Goal: Task Accomplishment & Management: Use online tool/utility

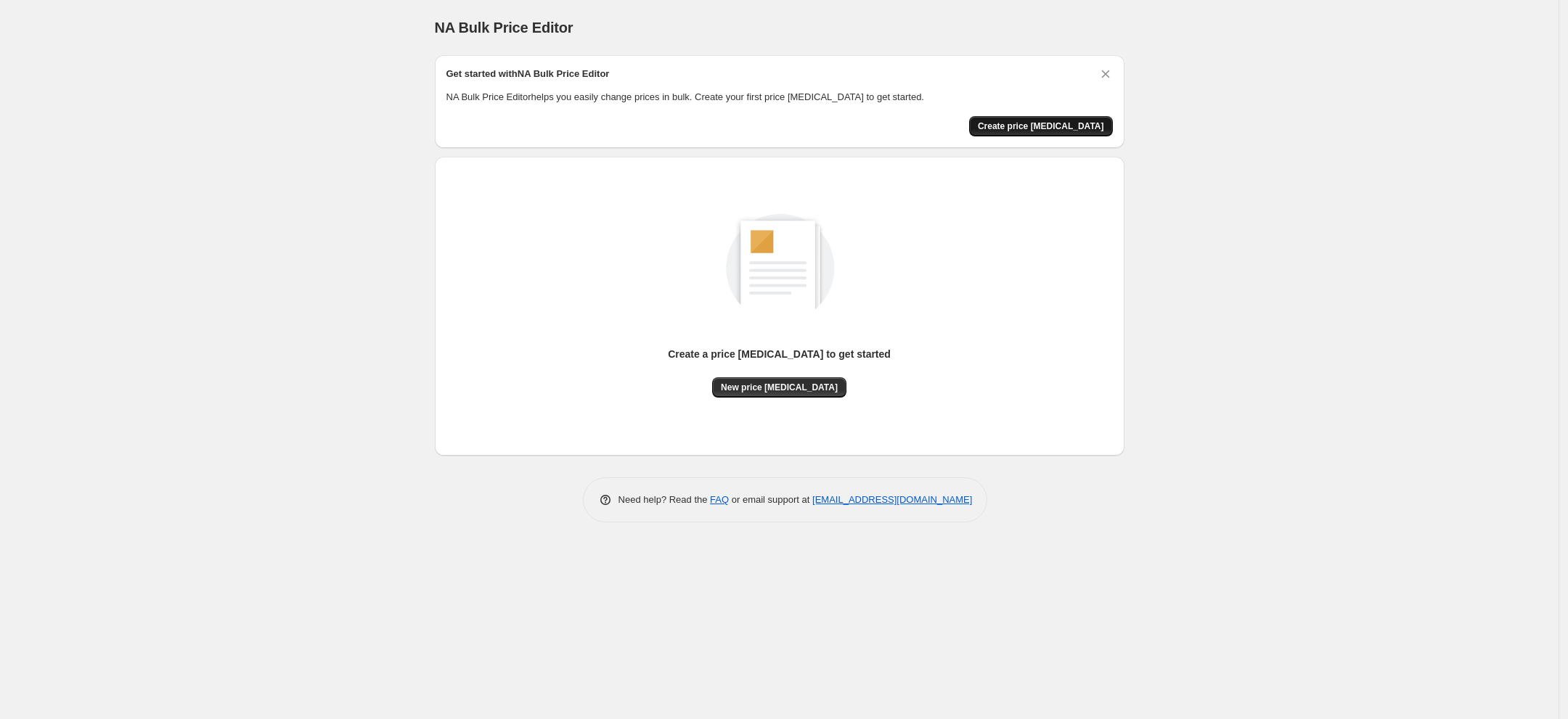
click at [1062, 128] on span "Create price [MEDICAL_DATA]" at bounding box center [1040, 126] width 126 height 11
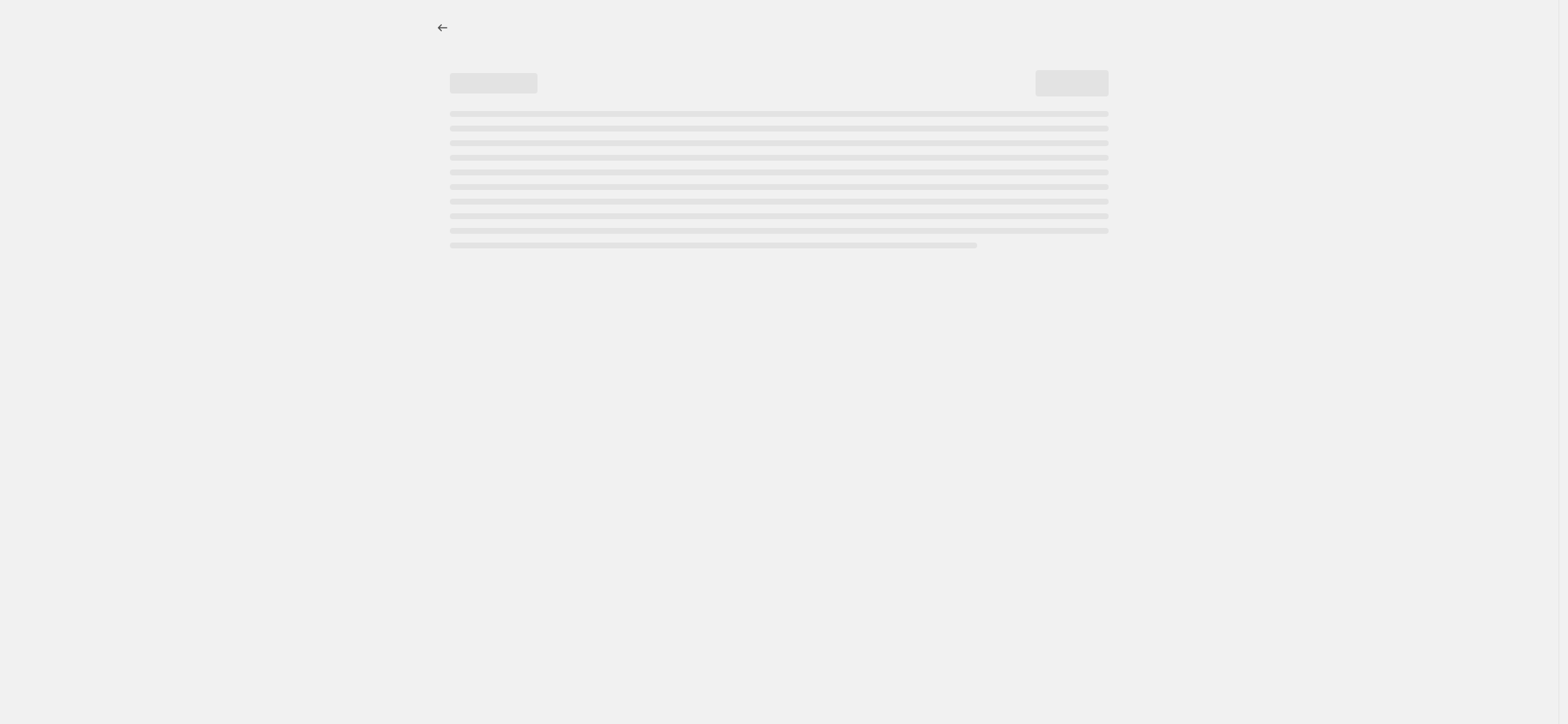
select select "percentage"
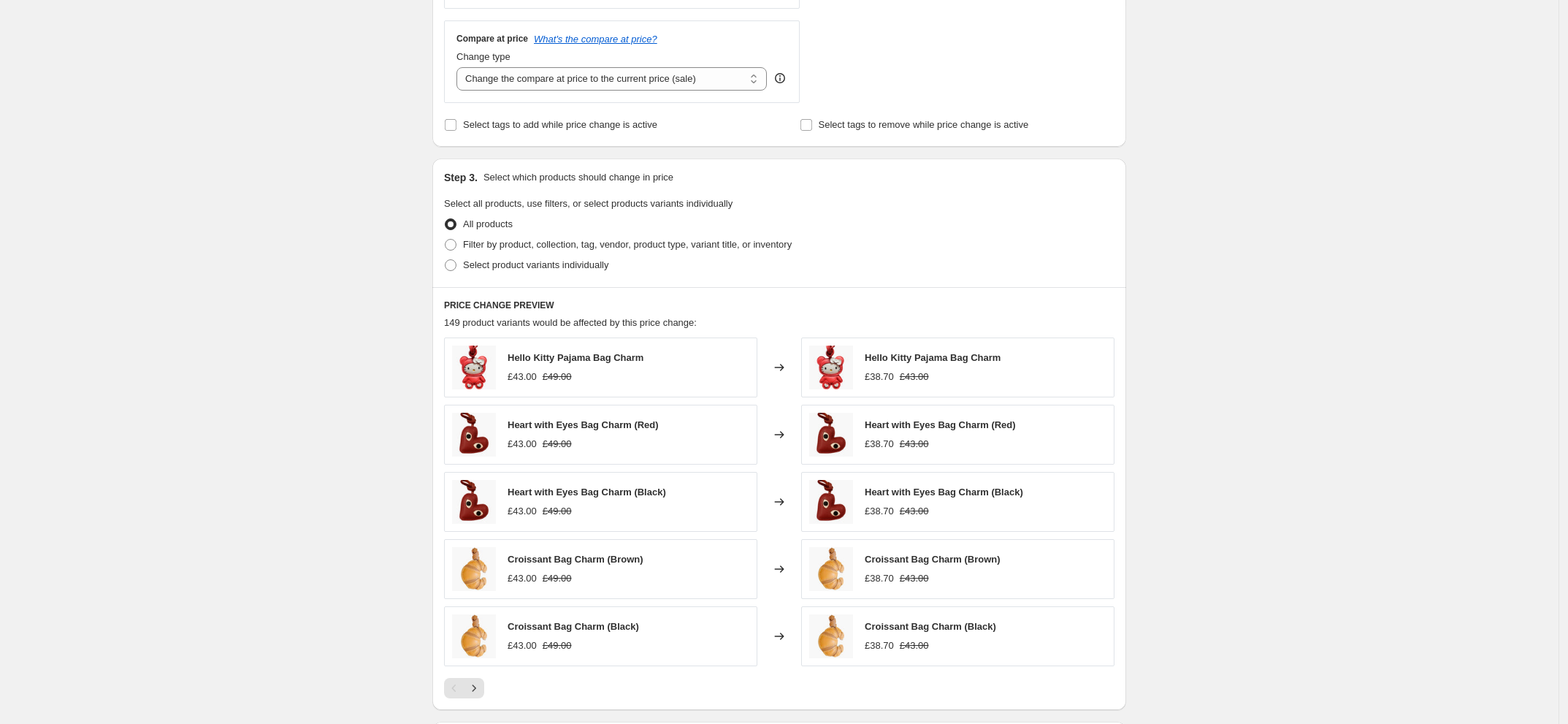
scroll to position [456, 0]
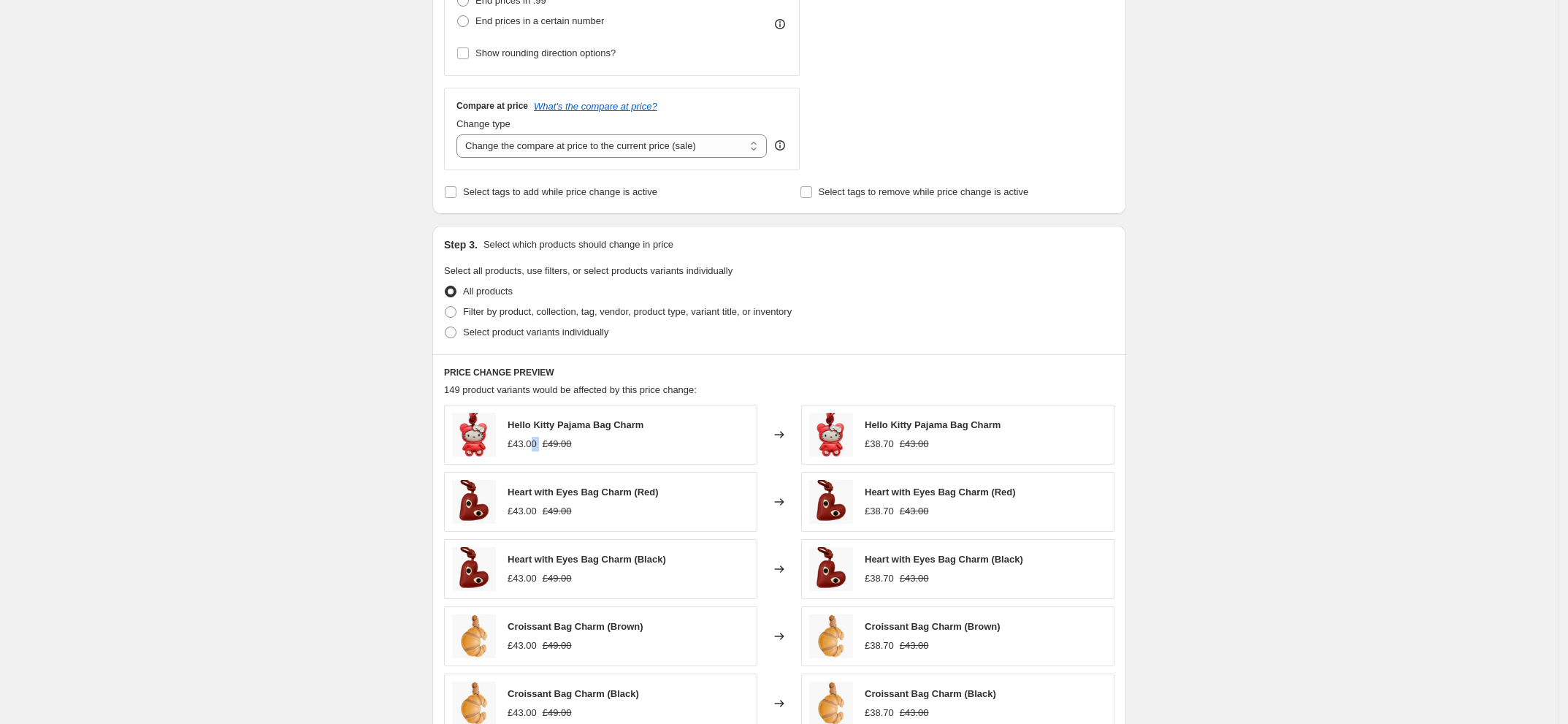
drag, startPoint x: 541, startPoint y: 442, endPoint x: 578, endPoint y: 439, distance: 37.1
click at [559, 442] on div "£43.00 £49.00" at bounding box center [576, 444] width 136 height 15
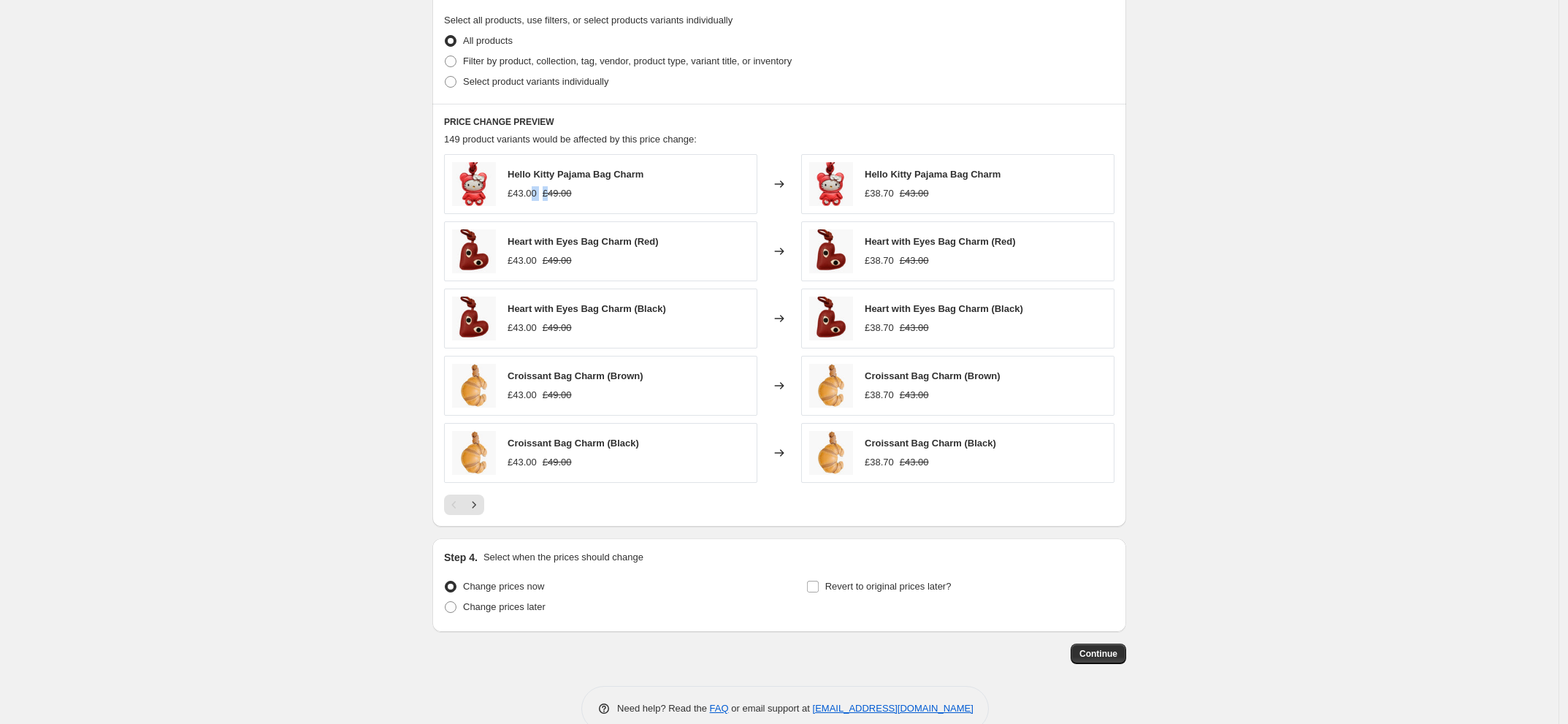
scroll to position [741, 0]
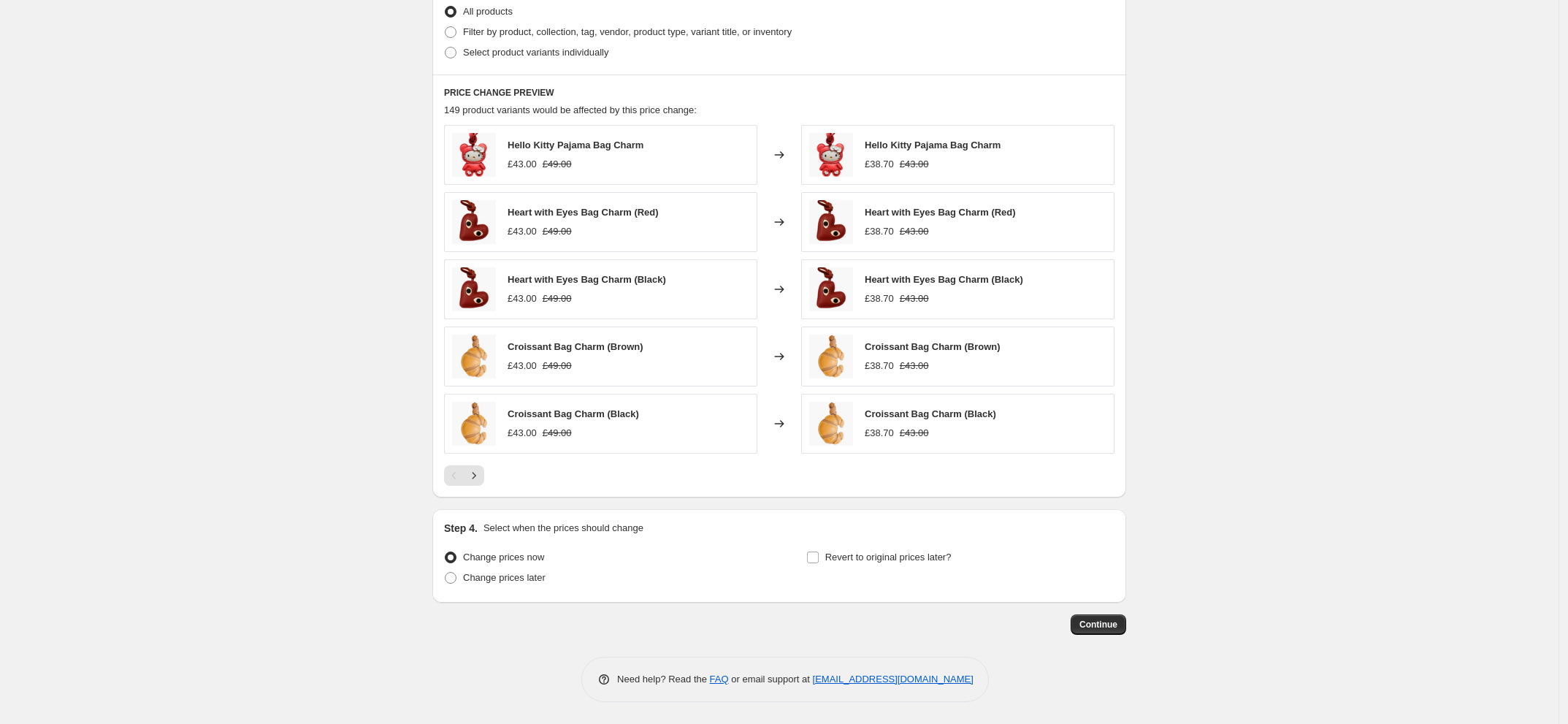
click at [481, 476] on icon "Next" at bounding box center [474, 475] width 15 height 15
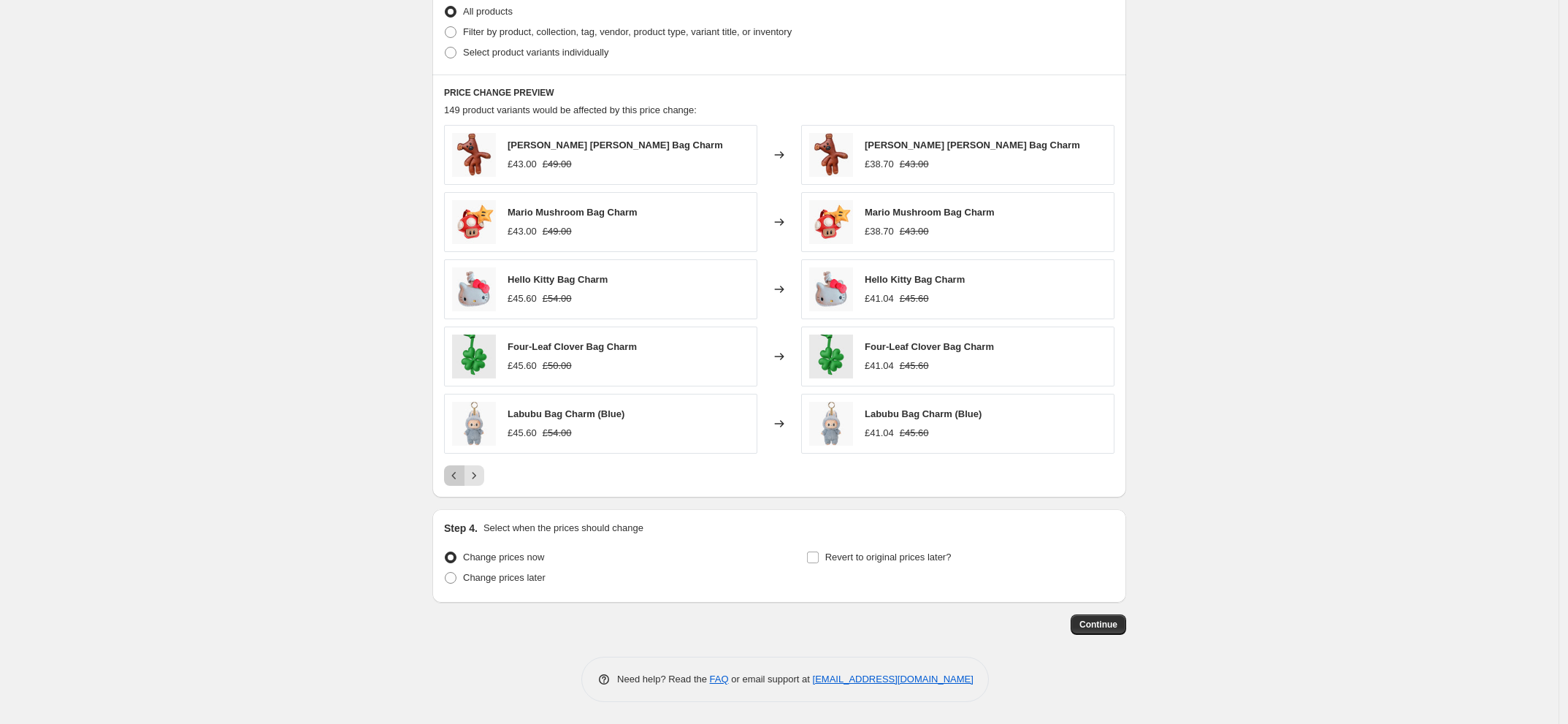
click at [456, 475] on icon "Previous" at bounding box center [454, 475] width 15 height 15
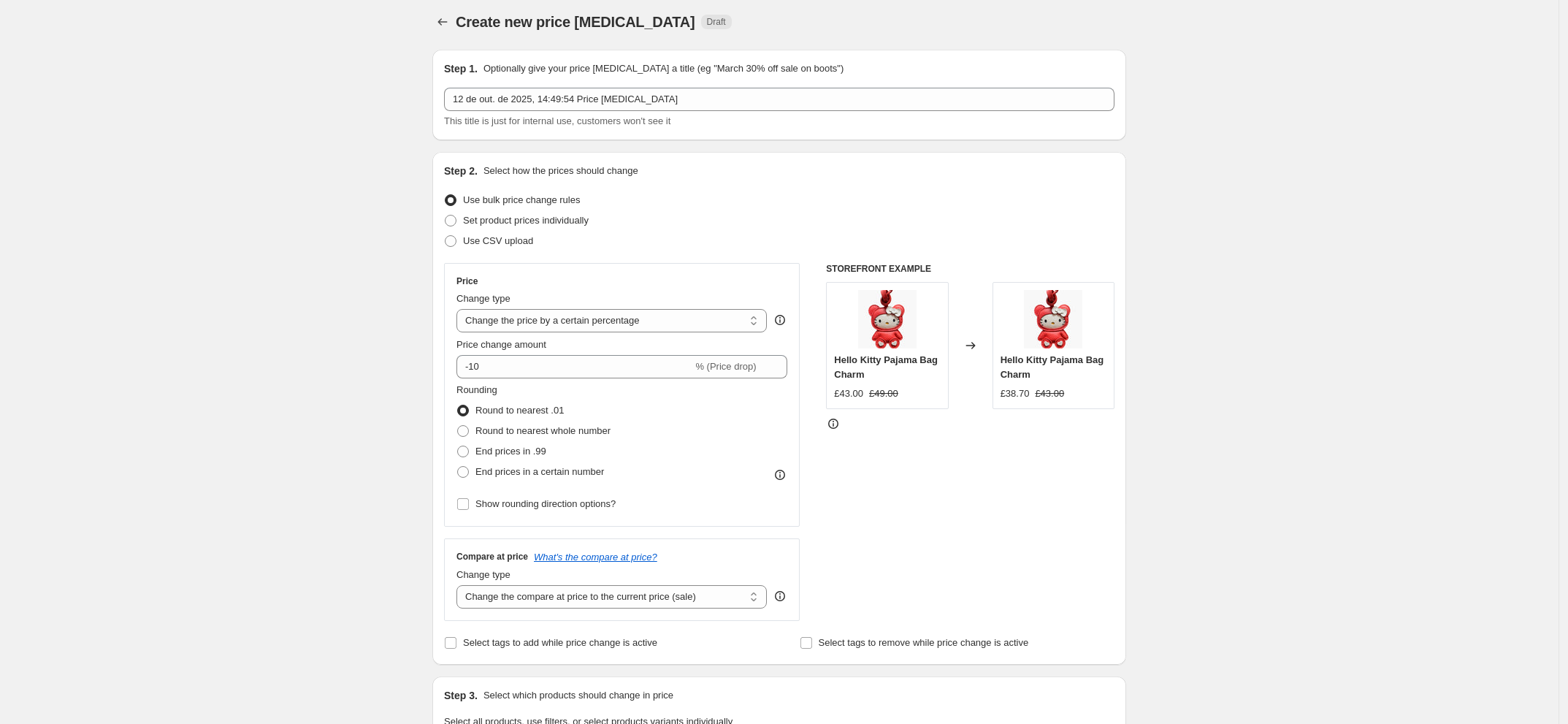
scroll to position [0, 0]
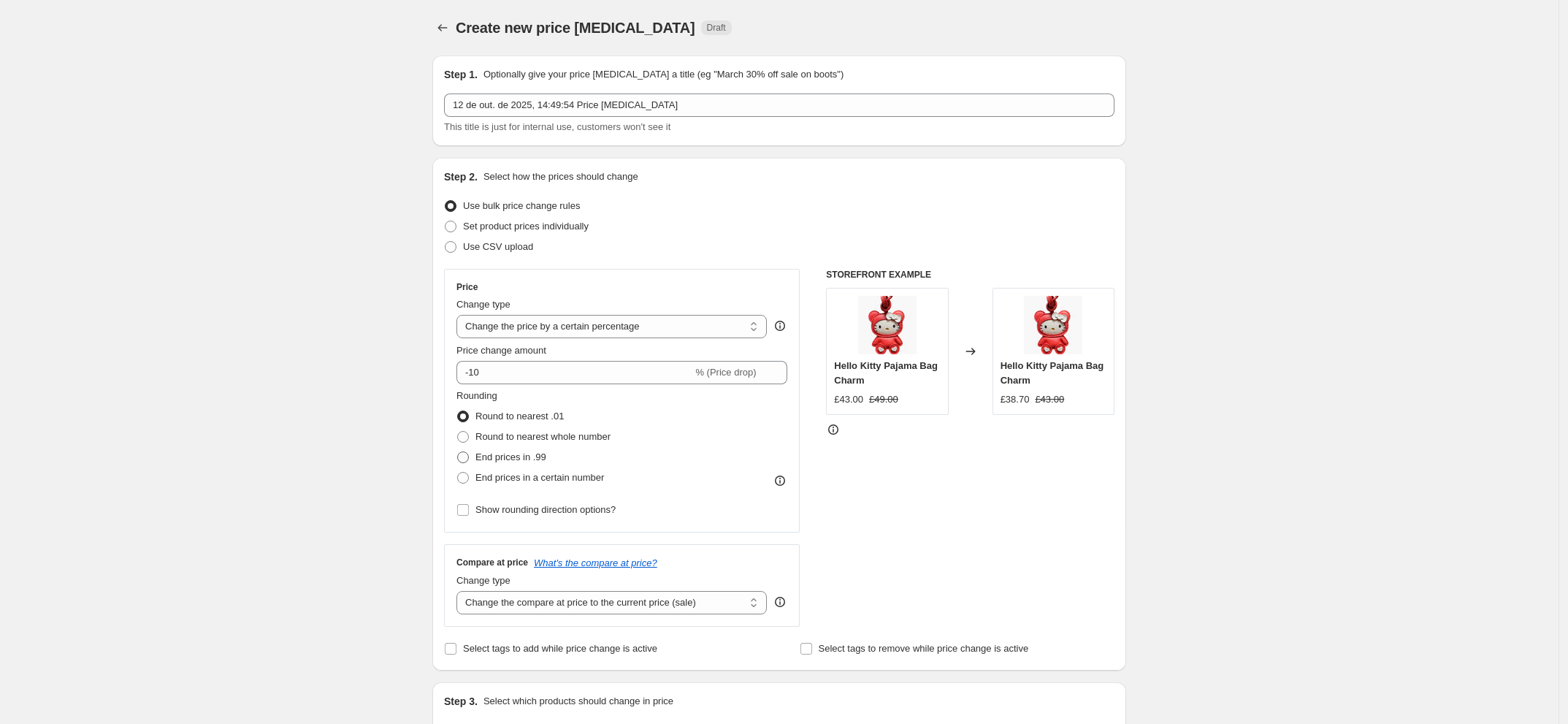
click at [541, 460] on span "End prices in .99" at bounding box center [510, 456] width 71 height 11
click at [458, 452] on input "End prices in .99" at bounding box center [457, 452] width 1 height 1
radio input "true"
click at [590, 442] on span "Round to nearest whole number" at bounding box center [542, 436] width 135 height 11
click at [458, 432] on input "Round to nearest whole number" at bounding box center [457, 431] width 1 height 1
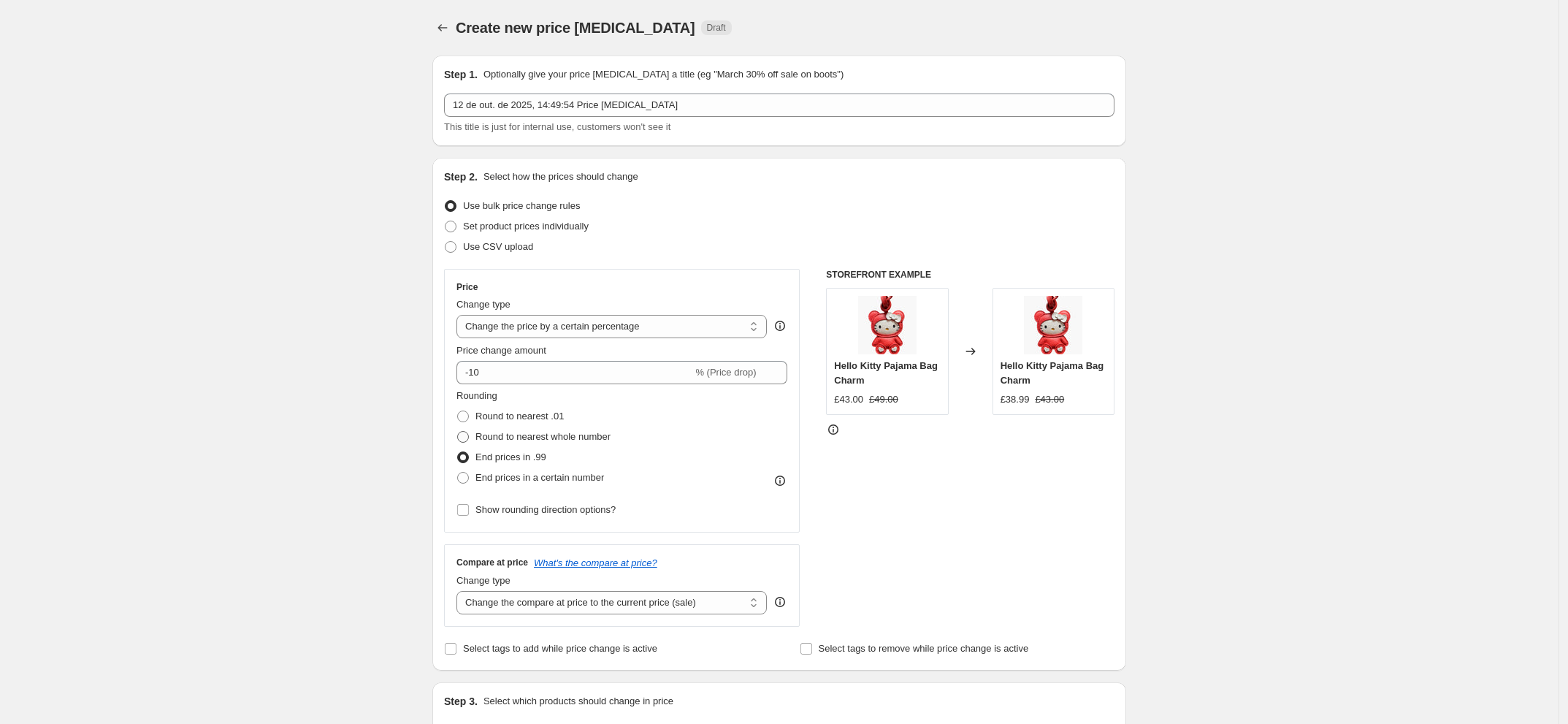
radio input "true"
click at [521, 457] on span "End prices in .99" at bounding box center [510, 456] width 71 height 11
click at [458, 452] on input "End prices in .99" at bounding box center [457, 452] width 1 height 1
radio input "true"
click at [562, 476] on span "End prices in a certain number" at bounding box center [539, 477] width 128 height 11
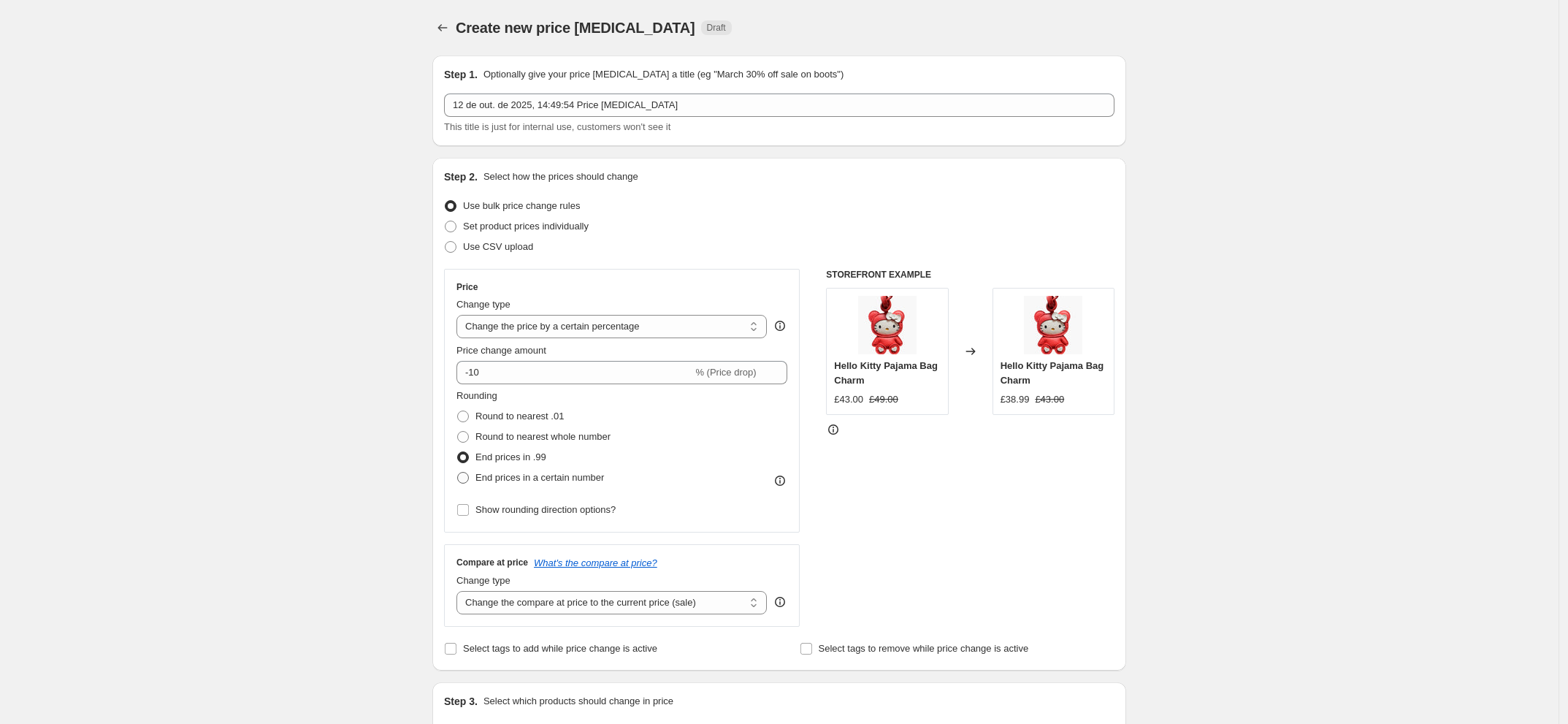
click at [458, 473] on input "End prices in a certain number" at bounding box center [457, 472] width 1 height 1
radio input "true"
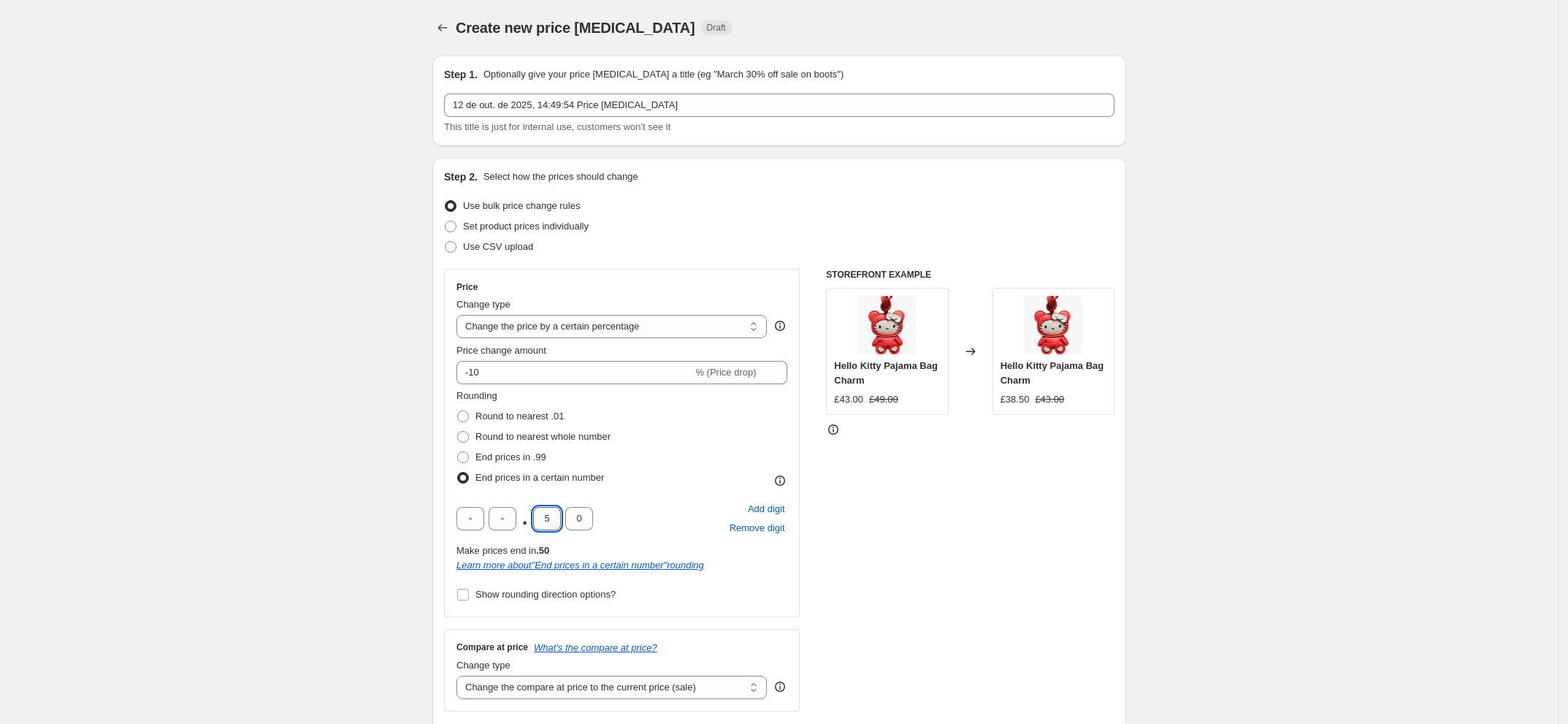
click at [546, 516] on input "5" at bounding box center [547, 519] width 28 height 24
type input "9"
click at [592, 519] on input "0" at bounding box center [579, 519] width 28 height 24
click at [622, 324] on select "Change the price to a certain amount Change the price by a certain amount Chang…" at bounding box center [611, 326] width 310 height 24
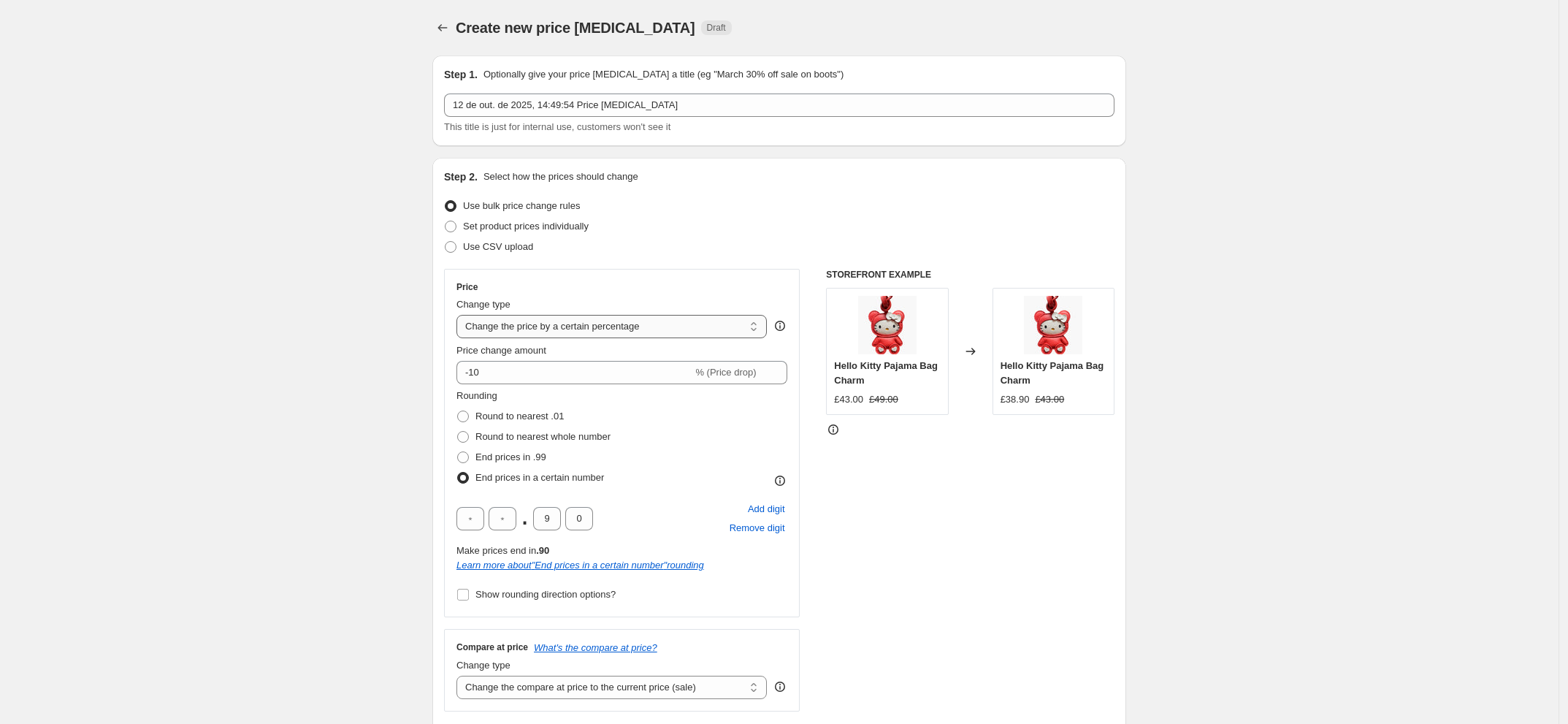
click at [634, 323] on select "Change the price to a certain amount Change the price by a certain amount Chang…" at bounding box center [611, 326] width 310 height 24
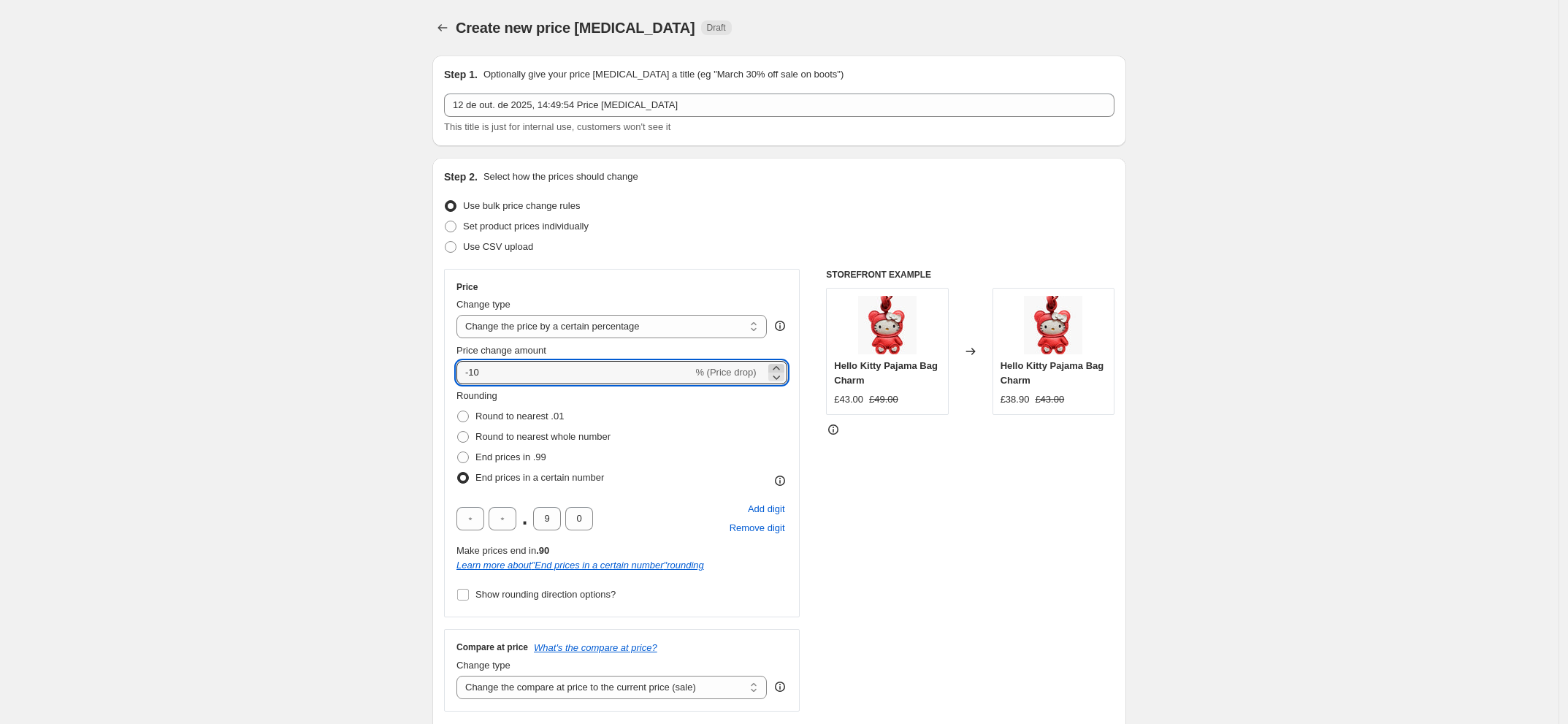
click at [775, 366] on icon at bounding box center [776, 368] width 15 height 15
click at [780, 365] on icon at bounding box center [776, 368] width 15 height 15
click at [780, 372] on icon at bounding box center [776, 377] width 15 height 15
click at [645, 354] on div "Price change amount" at bounding box center [622, 351] width 330 height 15
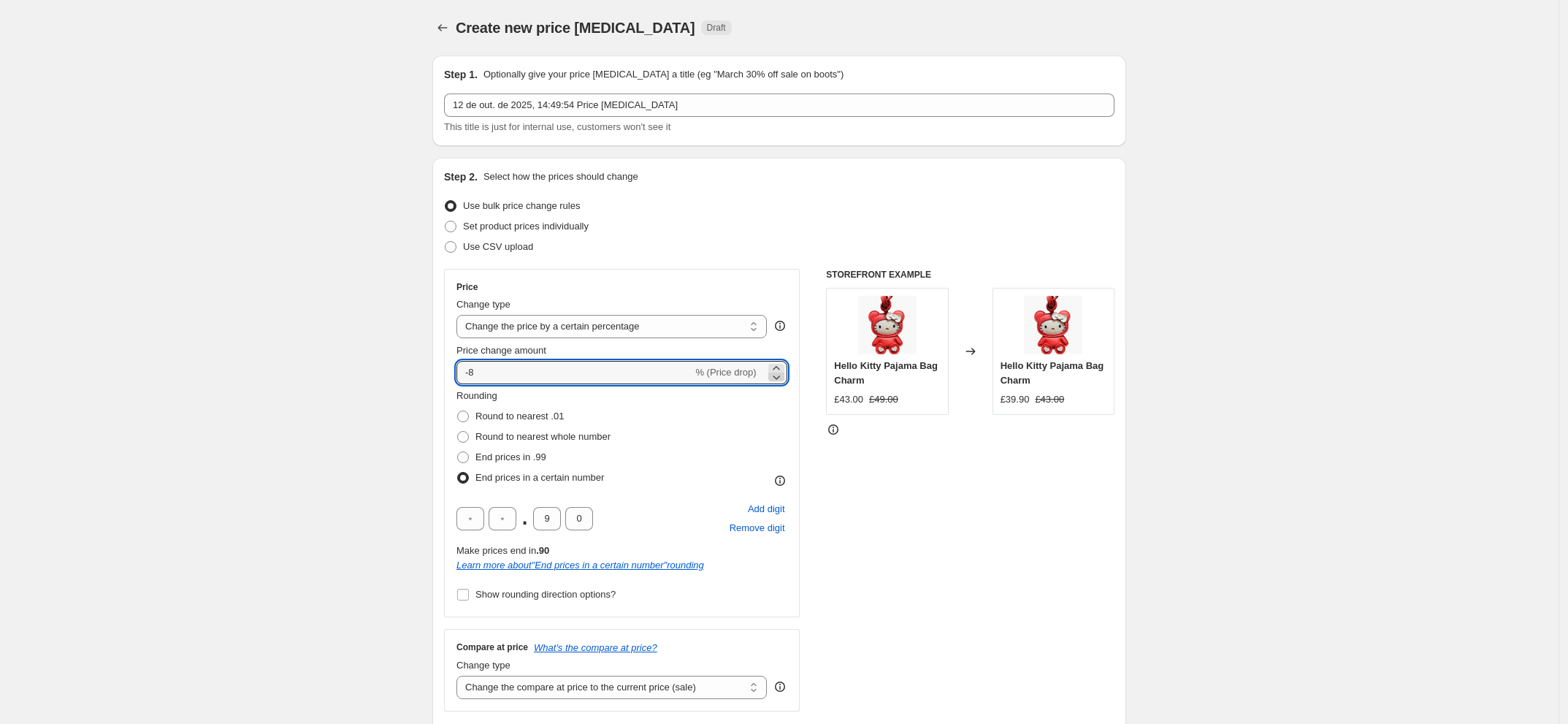
click at [784, 380] on icon at bounding box center [776, 377] width 15 height 15
type input "-10"
click at [655, 349] on div "Price change amount" at bounding box center [622, 351] width 330 height 15
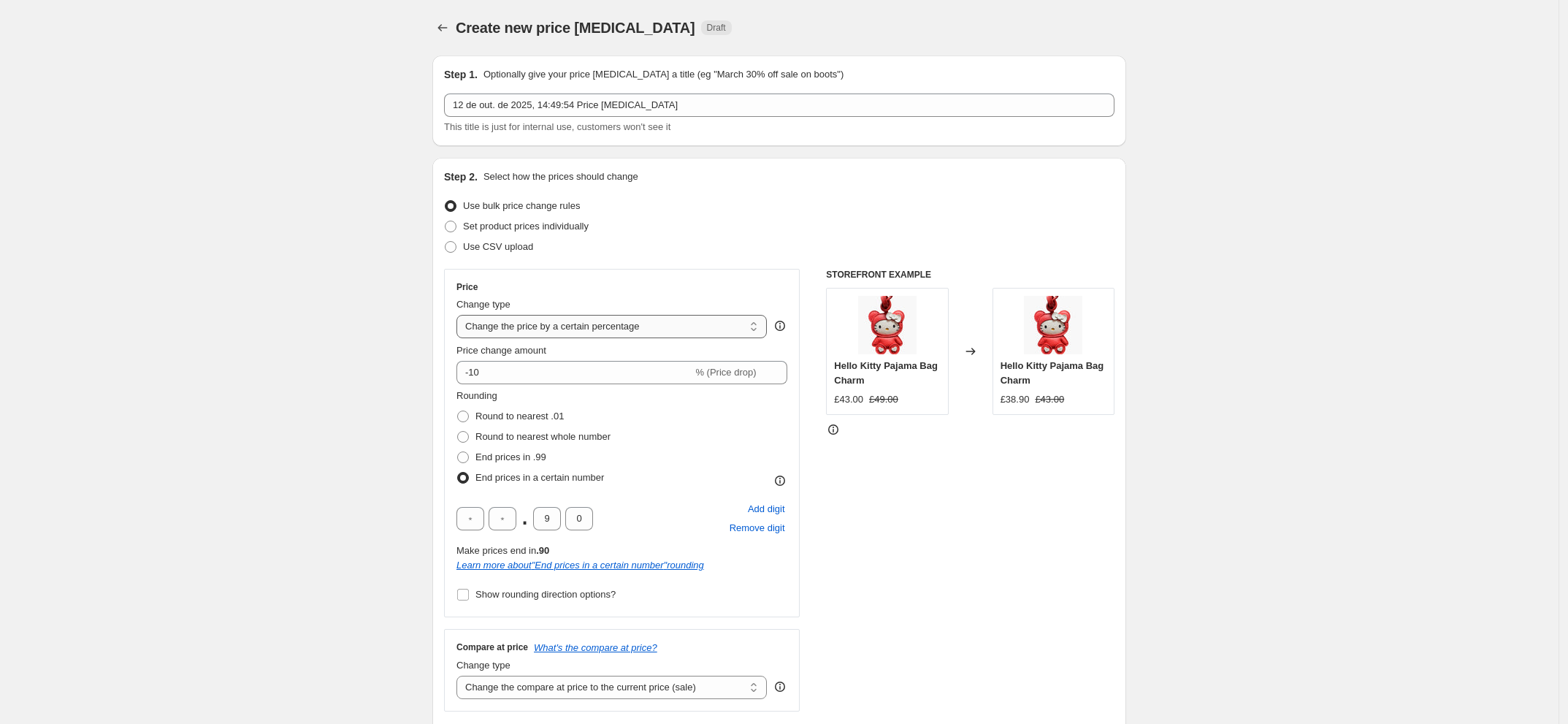
click at [636, 331] on select "Change the price to a certain amount Change the price by a certain amount Chang…" at bounding box center [611, 326] width 310 height 24
click at [637, 289] on div "Price" at bounding box center [622, 287] width 330 height 11
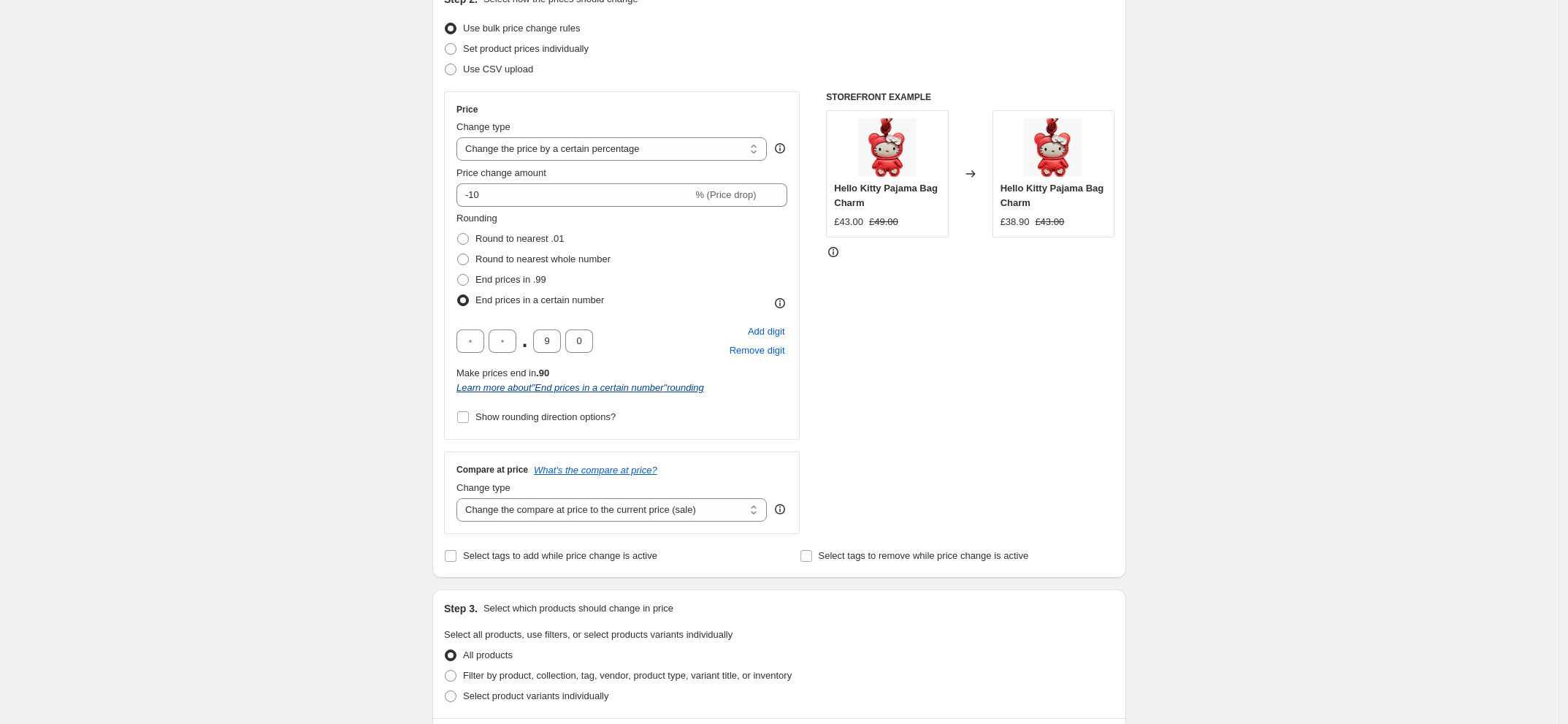
scroll to position [182, 0]
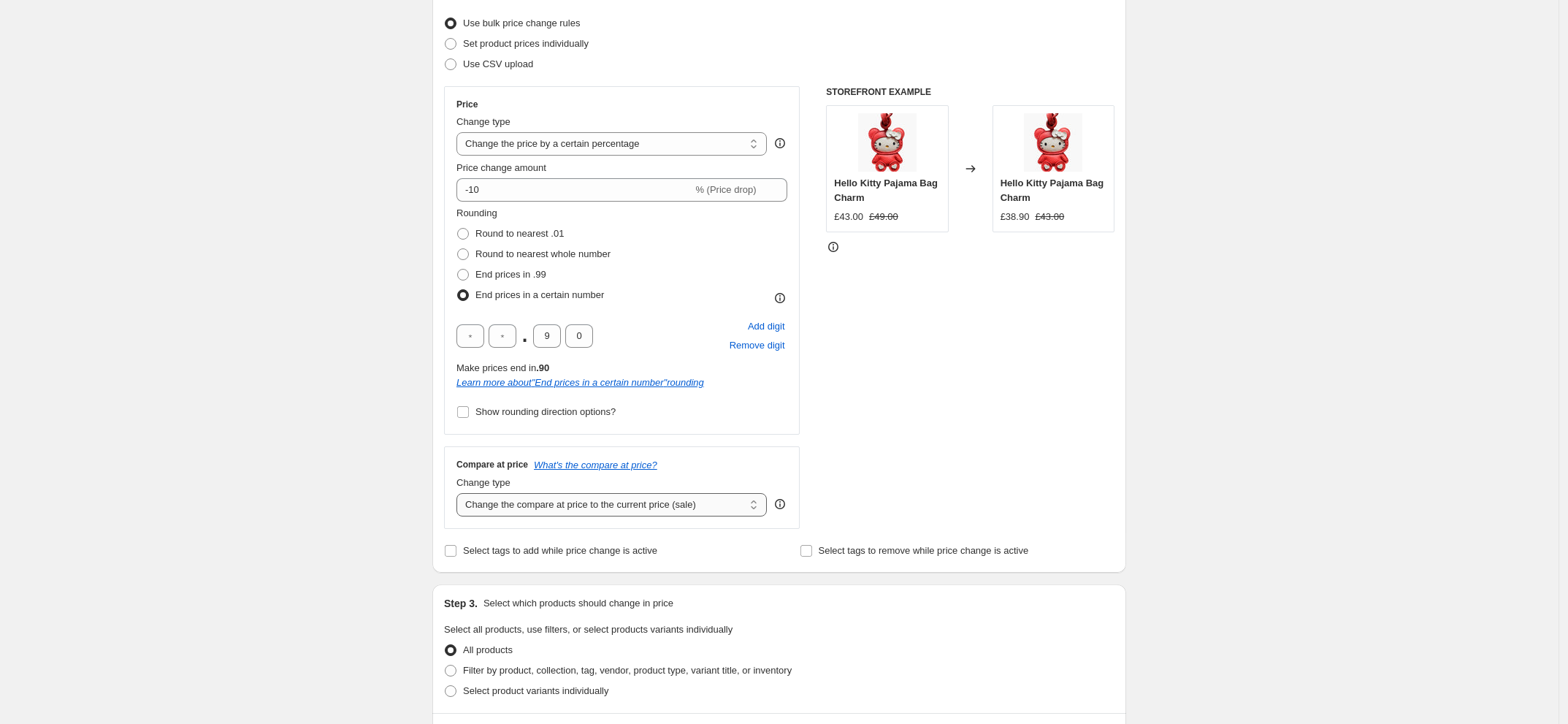
click at [699, 508] on select "Change the compare at price to the current price (sale) Change the compare at p…" at bounding box center [611, 505] width 310 height 24
select select "percentage"
click at [461, 494] on select "Change the compare at price to the current price (sale) Change the compare at p…" at bounding box center [611, 505] width 310 height 24
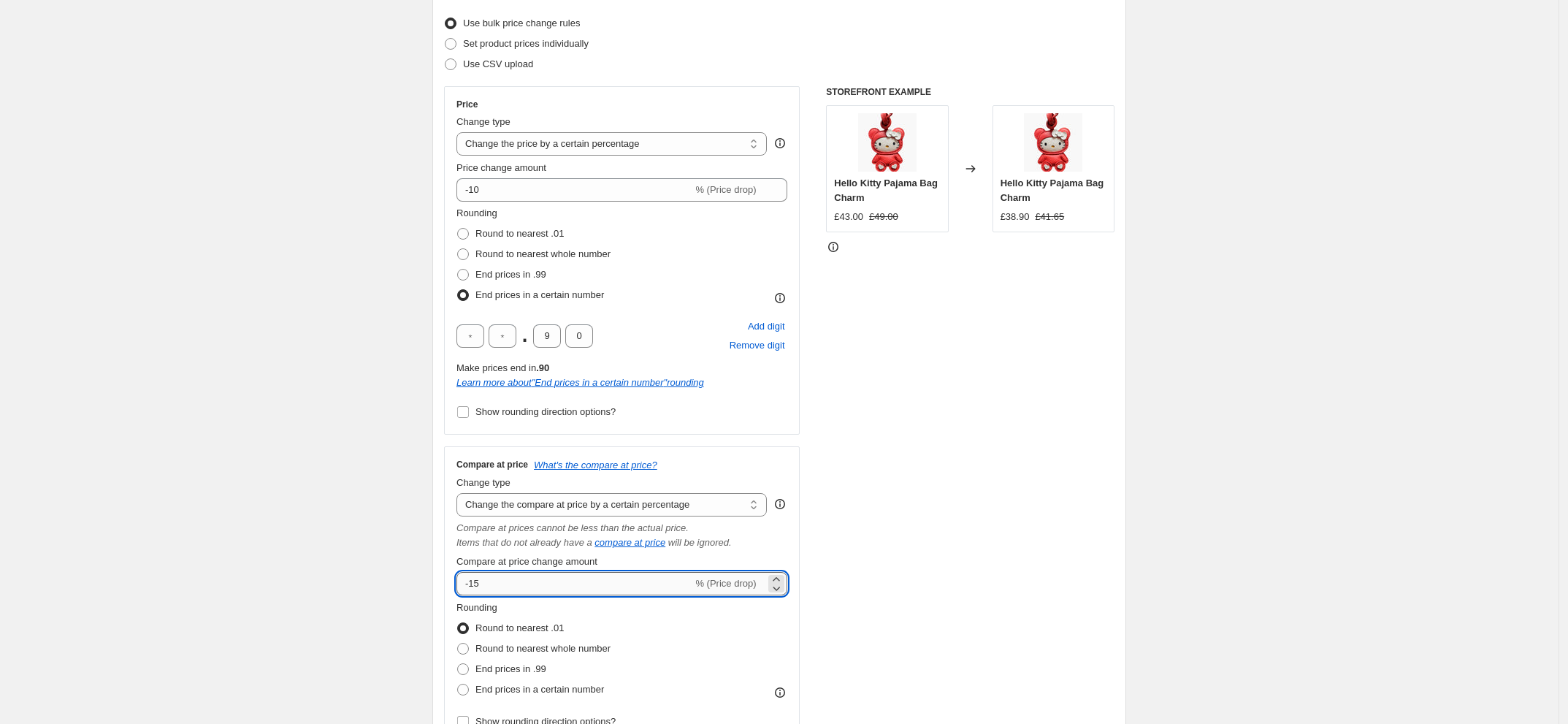
drag, startPoint x: 487, startPoint y: 582, endPoint x: 475, endPoint y: 582, distance: 12.0
click at [475, 582] on input "-15" at bounding box center [574, 583] width 236 height 24
click at [494, 546] on icon "Items that do not already have a" at bounding box center [524, 542] width 136 height 11
drag, startPoint x: 506, startPoint y: 584, endPoint x: 428, endPoint y: 585, distance: 78.0
click at [428, 585] on div "Step 1. Optionally give your price [MEDICAL_DATA] a title (eg "March 30% off sa…" at bounding box center [773, 674] width 705 height 1627
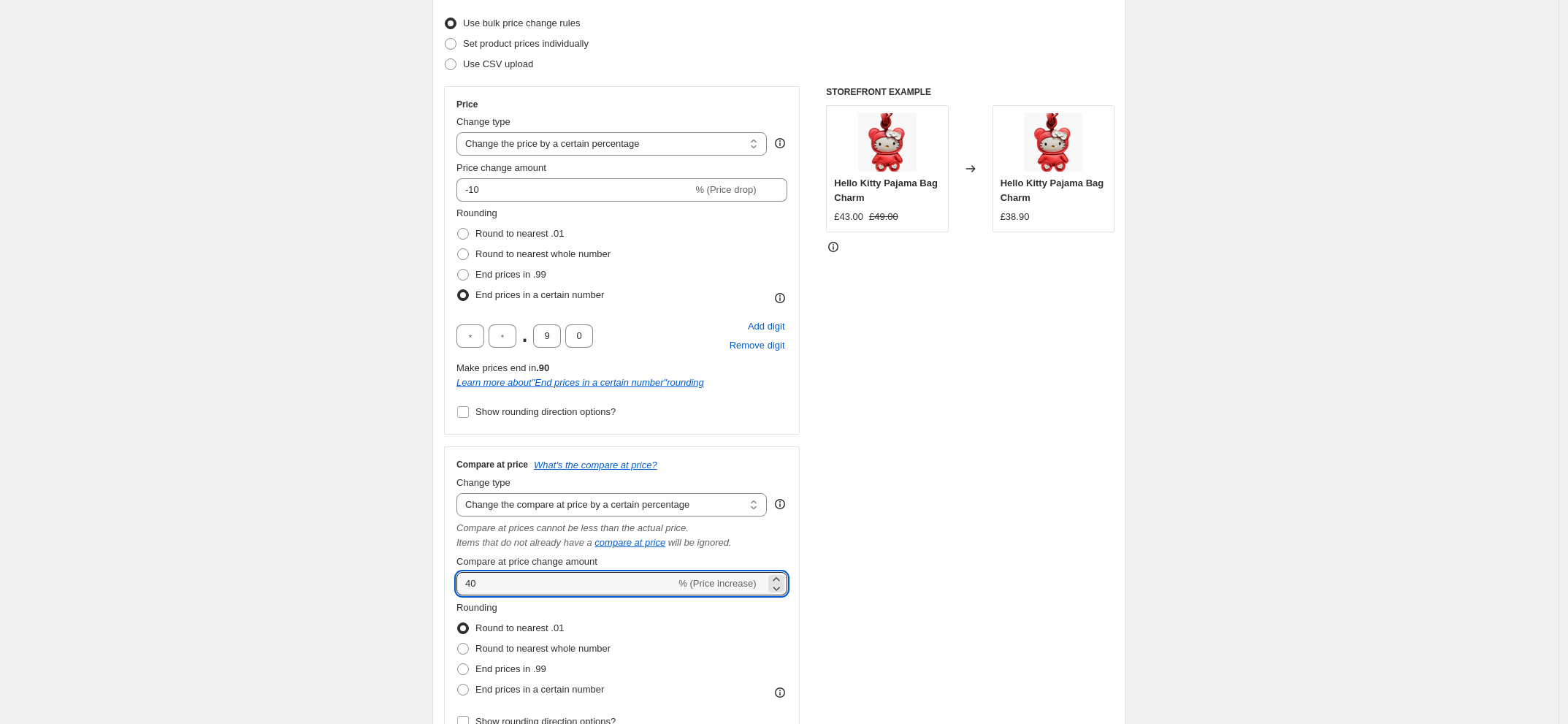
click at [491, 552] on div "Compare at price What's the compare at price? Change type Change the compare at…" at bounding box center [622, 596] width 330 height 273
drag, startPoint x: 492, startPoint y: 582, endPoint x: 444, endPoint y: 577, distance: 48.3
click at [444, 577] on div "Step 2. Select how the prices should change Use bulk price change rules Set pro…" at bounding box center [780, 382] width 694 height 813
type input "35"
click at [458, 551] on div "Compare at price What's the compare at price? Change type Change the compare at…" at bounding box center [622, 596] width 356 height 298
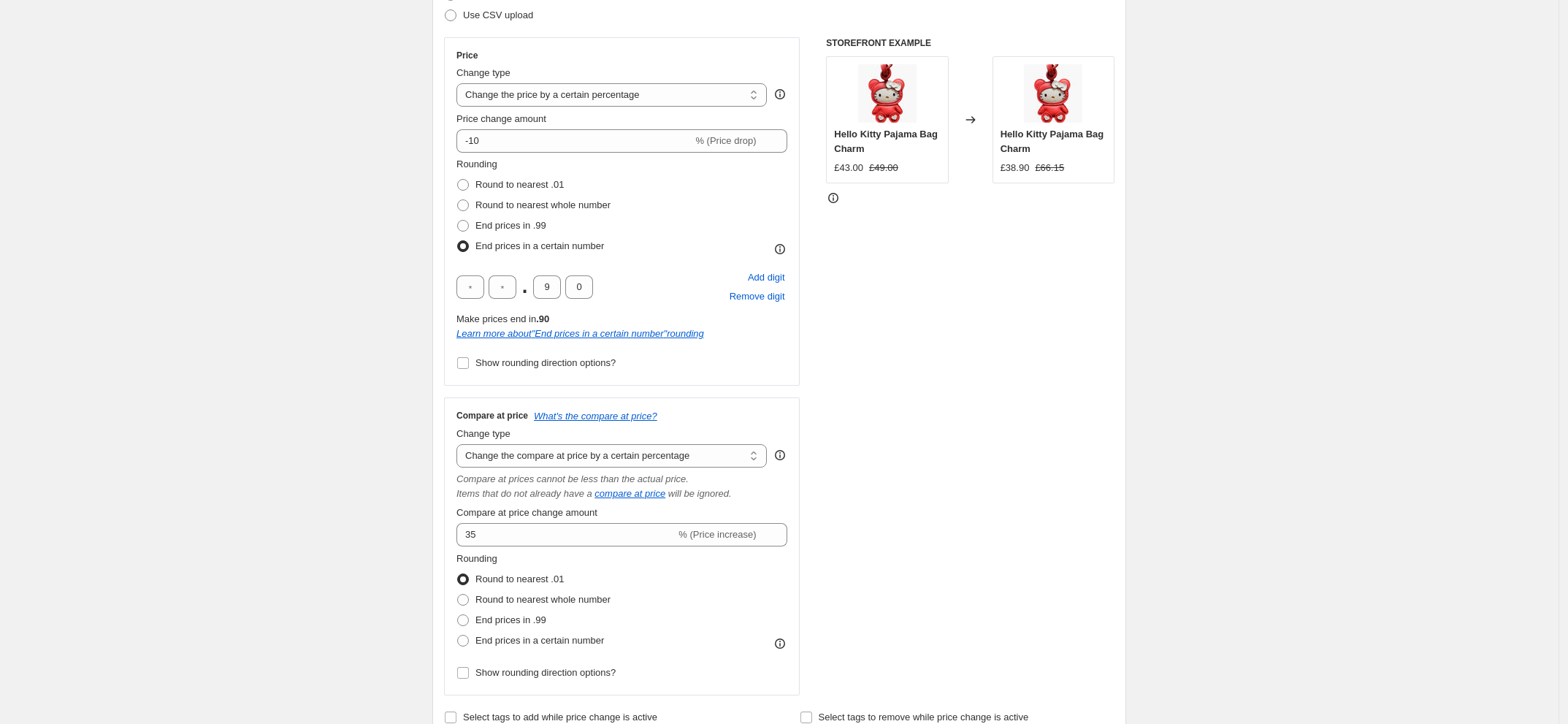
scroll to position [365, 0]
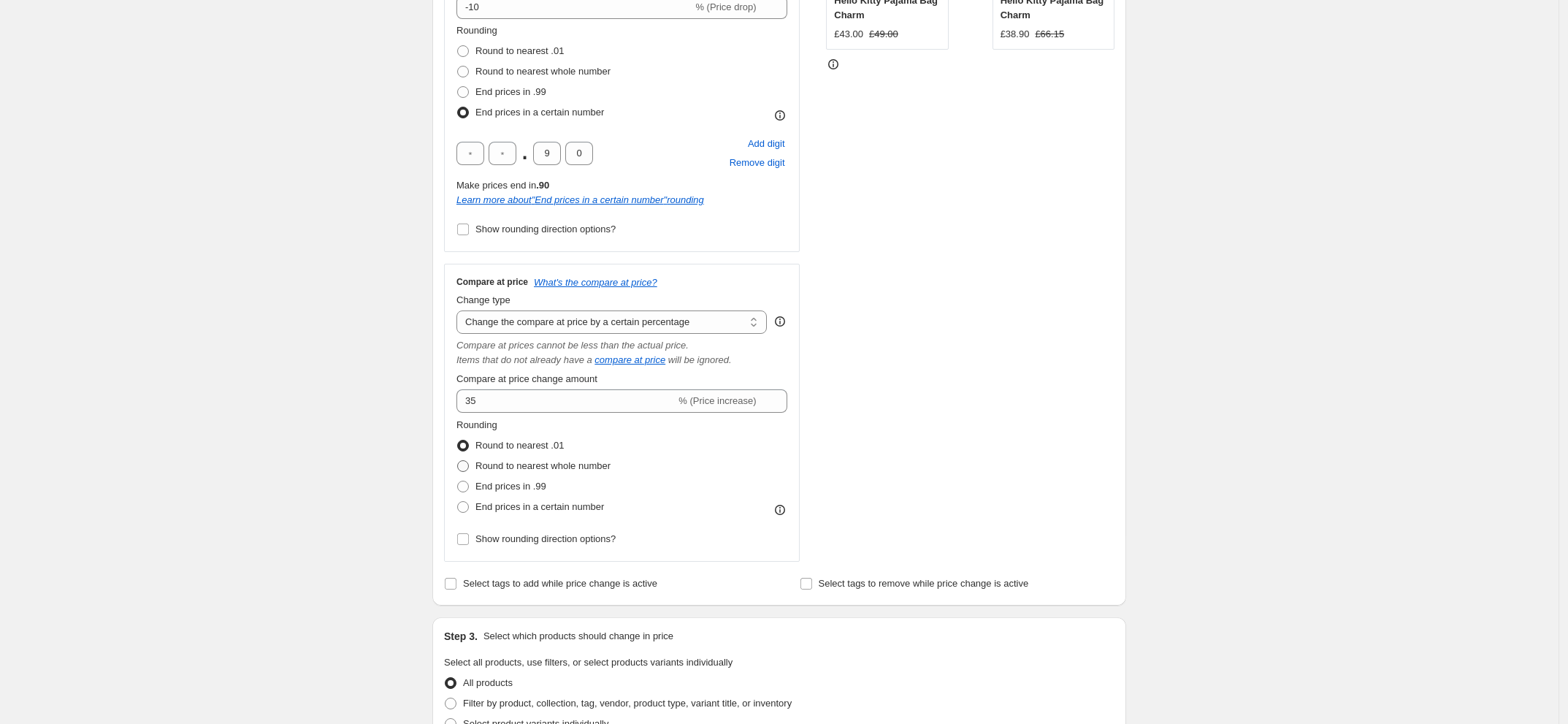
click at [576, 466] on span "Round to nearest whole number" at bounding box center [542, 465] width 135 height 11
click at [458, 461] on input "Round to nearest whole number" at bounding box center [457, 460] width 1 height 1
radio input "true"
click at [549, 444] on span "Round to nearest .01" at bounding box center [519, 444] width 88 height 11
click at [458, 440] on input "Round to nearest .01" at bounding box center [457, 439] width 1 height 1
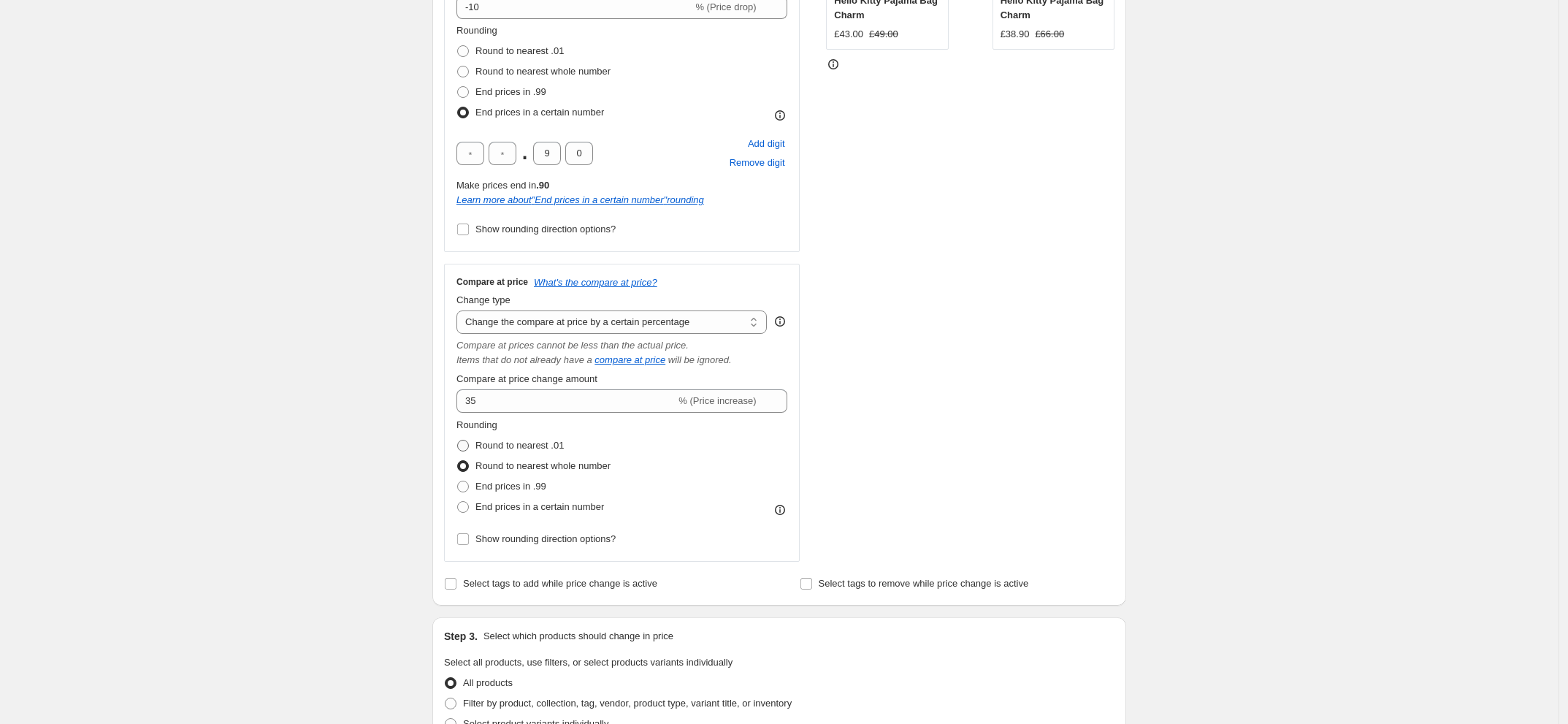
radio input "true"
click at [568, 474] on span "Round to nearest whole number" at bounding box center [542, 466] width 135 height 15
click at [458, 461] on input "Round to nearest whole number" at bounding box center [457, 460] width 1 height 1
radio input "true"
click at [531, 487] on span "End prices in .99" at bounding box center [510, 485] width 71 height 11
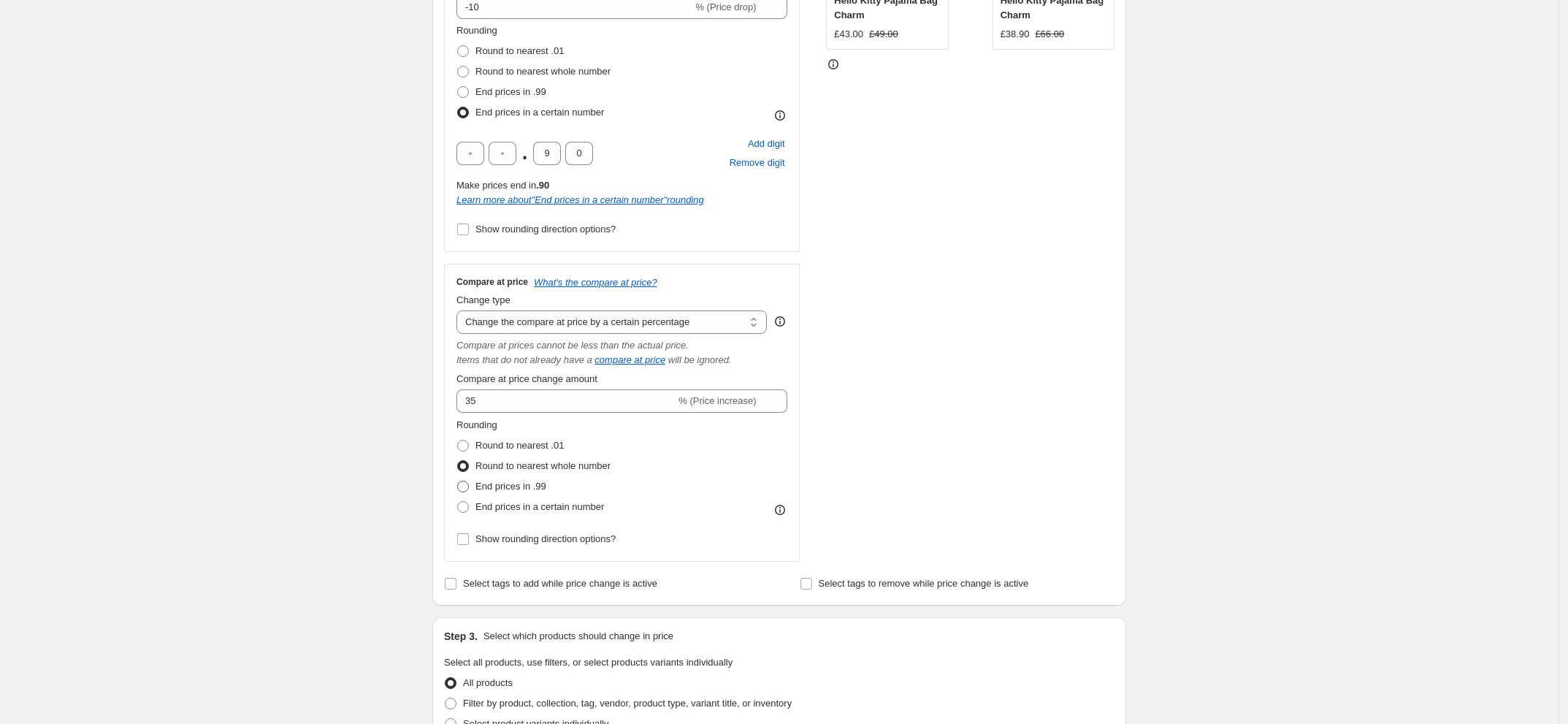
click at [458, 481] on input "End prices in .99" at bounding box center [457, 480] width 1 height 1
radio input "true"
click at [564, 502] on span "End prices in a certain number" at bounding box center [539, 506] width 128 height 11
click at [458, 501] on input "End prices in a certain number" at bounding box center [457, 501] width 1 height 1
radio input "true"
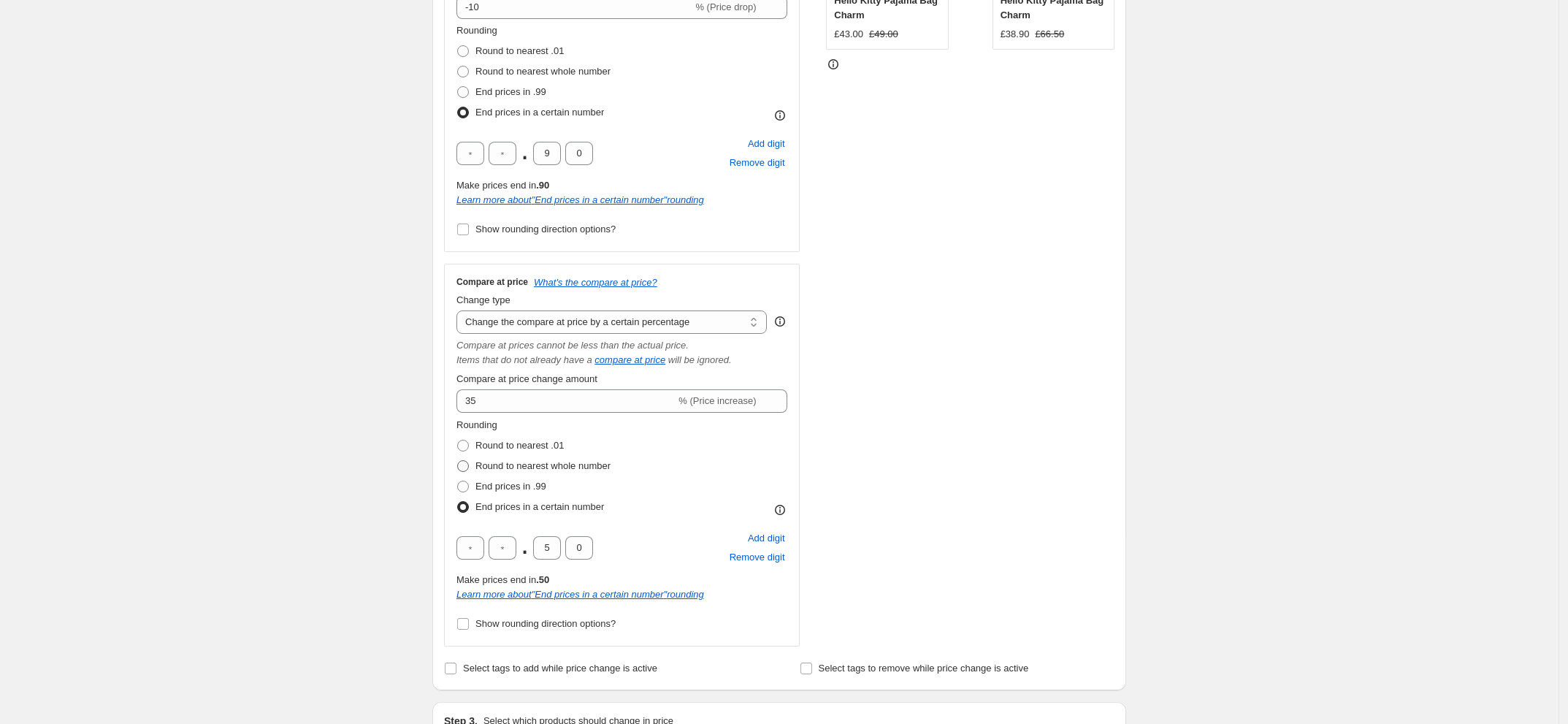
click at [585, 469] on span "Round to nearest whole number" at bounding box center [542, 465] width 135 height 11
click at [458, 461] on input "Round to nearest whole number" at bounding box center [457, 460] width 1 height 1
radio input "true"
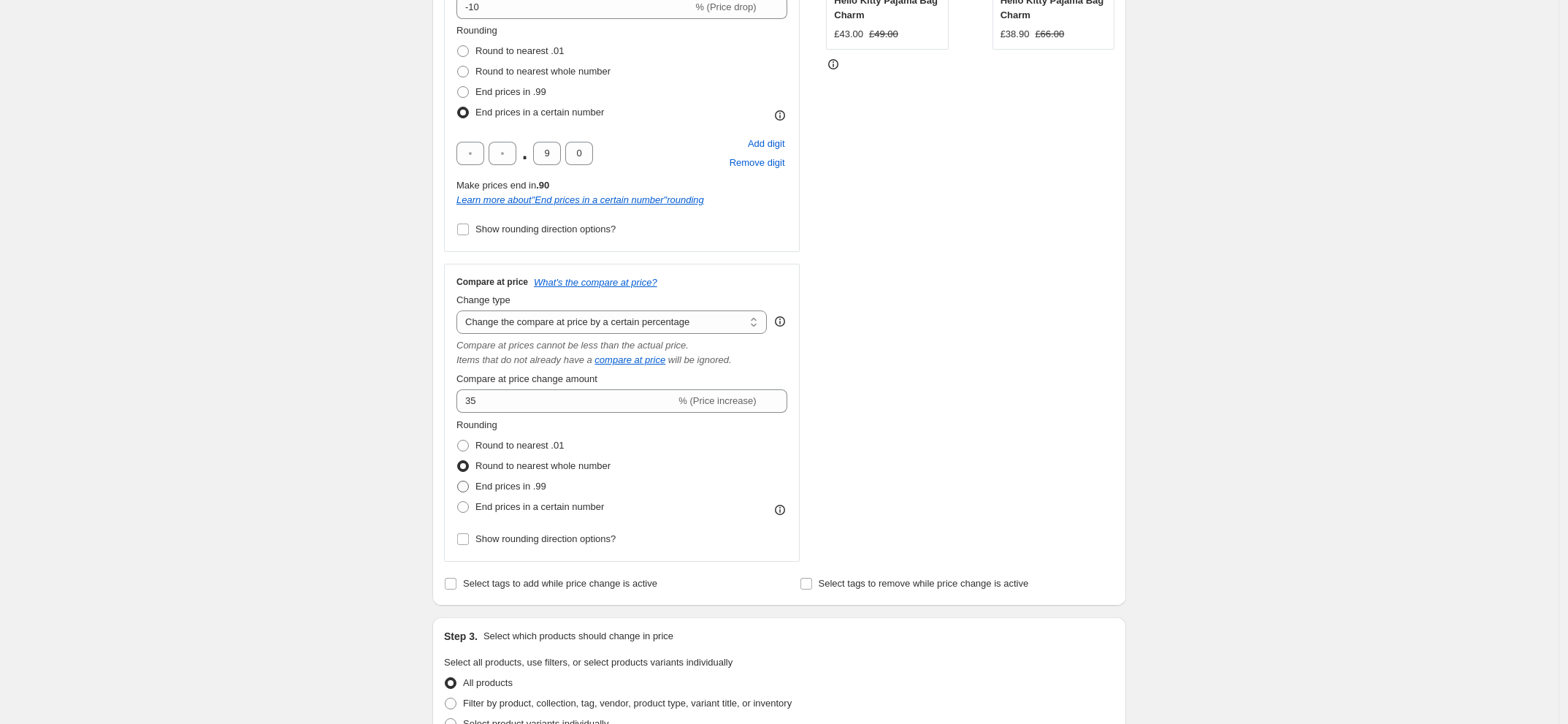
click at [528, 488] on span "End prices in .99" at bounding box center [510, 485] width 71 height 11
click at [458, 481] on input "End prices in .99" at bounding box center [457, 480] width 1 height 1
radio input "true"
click at [542, 501] on span "End prices in a certain number" at bounding box center [539, 506] width 128 height 11
click at [458, 501] on input "End prices in a certain number" at bounding box center [457, 501] width 1 height 1
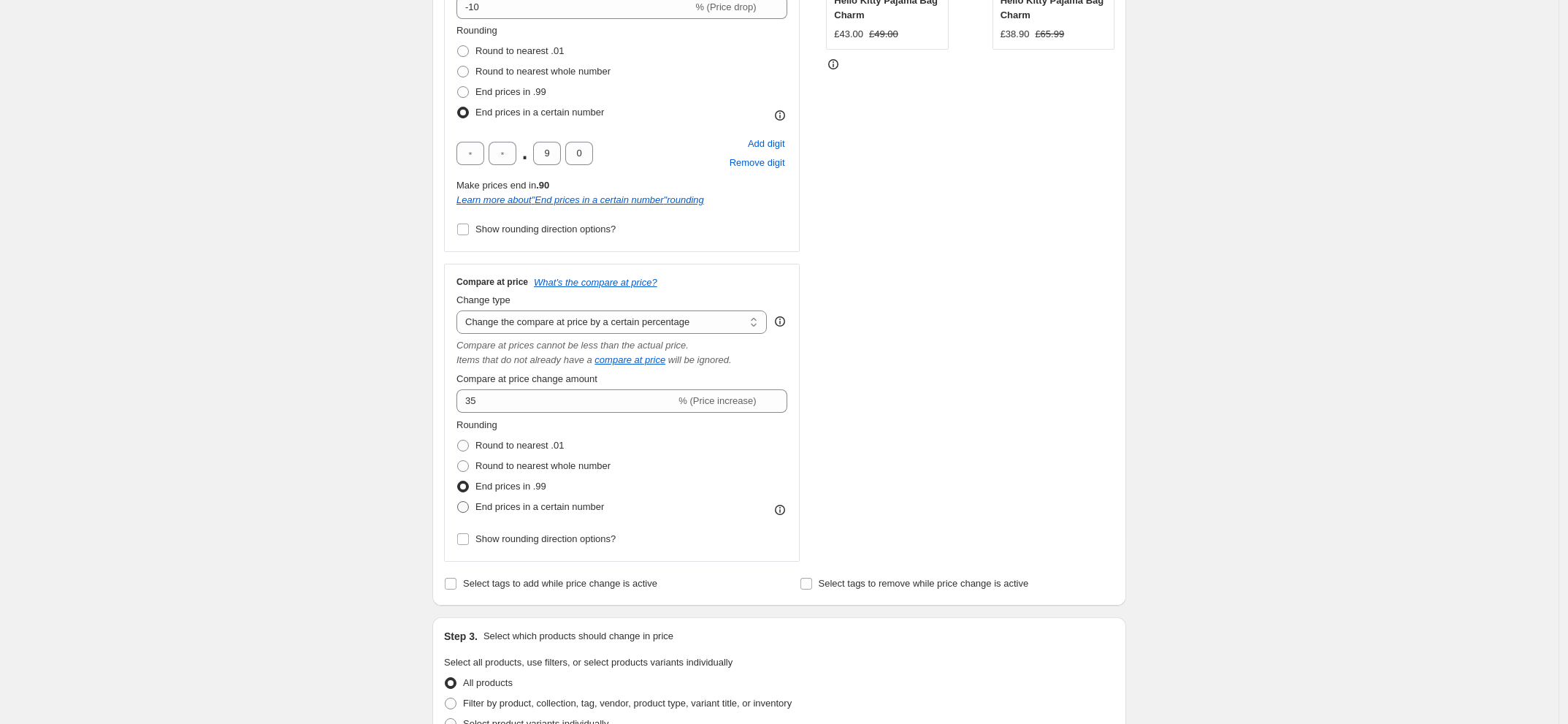
radio input "true"
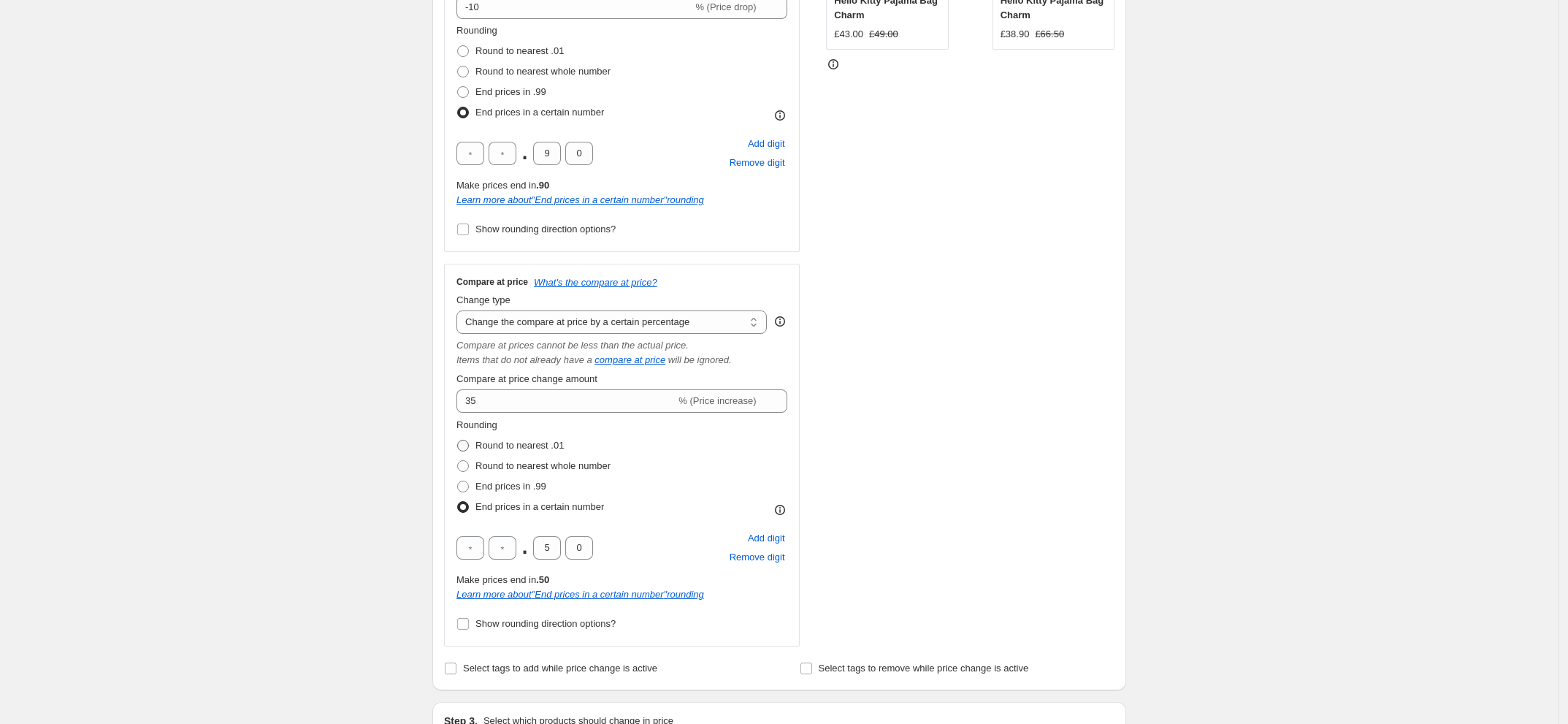
click at [537, 444] on span "Round to nearest .01" at bounding box center [519, 444] width 88 height 11
click at [458, 440] on input "Round to nearest .01" at bounding box center [457, 439] width 1 height 1
radio input "true"
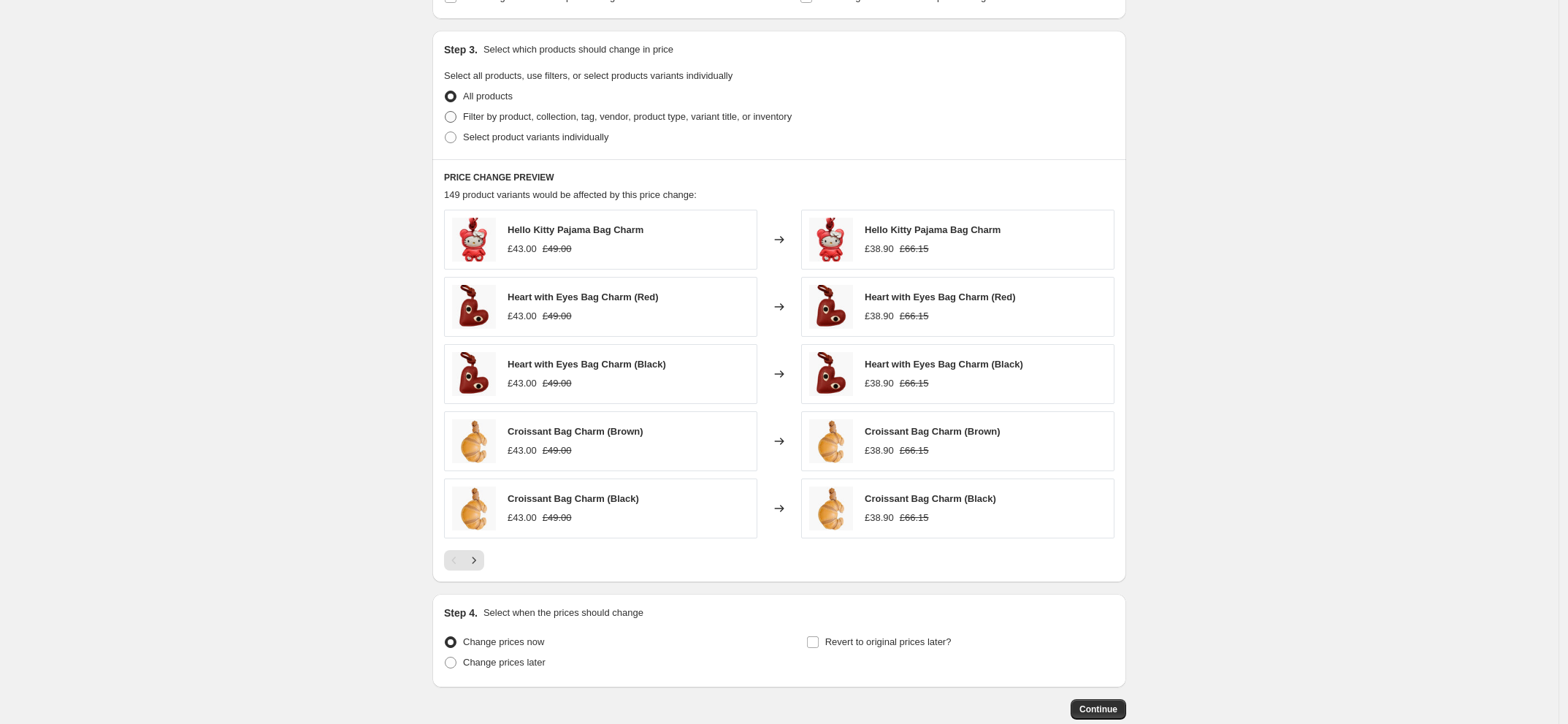
scroll to position [951, 0]
click at [528, 123] on span "Filter by product, collection, tag, vendor, product type, variant title, or inv…" at bounding box center [627, 117] width 329 height 11
click at [446, 113] on input "Filter by product, collection, tag, vendor, product type, variant title, or inv…" at bounding box center [445, 112] width 1 height 1
radio input "true"
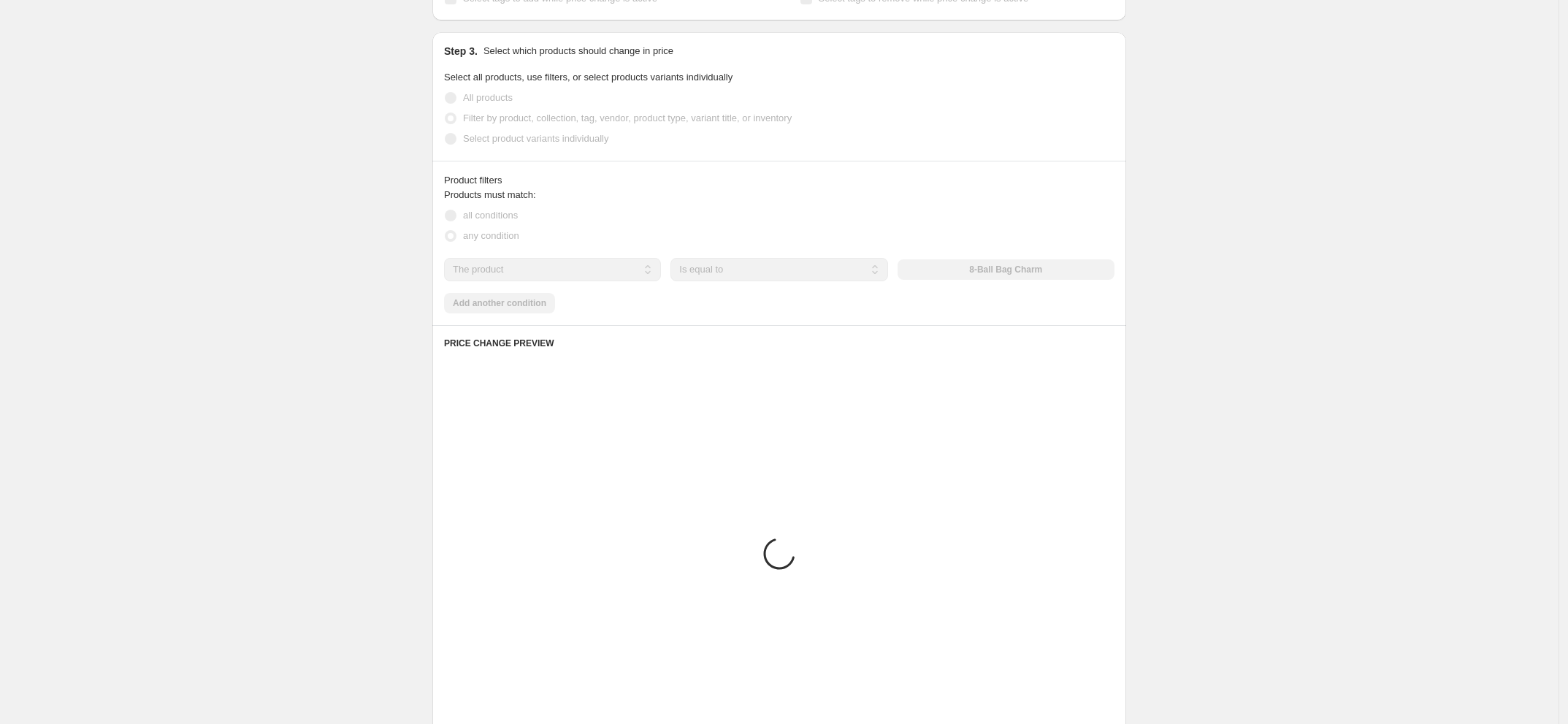
scroll to position [937, 0]
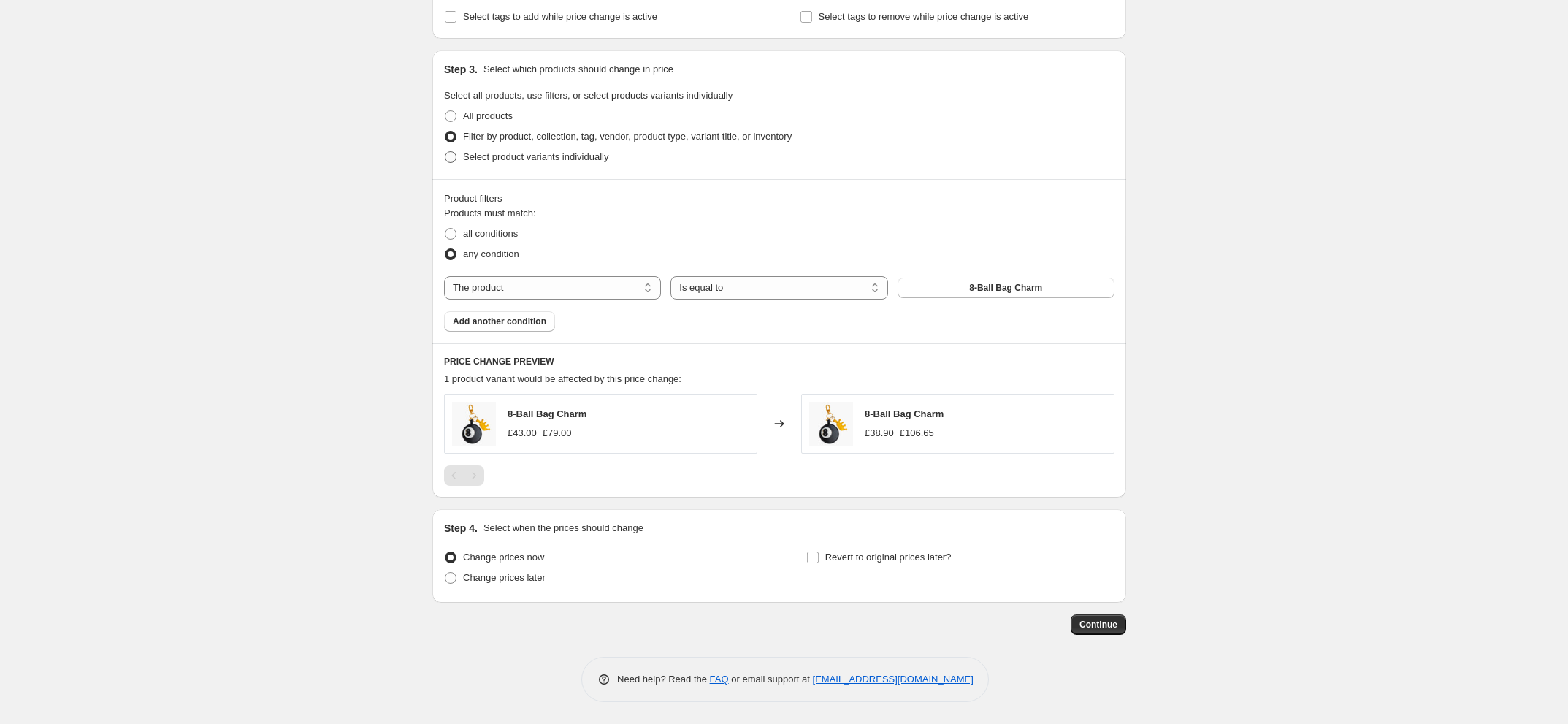
click at [559, 157] on span "Select product variants individually" at bounding box center [536, 156] width 146 height 11
click at [446, 152] on input "Select product variants individually" at bounding box center [445, 151] width 1 height 1
radio input "true"
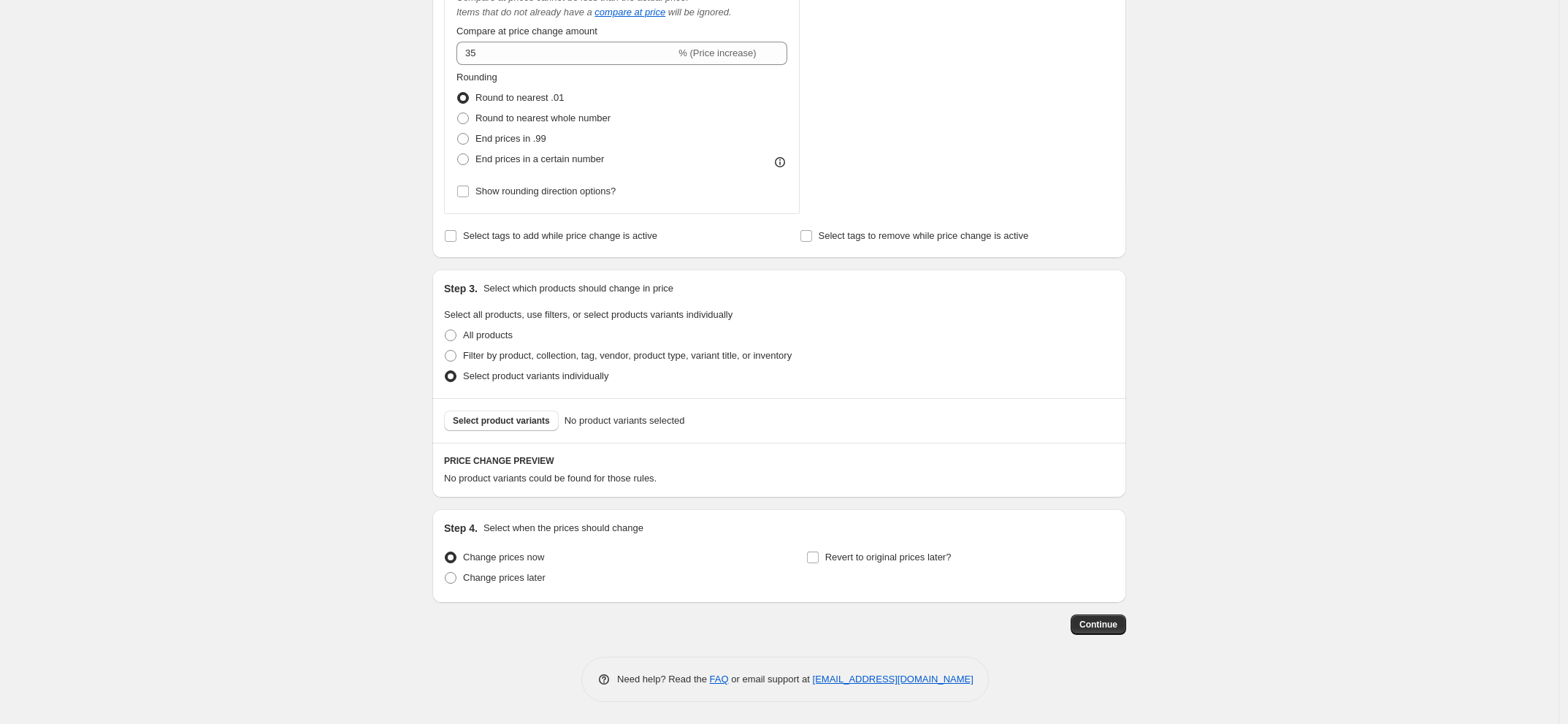
scroll to position [717, 0]
click at [578, 352] on span "Filter by product, collection, tag, vendor, product type, variant title, or inv…" at bounding box center [627, 355] width 329 height 11
click at [446, 351] on input "Filter by product, collection, tag, vendor, product type, variant title, or inv…" at bounding box center [445, 350] width 1 height 1
radio input "true"
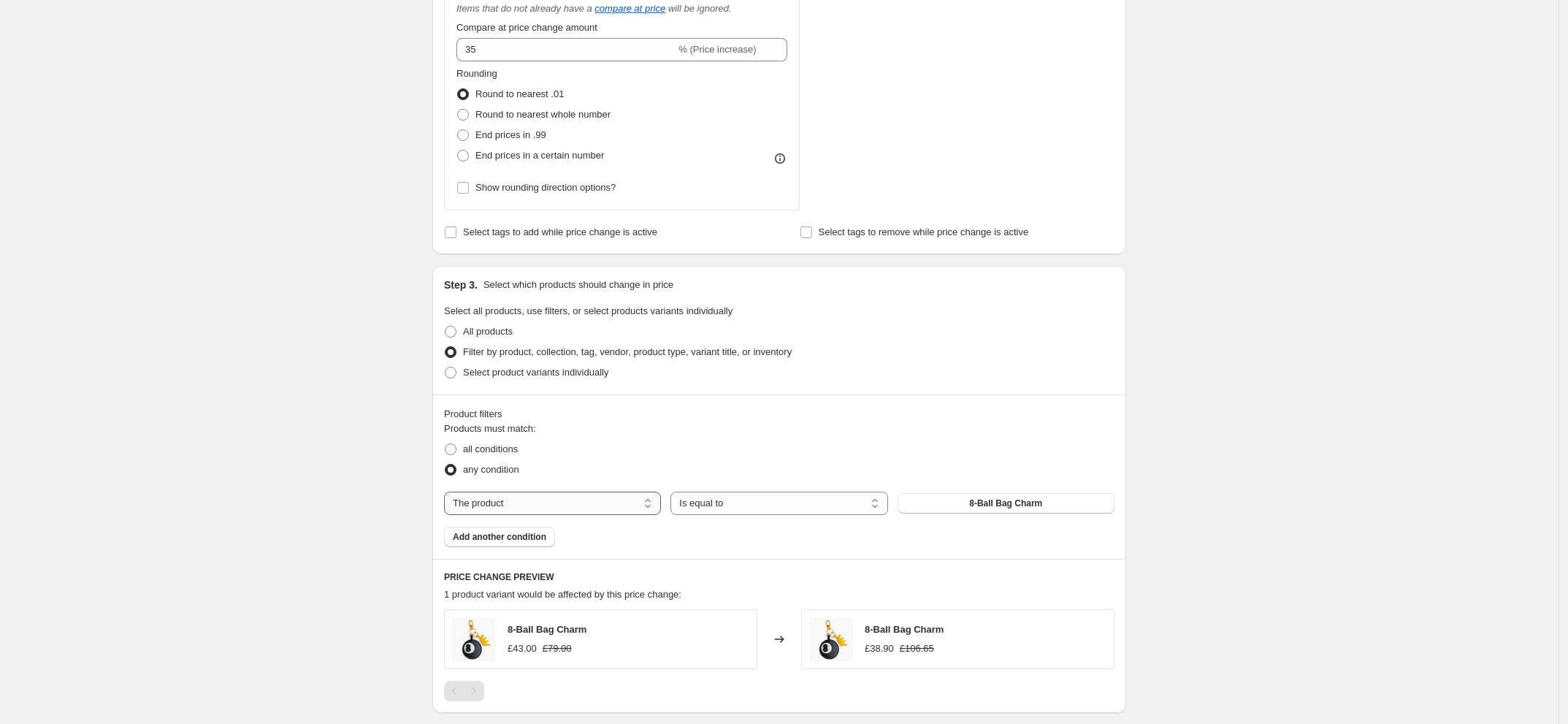
click at [577, 508] on select "The product The product's collection The product's tag The product's vendor The…" at bounding box center [552, 503] width 217 height 24
select select "collection"
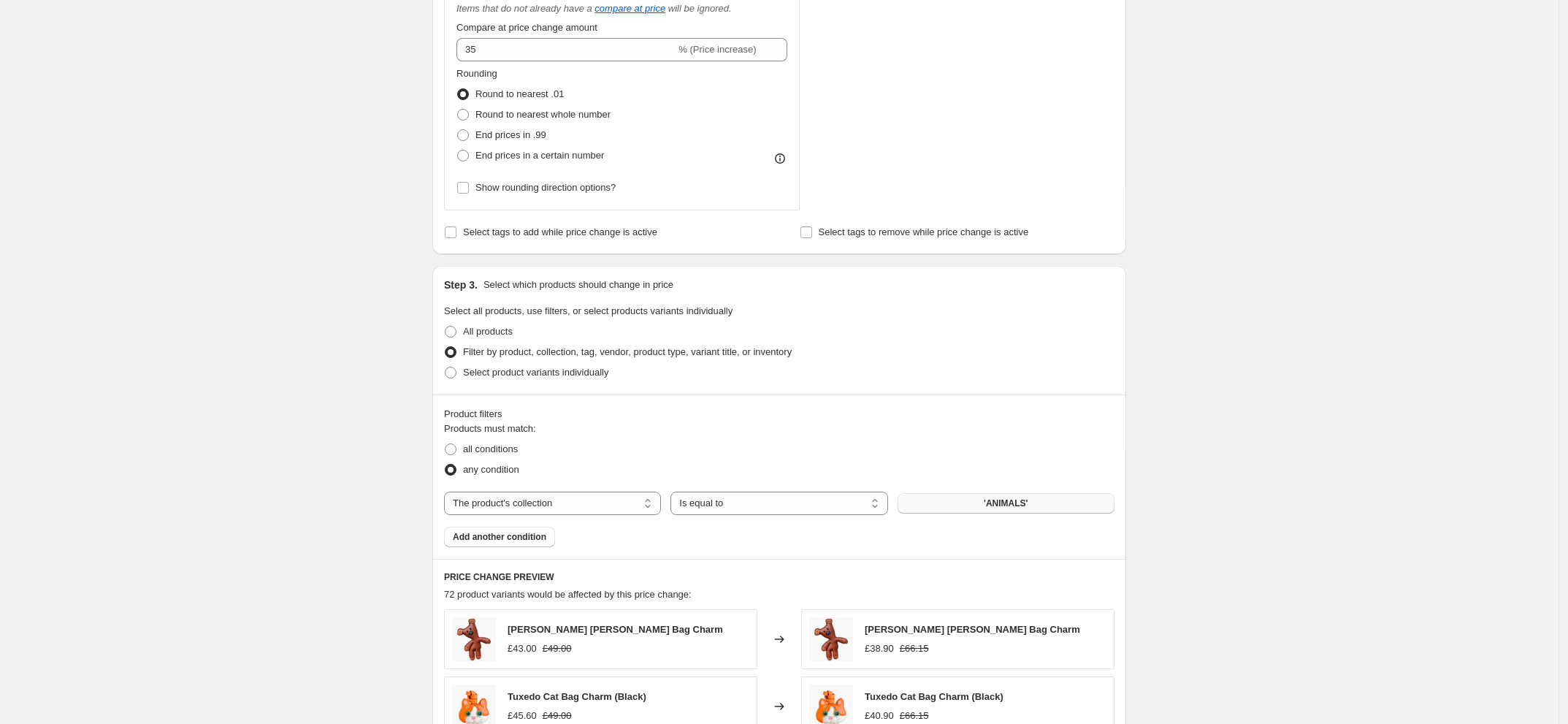
click at [988, 513] on button "'ANIMALS'" at bounding box center [1005, 503] width 217 height 20
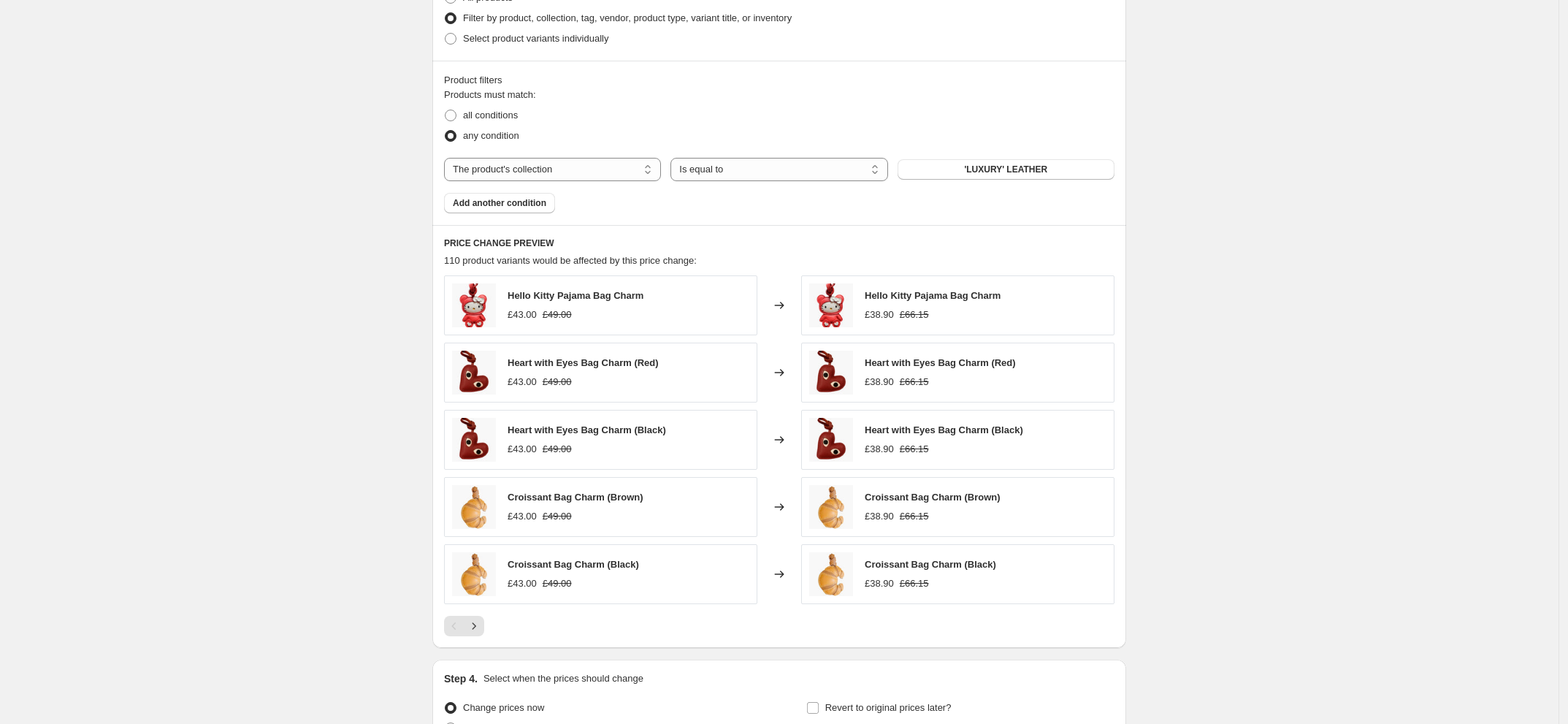
scroll to position [1082, 0]
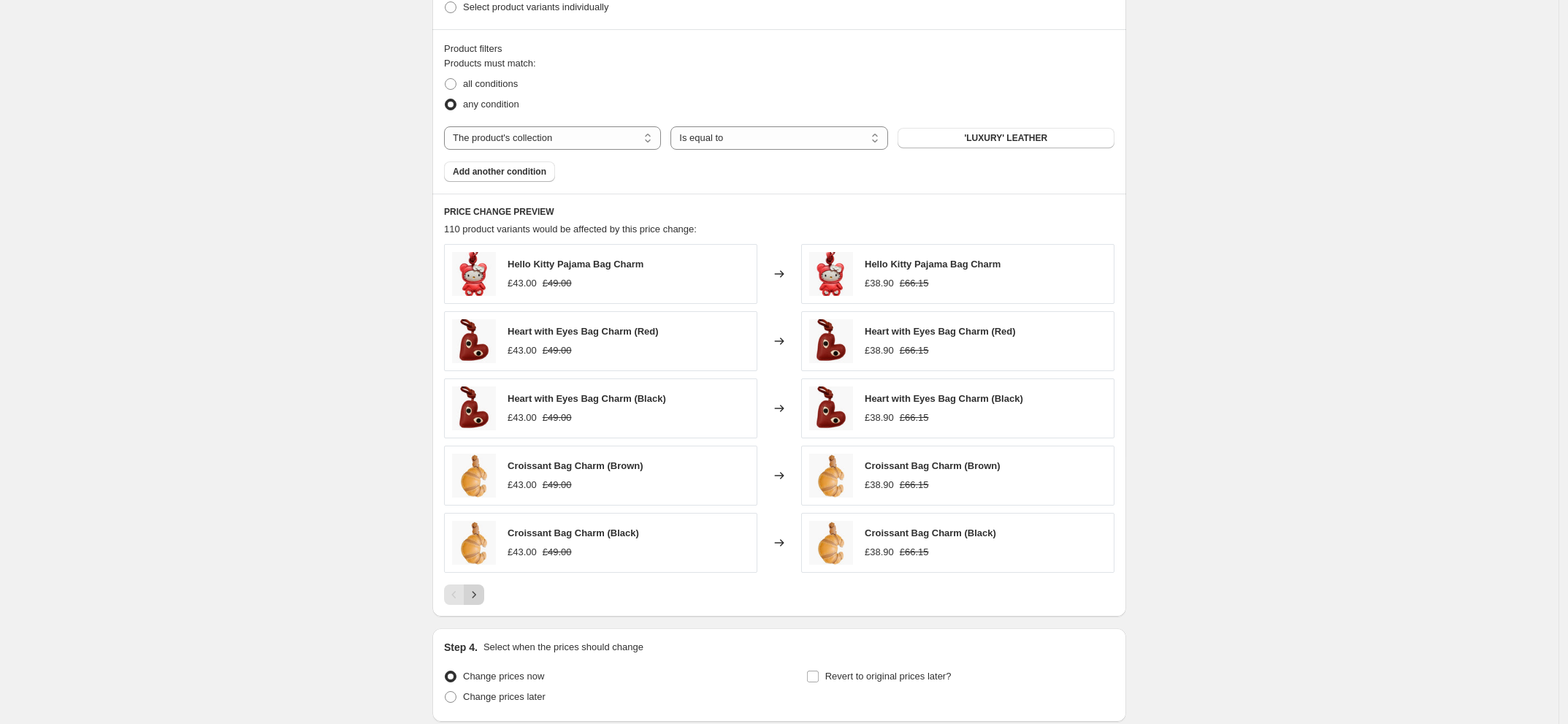
click at [481, 602] on icon "Next" at bounding box center [474, 595] width 15 height 15
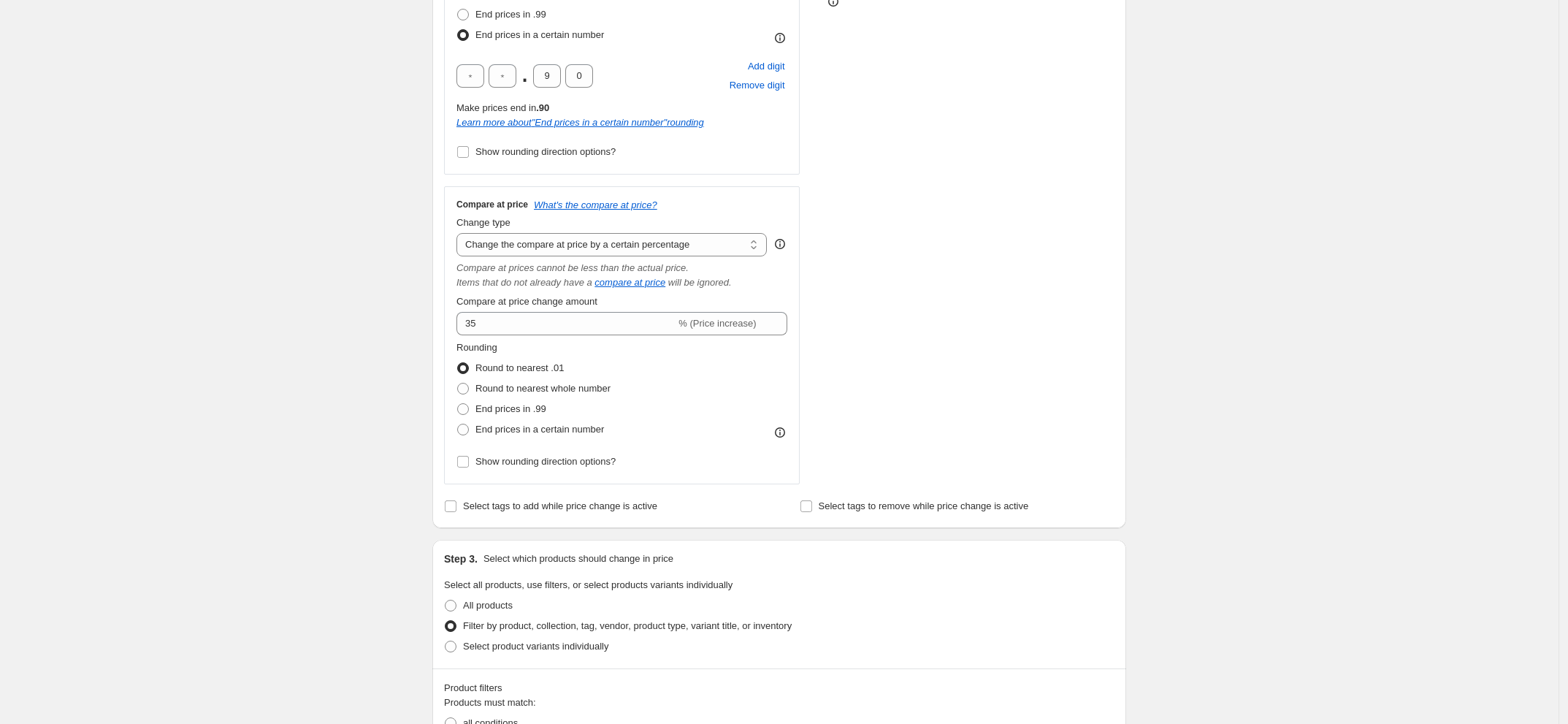
scroll to position [351, 0]
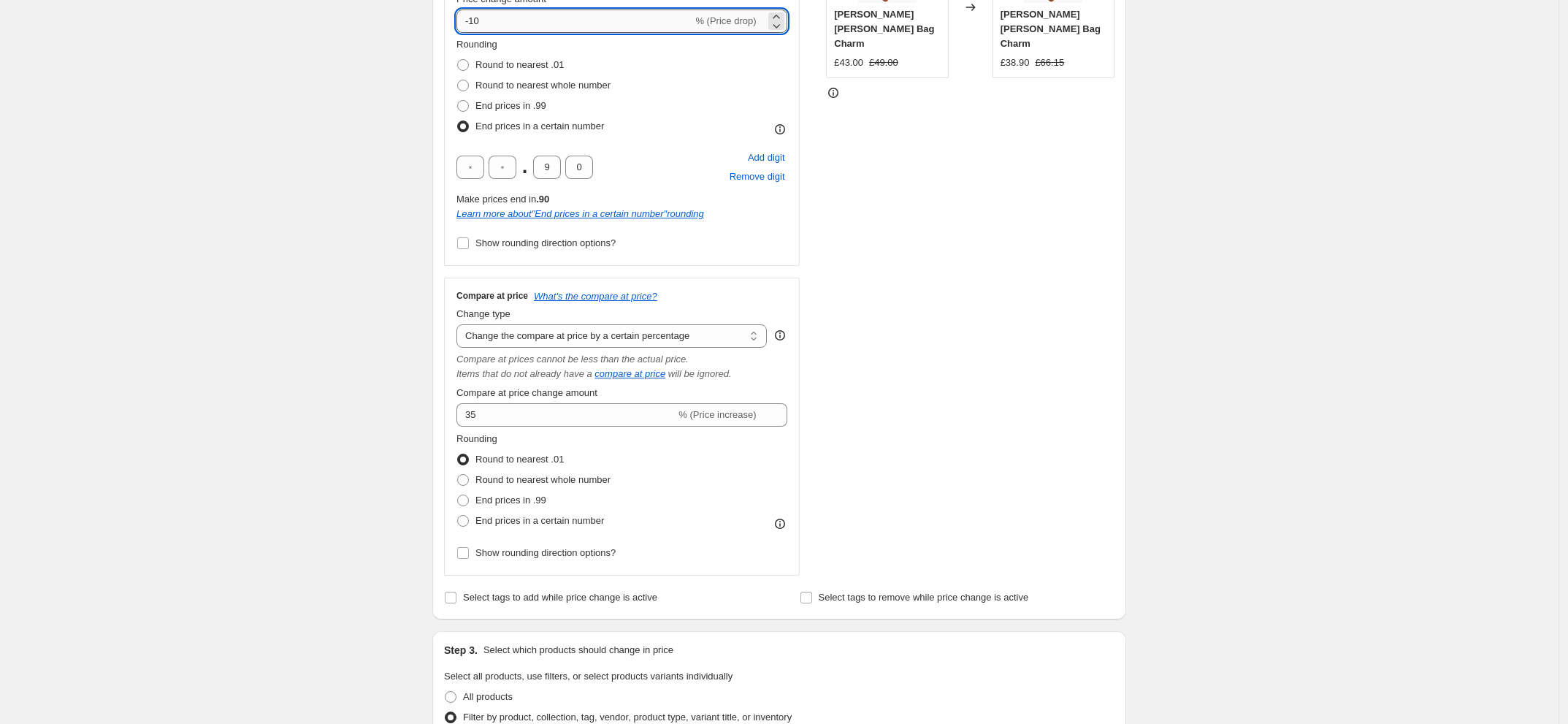
click at [498, 23] on input "-10" at bounding box center [574, 21] width 236 height 24
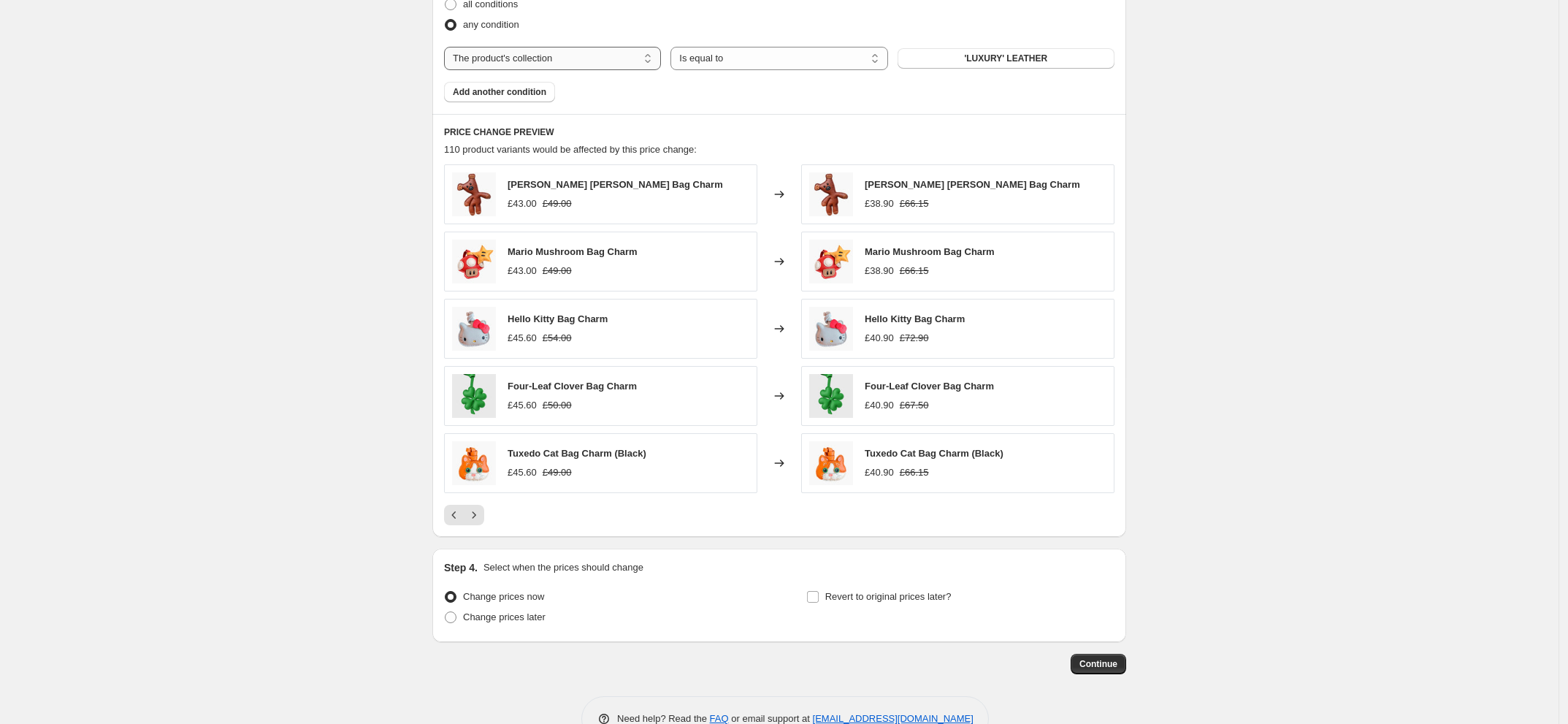
scroll to position [1173, 0]
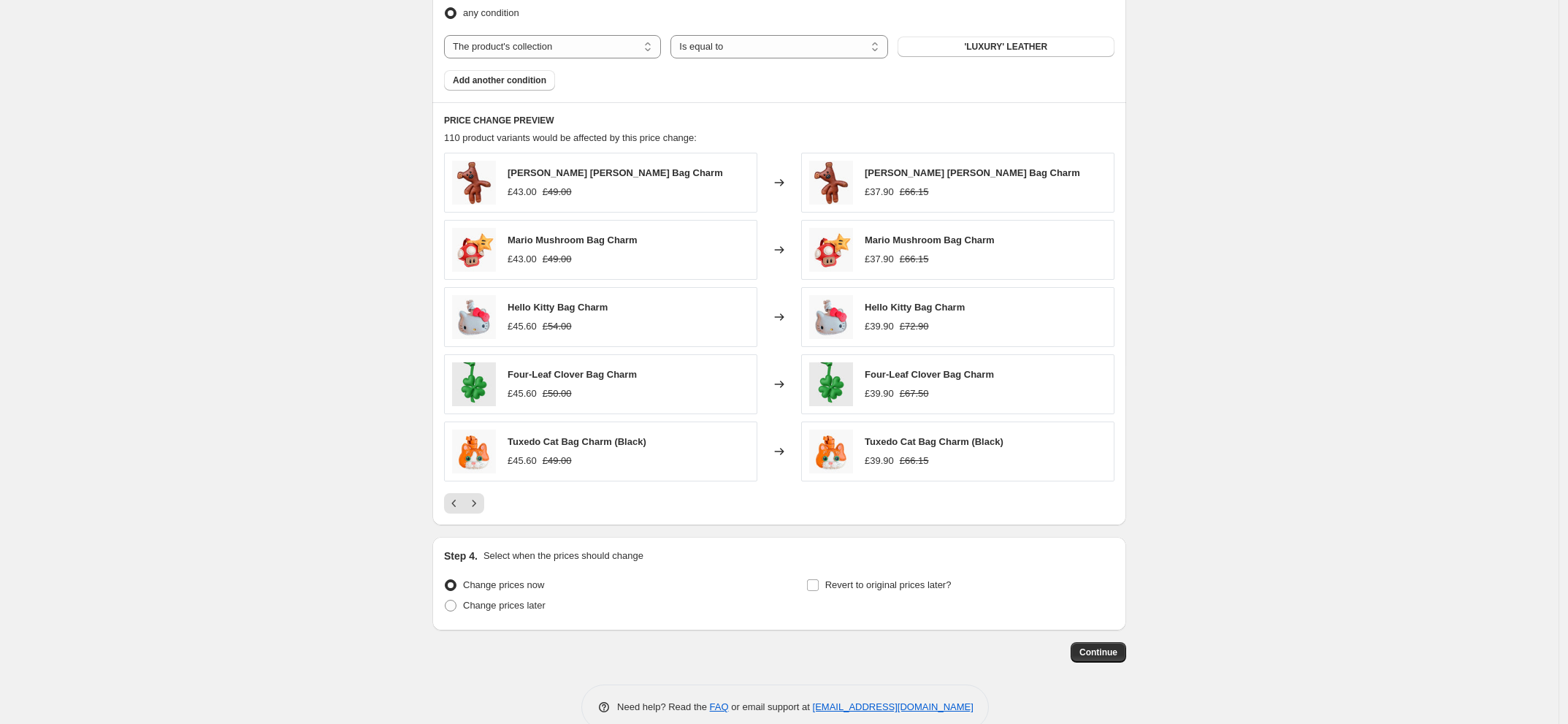
click at [443, 194] on div "PRICE CHANGE PREVIEW 110 product variants would be affected by this price chang…" at bounding box center [780, 313] width 694 height 423
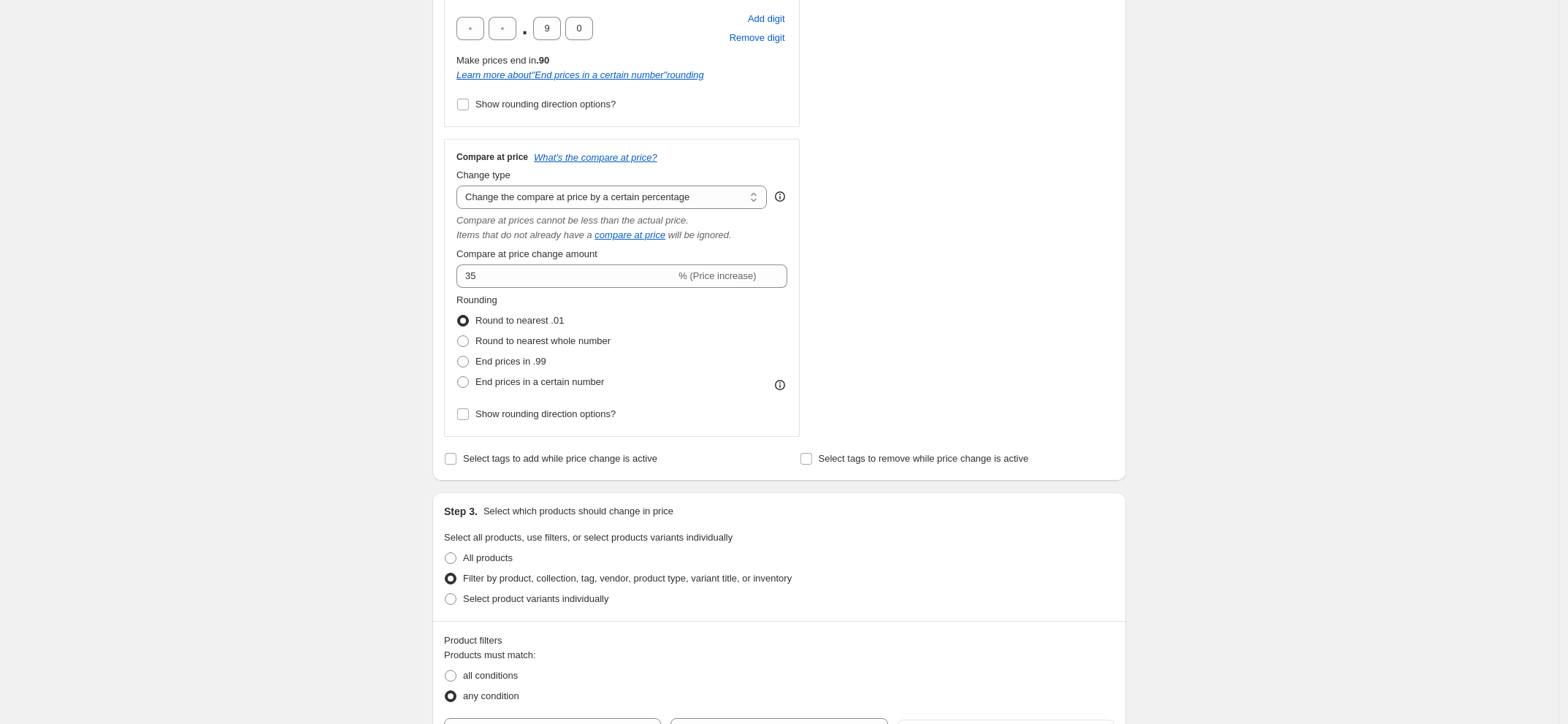
scroll to position [351, 0]
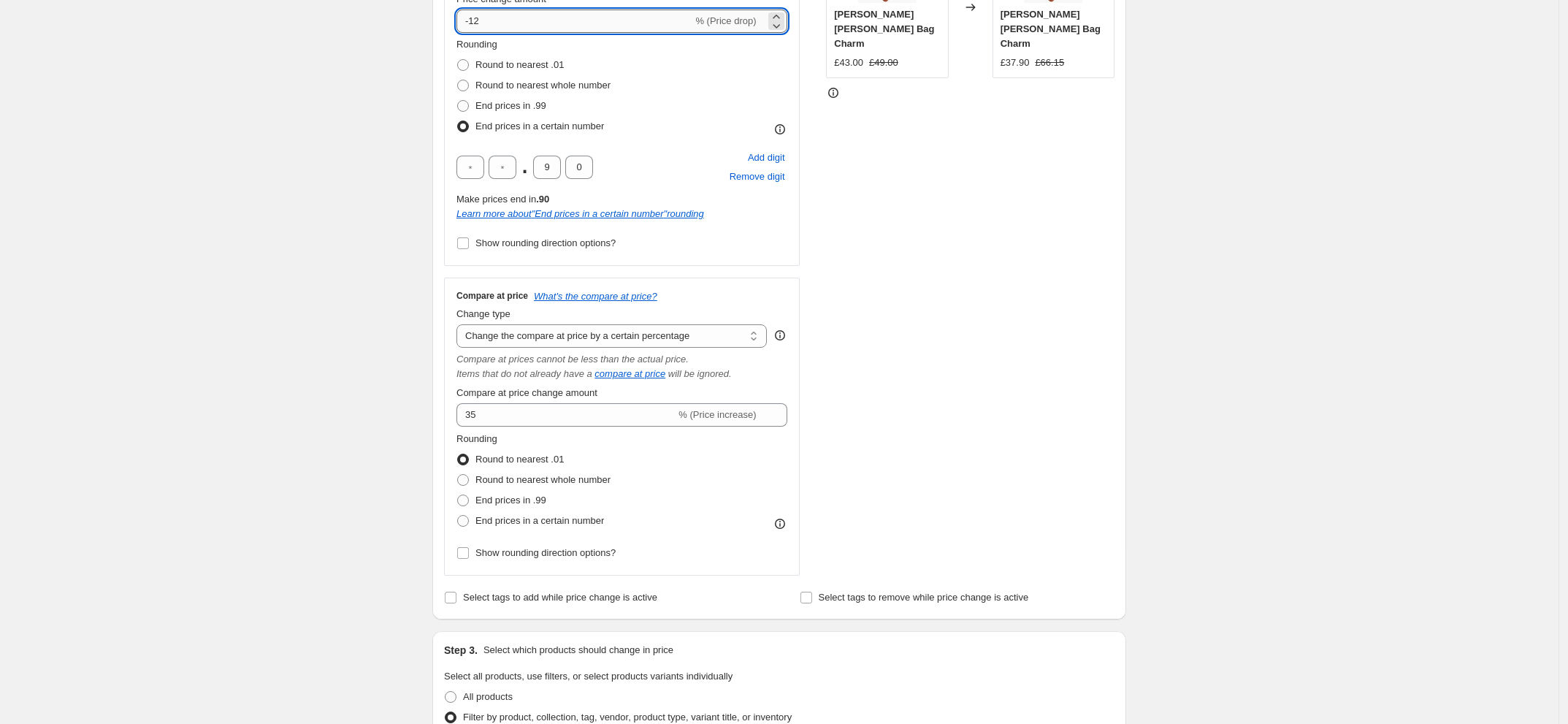
click at [519, 16] on input "-12" at bounding box center [574, 21] width 236 height 24
type input "-11"
click at [411, 50] on div "Create new price [MEDICAL_DATA]. This page is ready Create new price [MEDICAL_D…" at bounding box center [779, 611] width 1558 height 1925
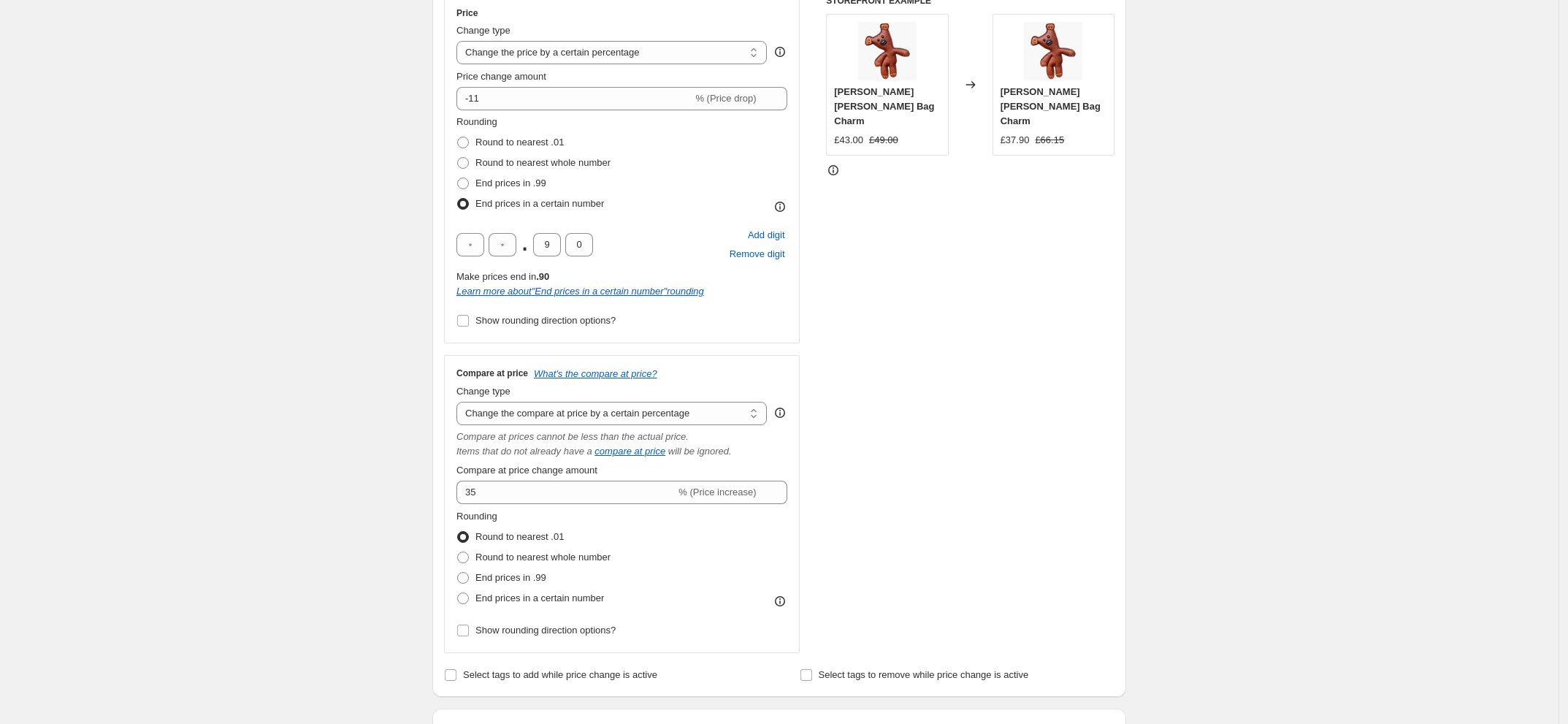
scroll to position [260, 0]
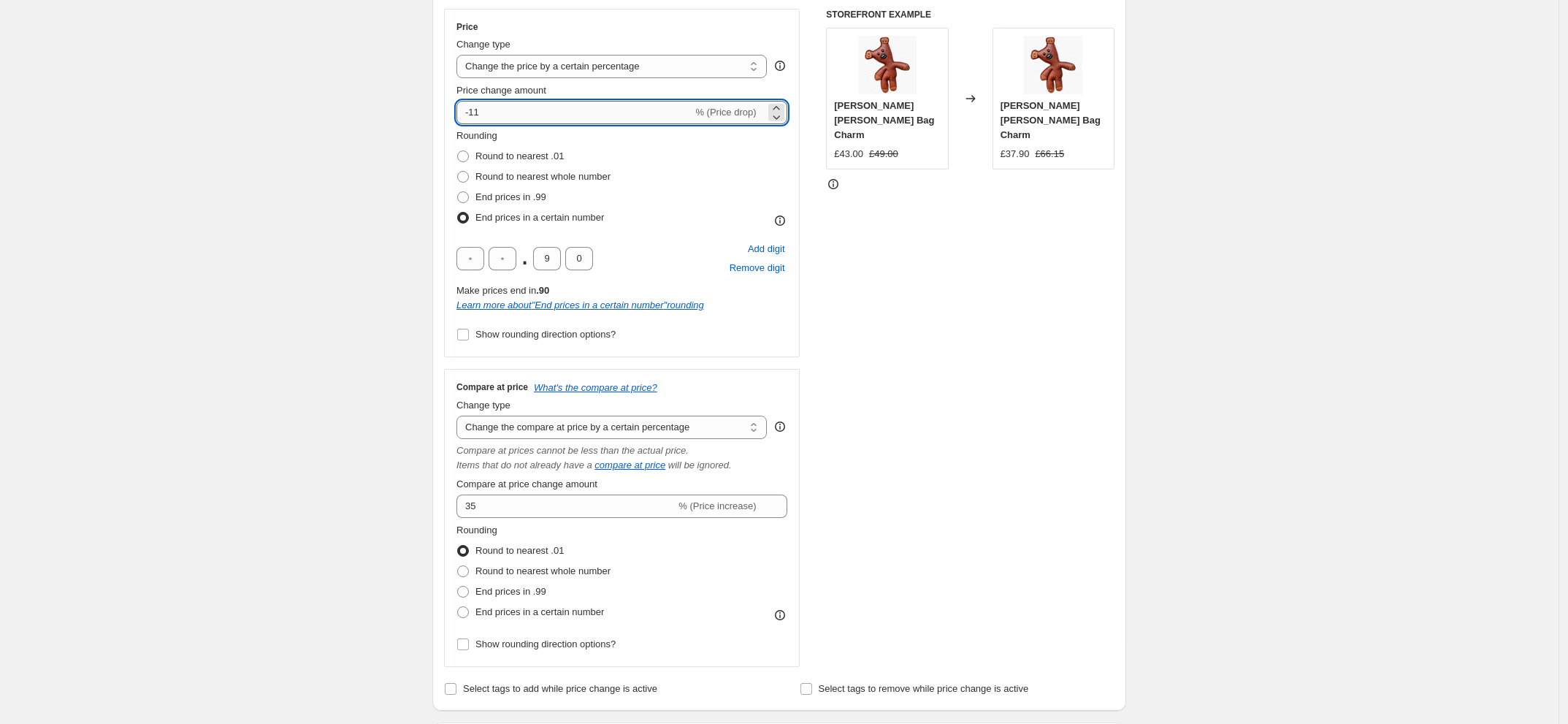
click at [516, 113] on input "-11" at bounding box center [574, 112] width 236 height 24
click at [451, 140] on div "Price Change type Change the price to a certain amount Change the price by a ce…" at bounding box center [622, 183] width 356 height 349
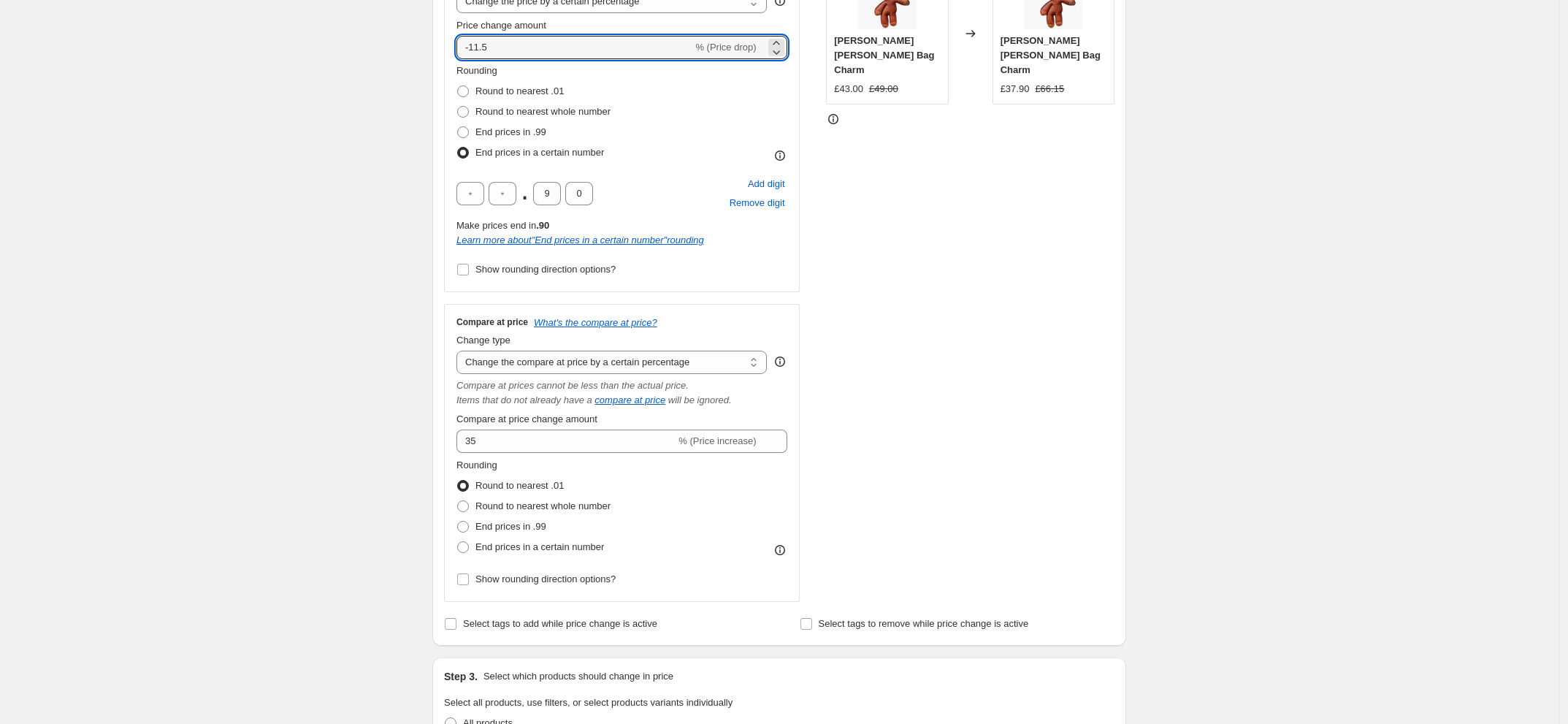
scroll to position [270, 0]
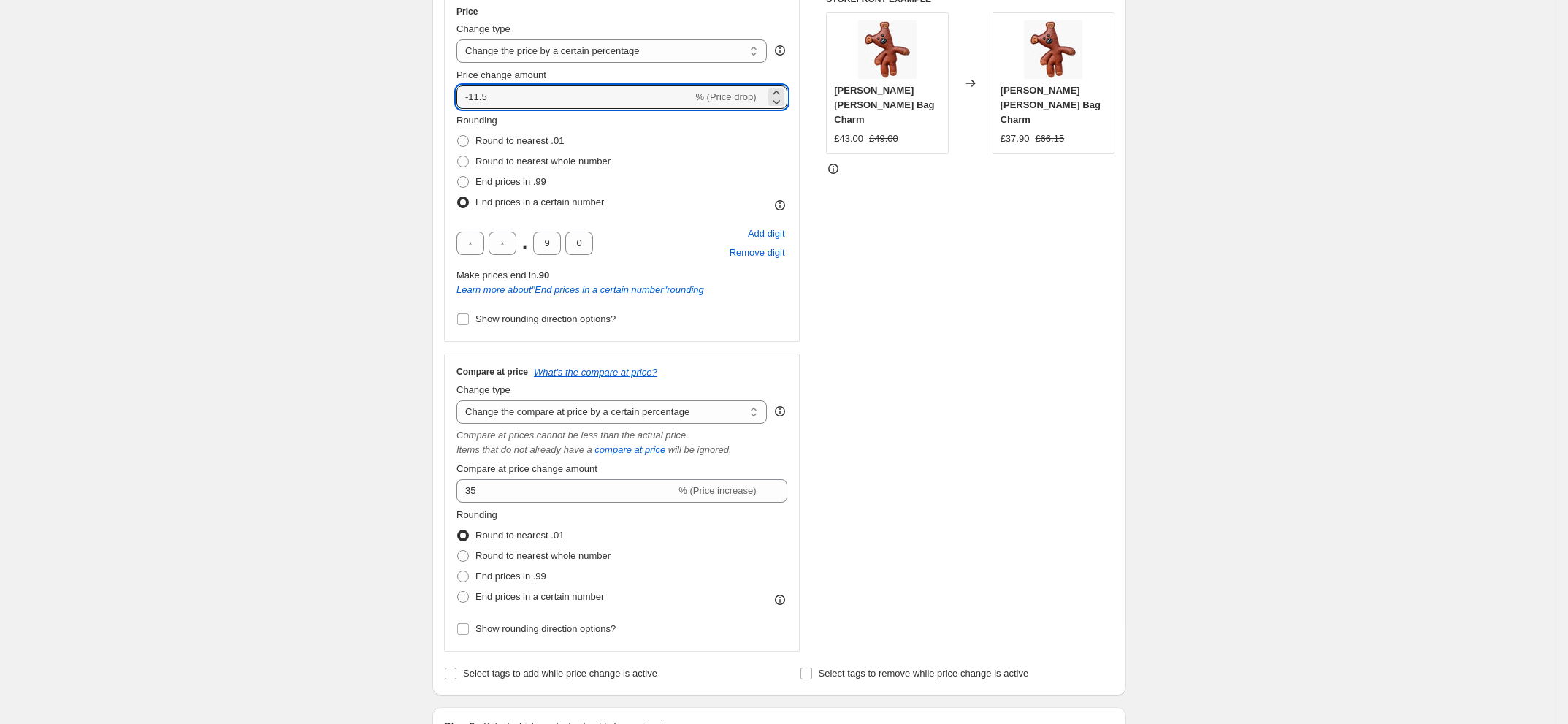
drag, startPoint x: 501, startPoint y: 20, endPoint x: 458, endPoint y: 15, distance: 43.3
click at [458, 15] on div "Price Change type Change the price to a certain amount Change the price by a ce…" at bounding box center [622, 168] width 356 height 349
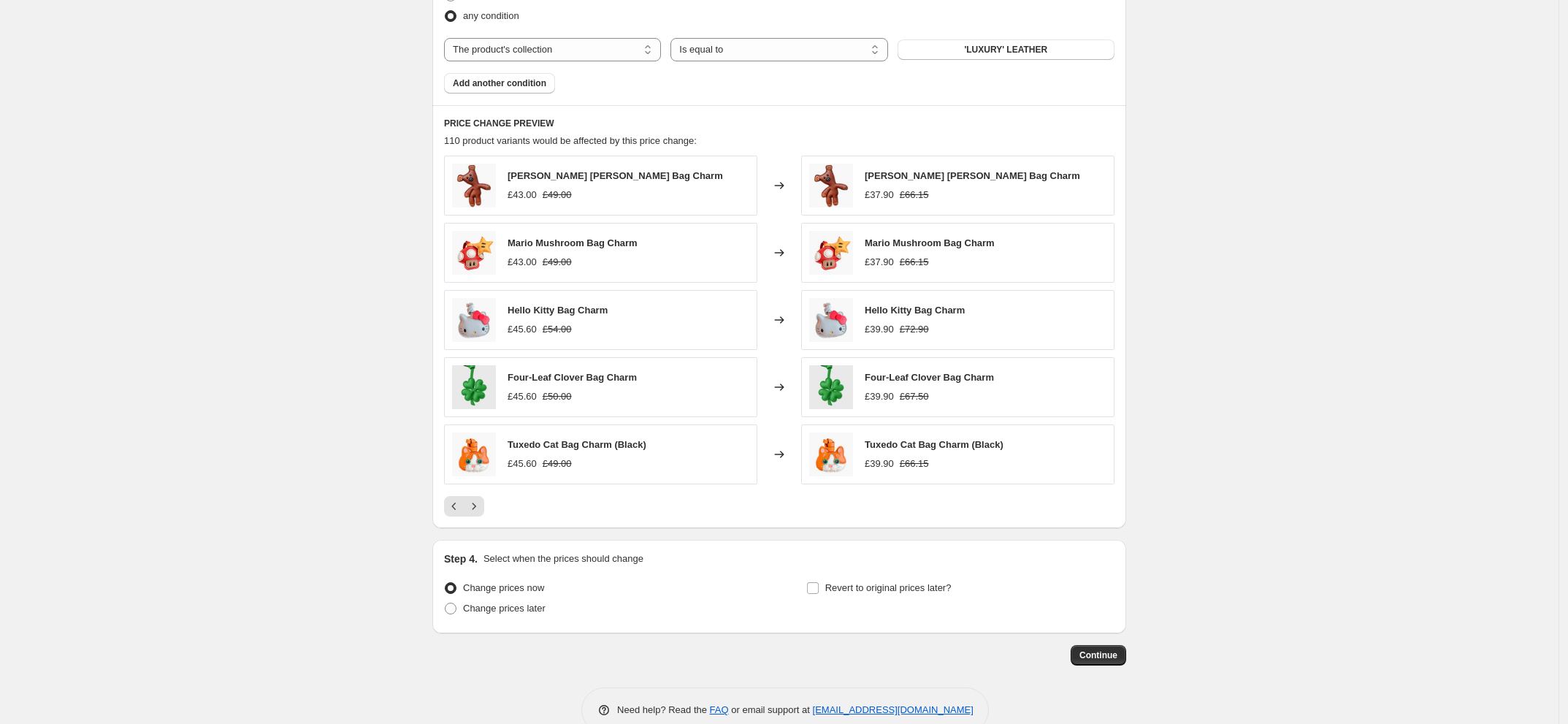
scroll to position [1183, 0]
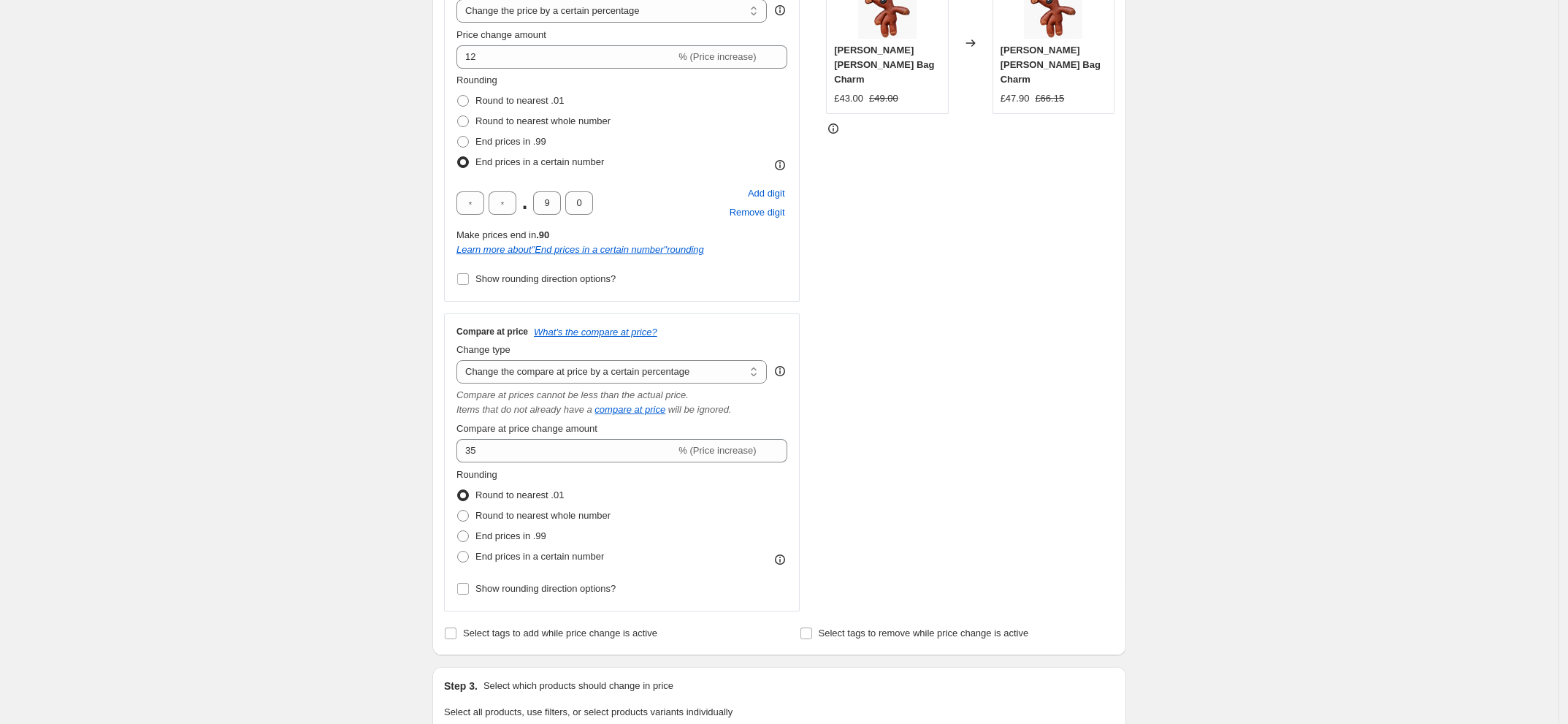
scroll to position [294, 0]
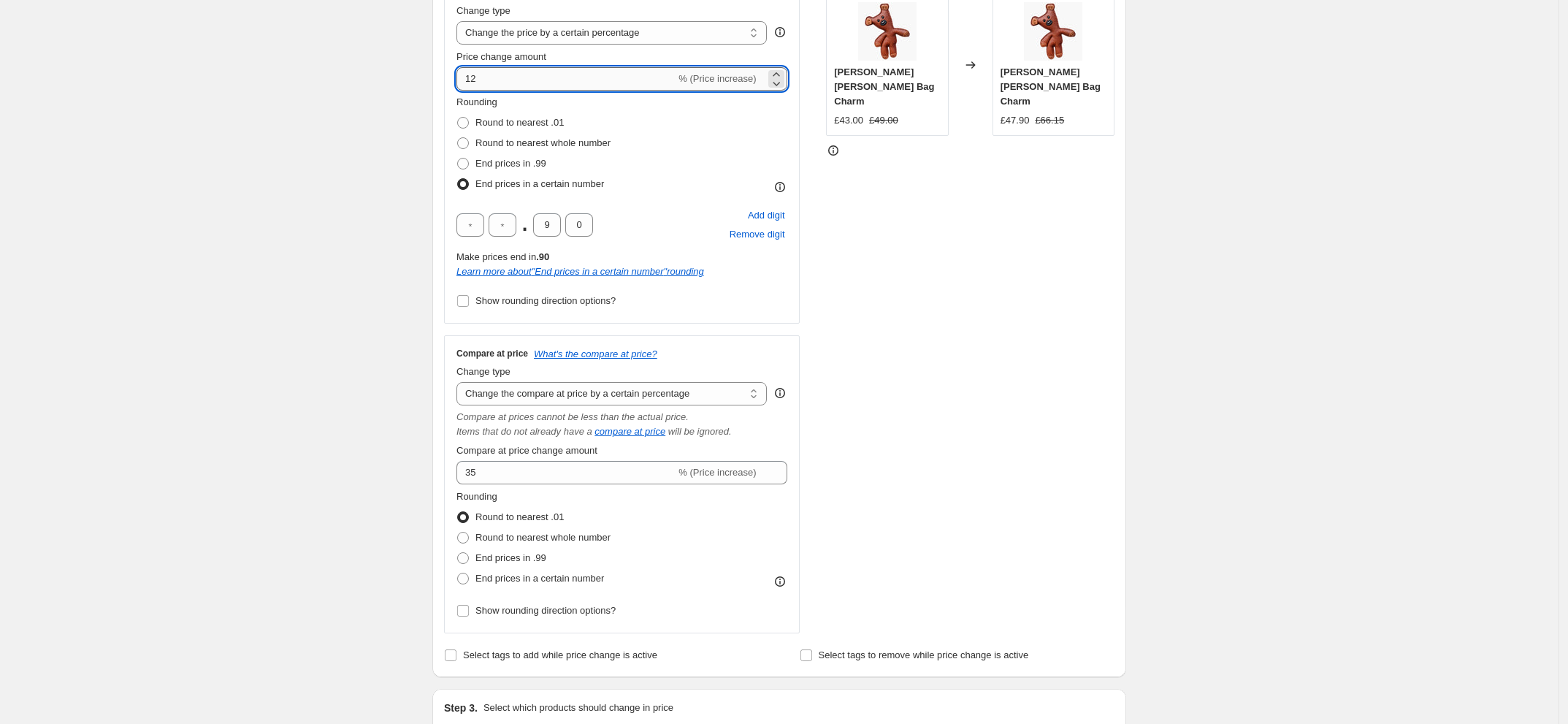
click at [468, 79] on input "12" at bounding box center [566, 79] width 219 height 24
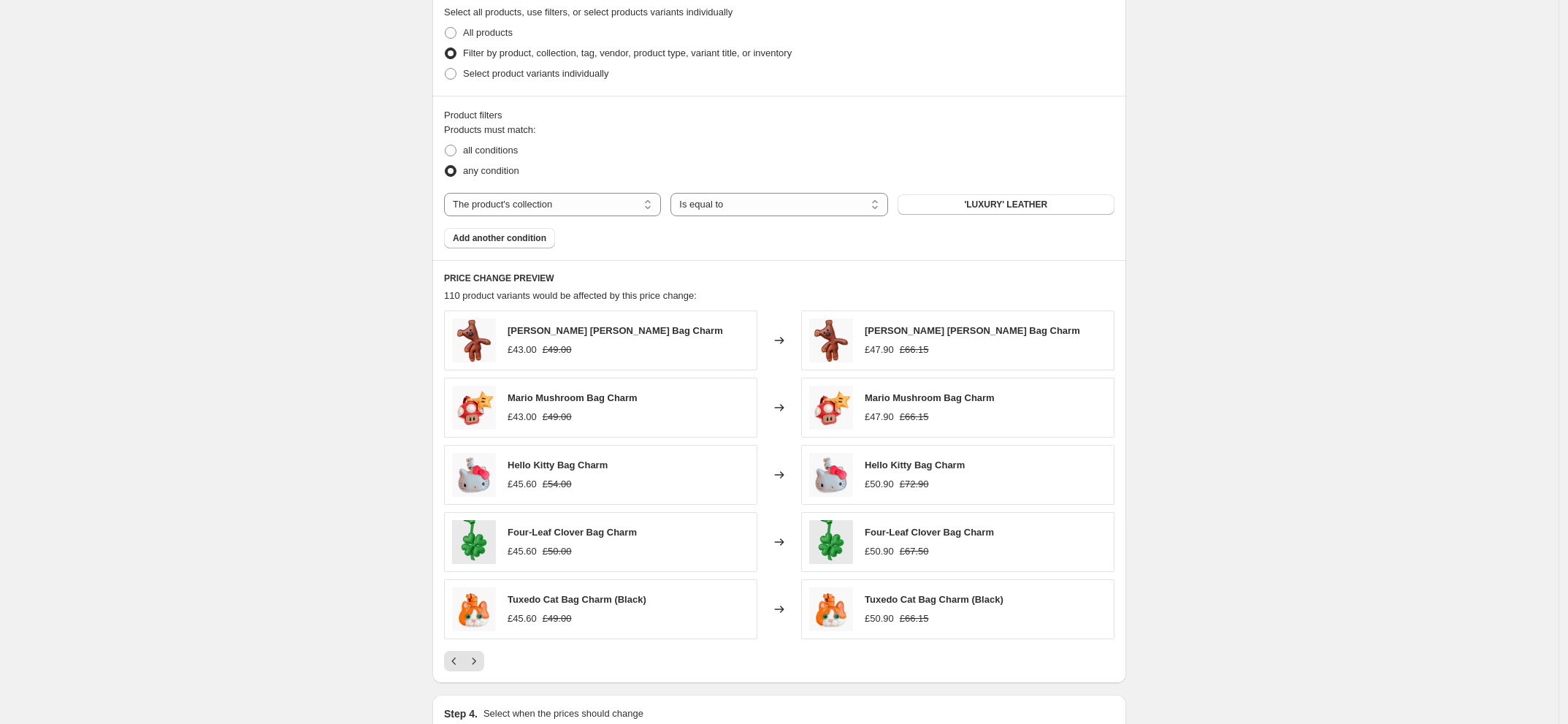
scroll to position [1024, 0]
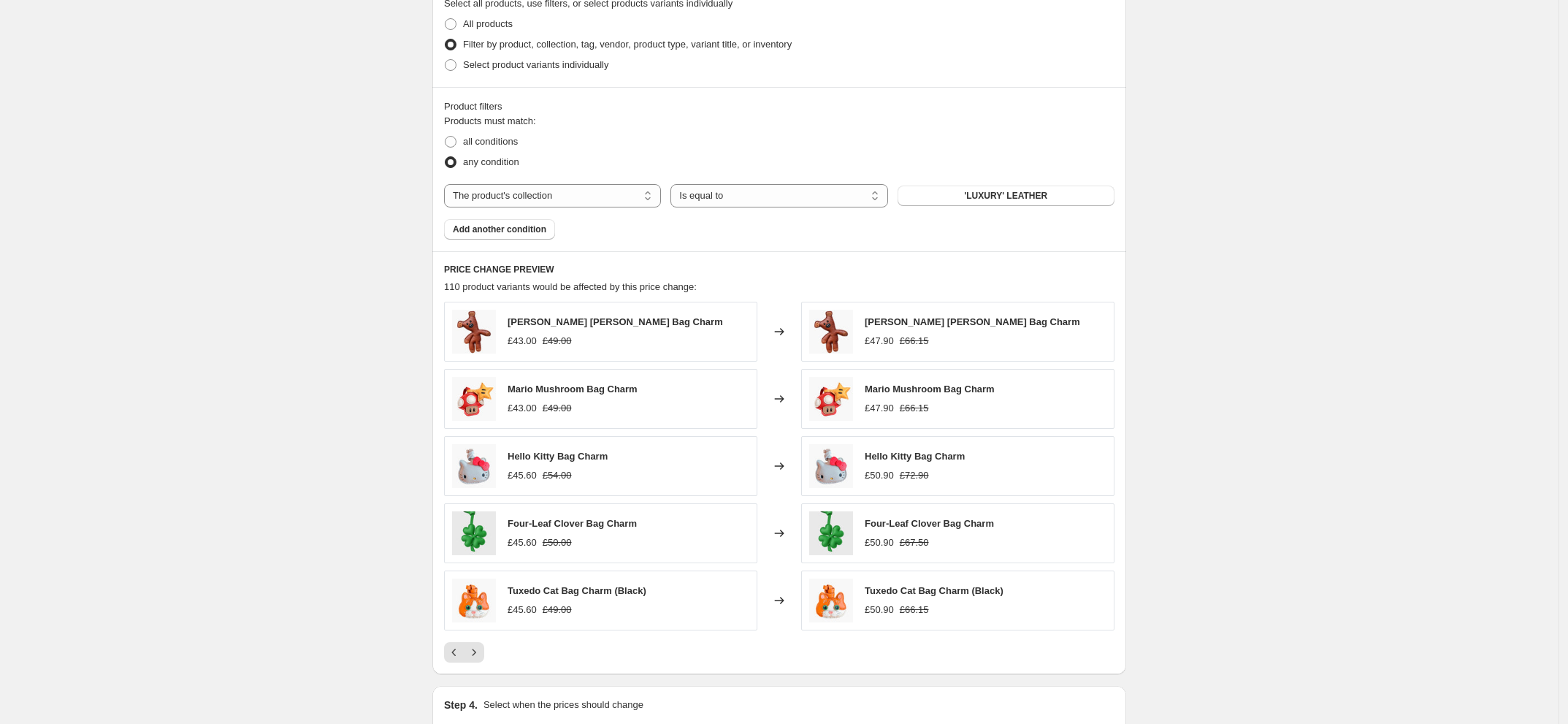
type input "-12"
click at [458, 659] on icon "Previous" at bounding box center [454, 652] width 15 height 15
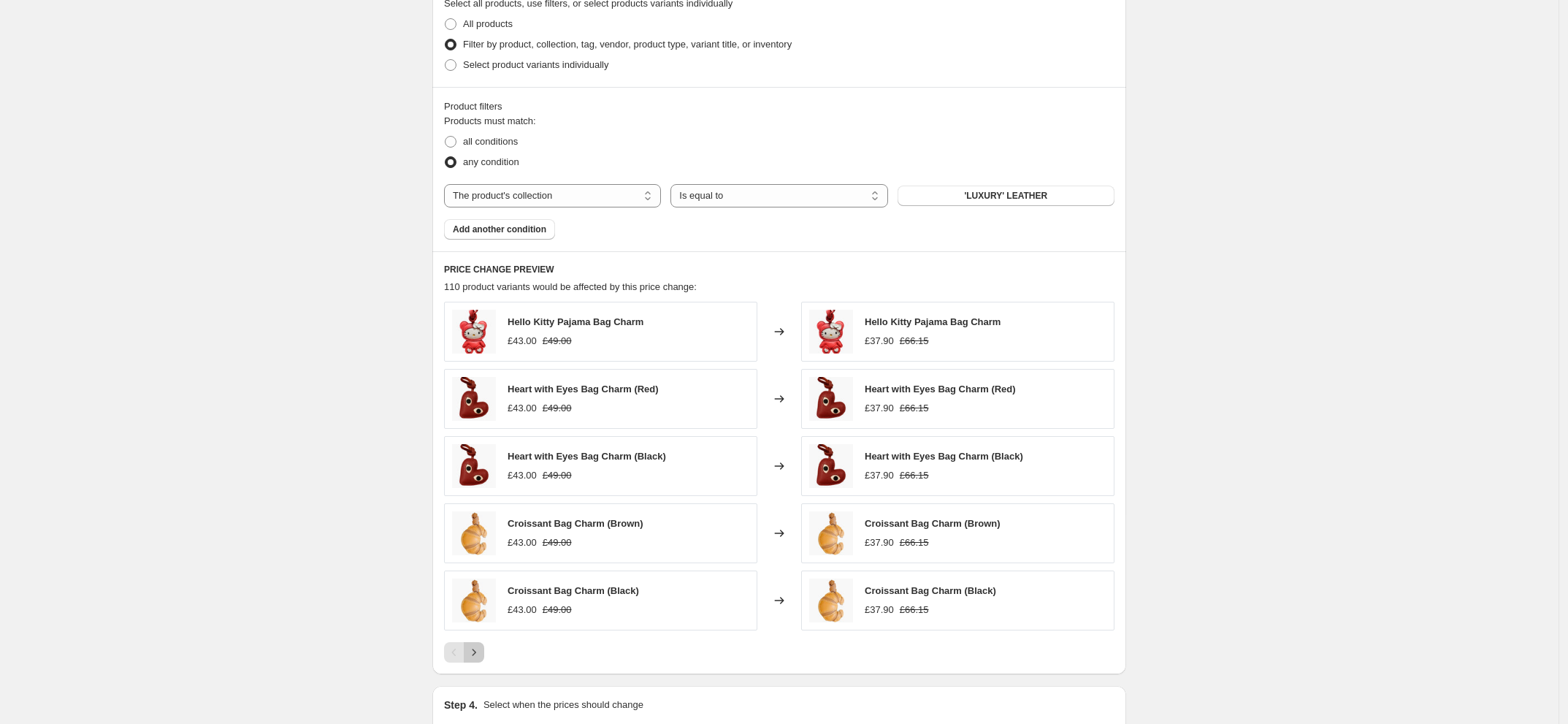
click at [478, 658] on icon "Next" at bounding box center [474, 652] width 15 height 15
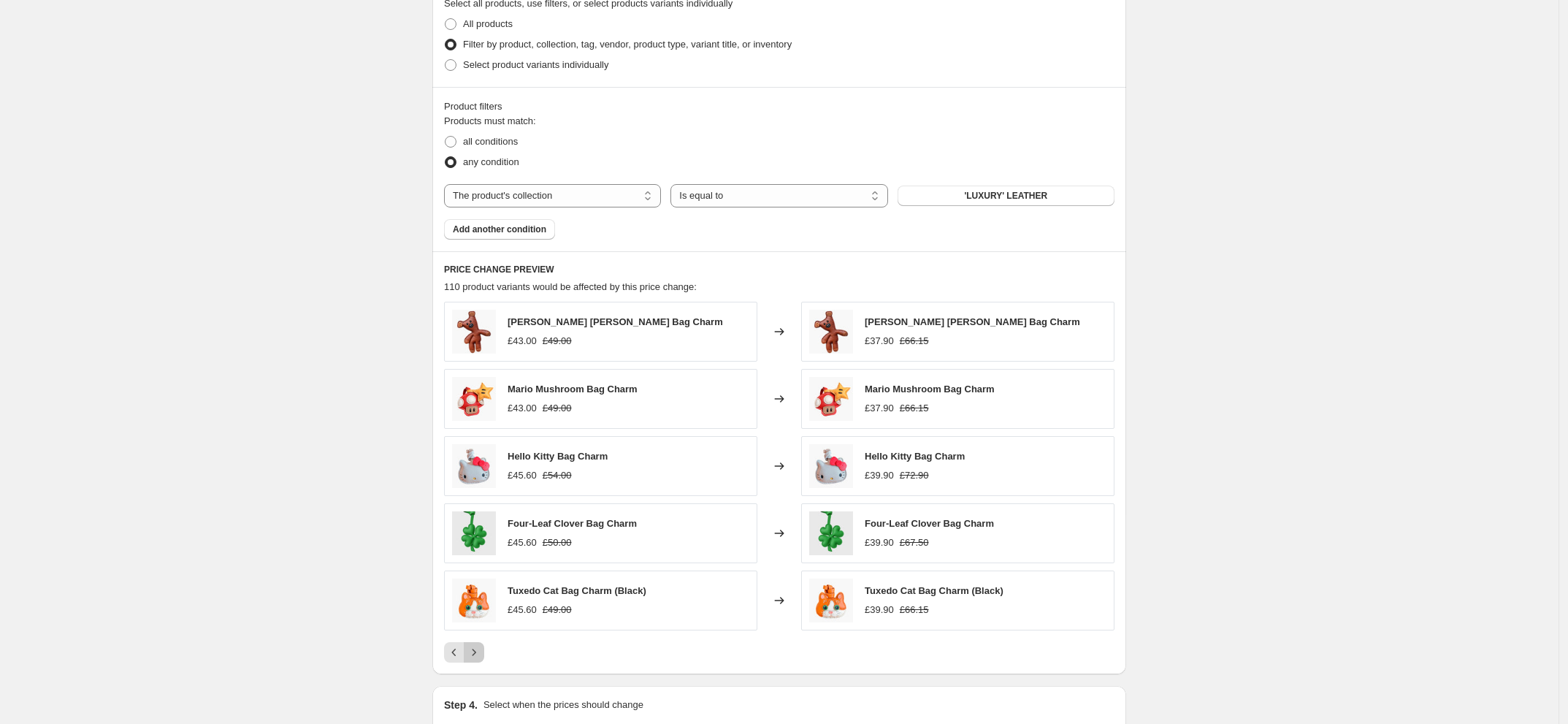
click at [478, 658] on icon "Next" at bounding box center [474, 652] width 15 height 15
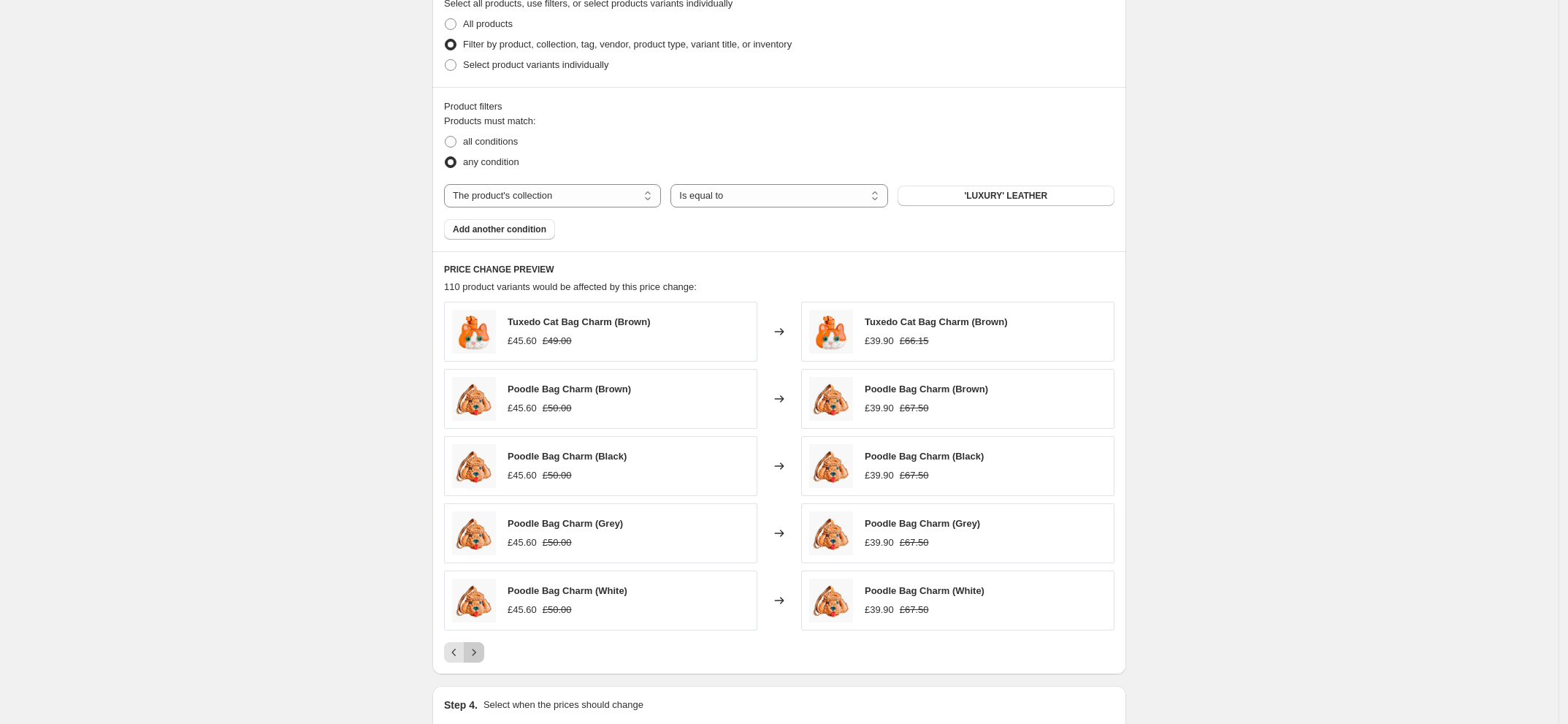
click at [478, 658] on icon "Next" at bounding box center [474, 652] width 15 height 15
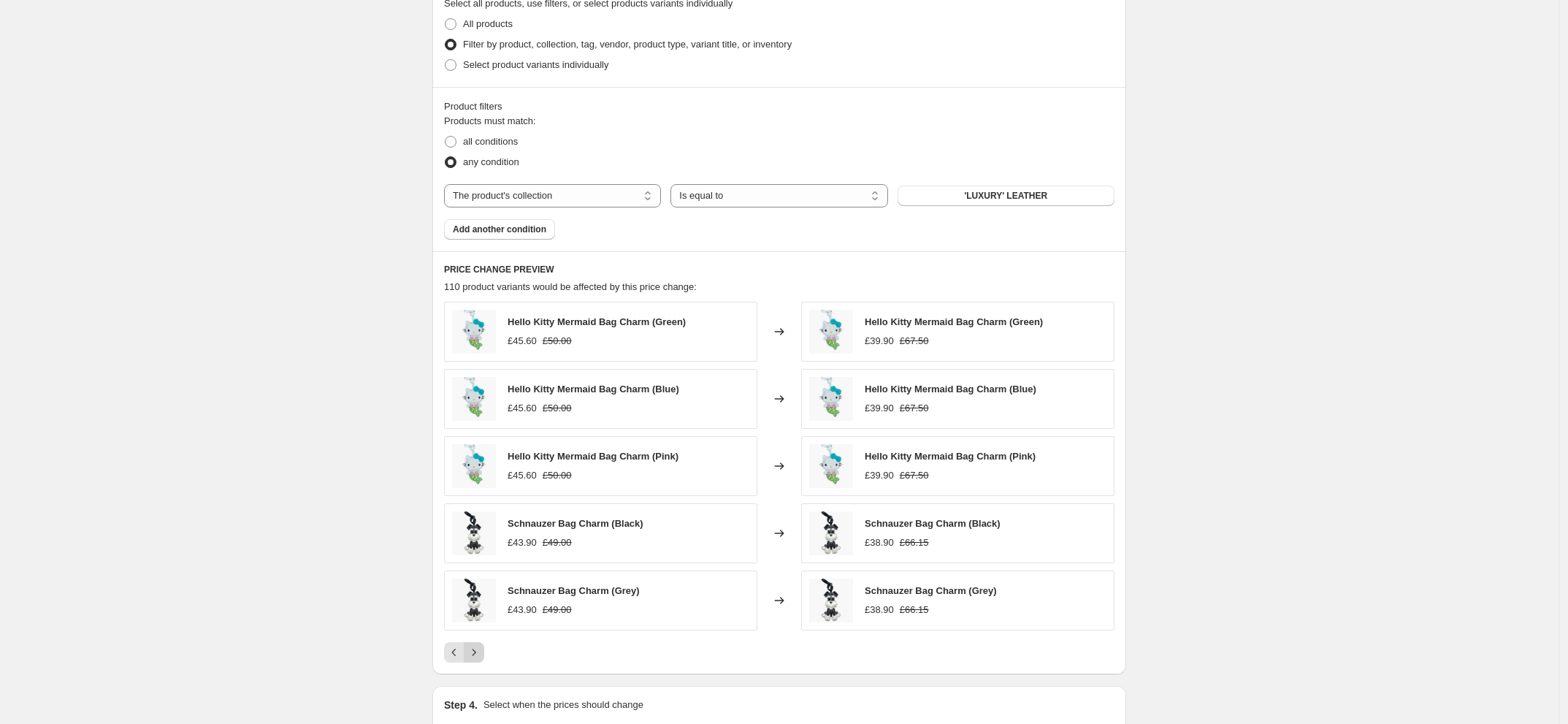
click at [478, 658] on icon "Next" at bounding box center [474, 652] width 15 height 15
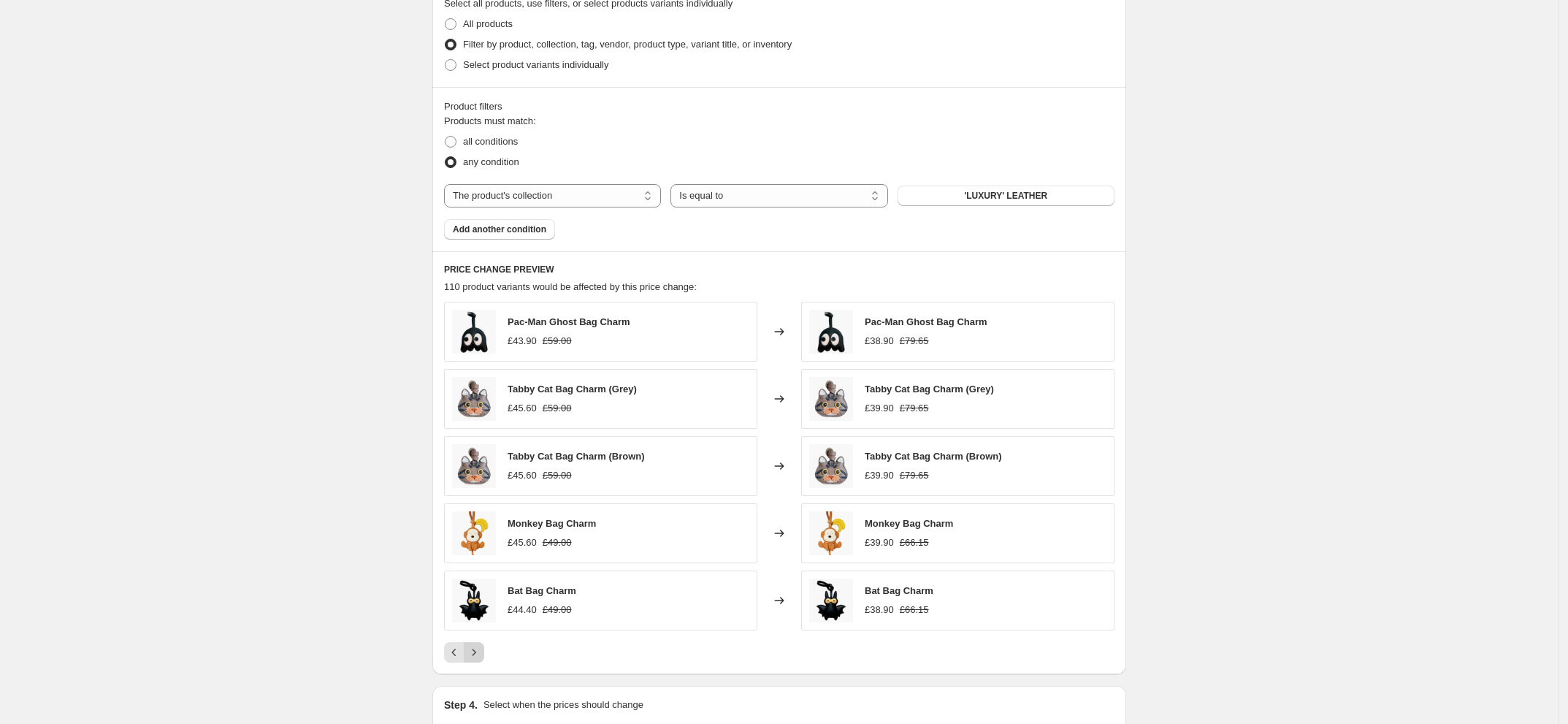
click at [478, 658] on icon "Next" at bounding box center [474, 652] width 15 height 15
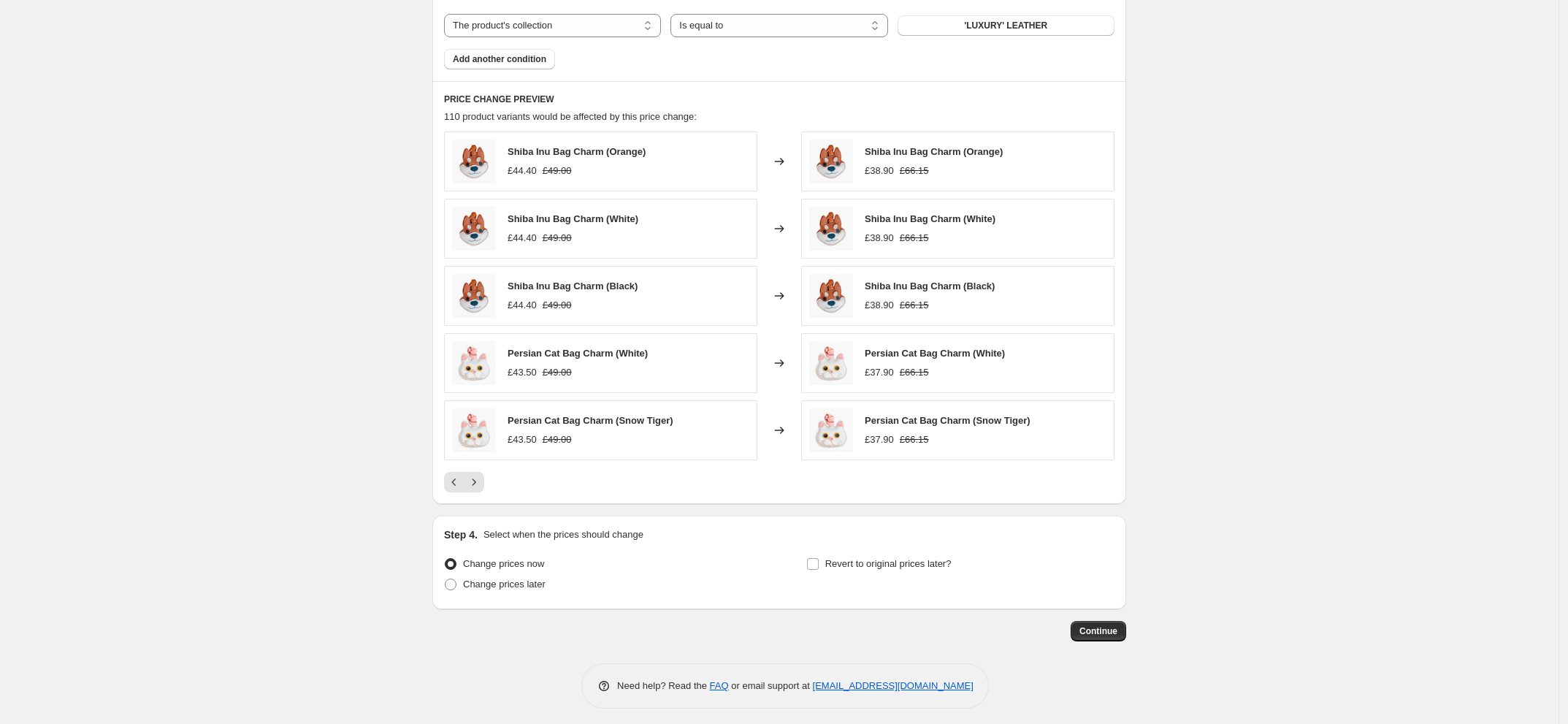
scroll to position [1207, 0]
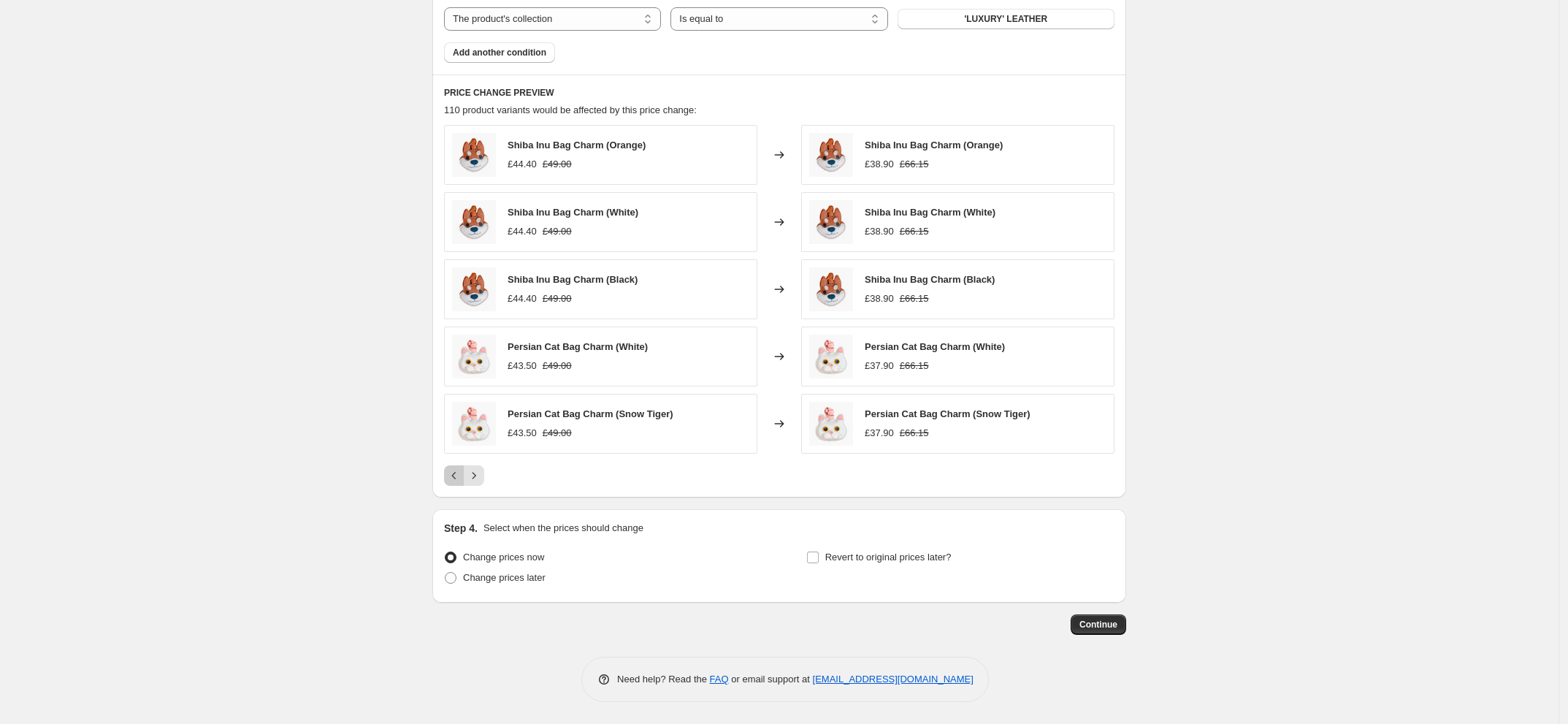
click at [457, 483] on button "Previous" at bounding box center [454, 475] width 20 height 20
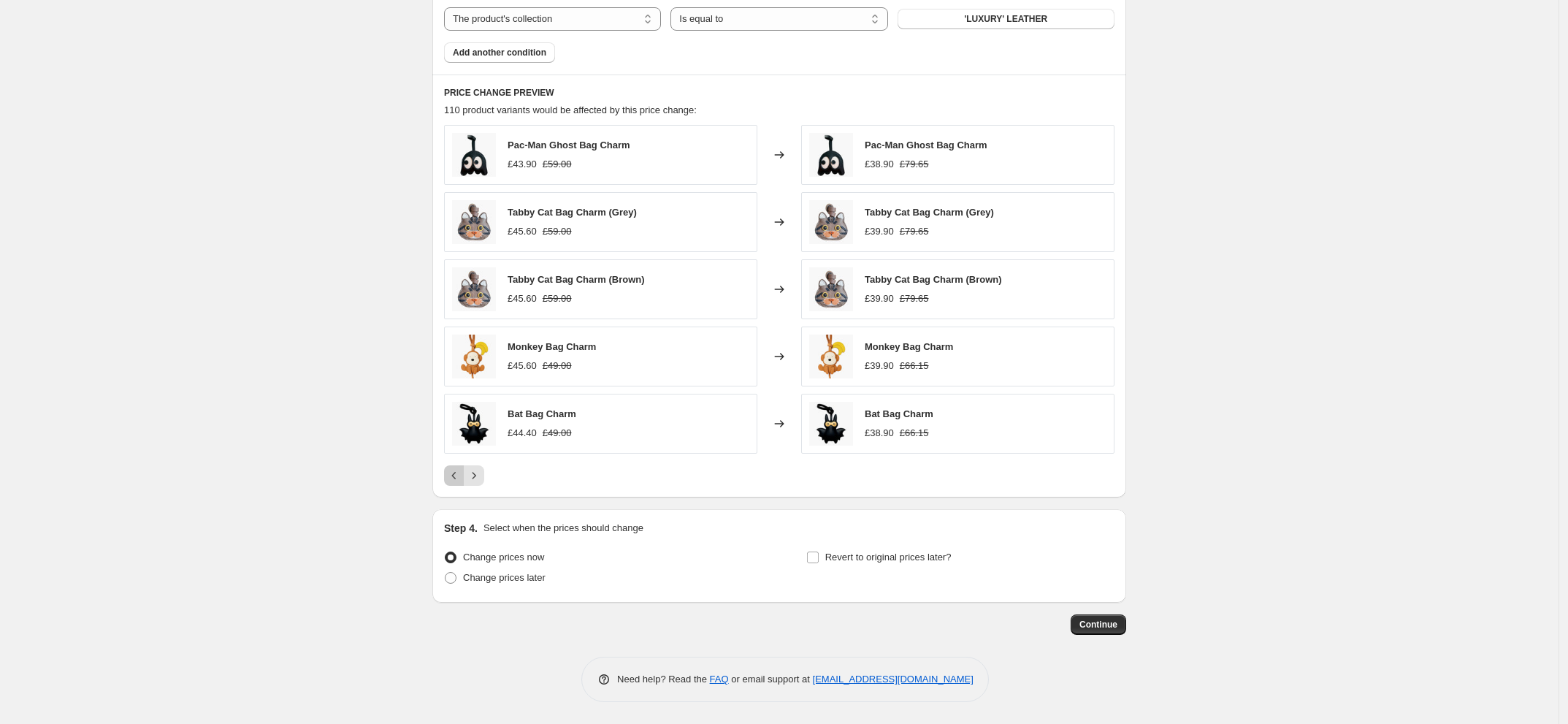
click at [453, 483] on icon "Previous" at bounding box center [454, 475] width 15 height 15
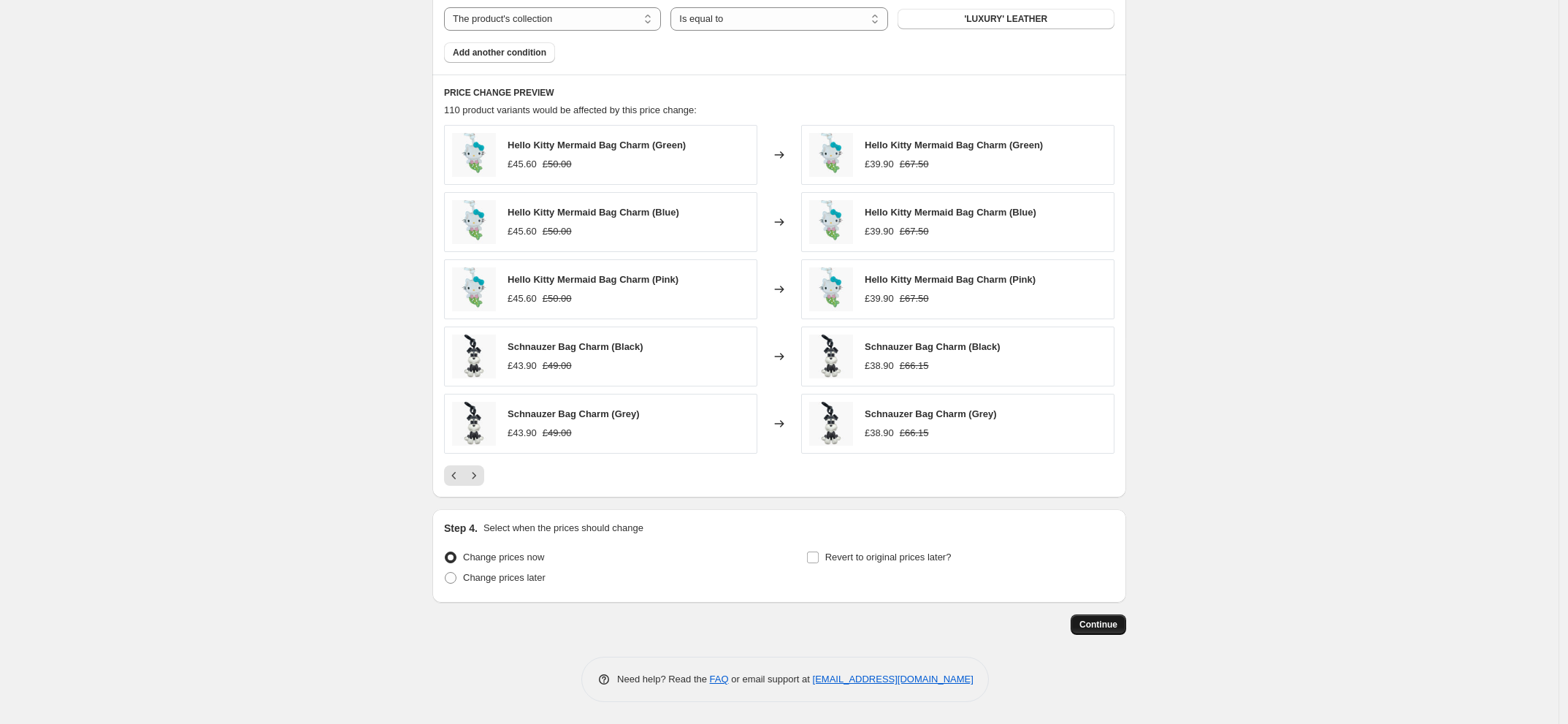
click at [1105, 627] on span "Continue" at bounding box center [1098, 624] width 38 height 11
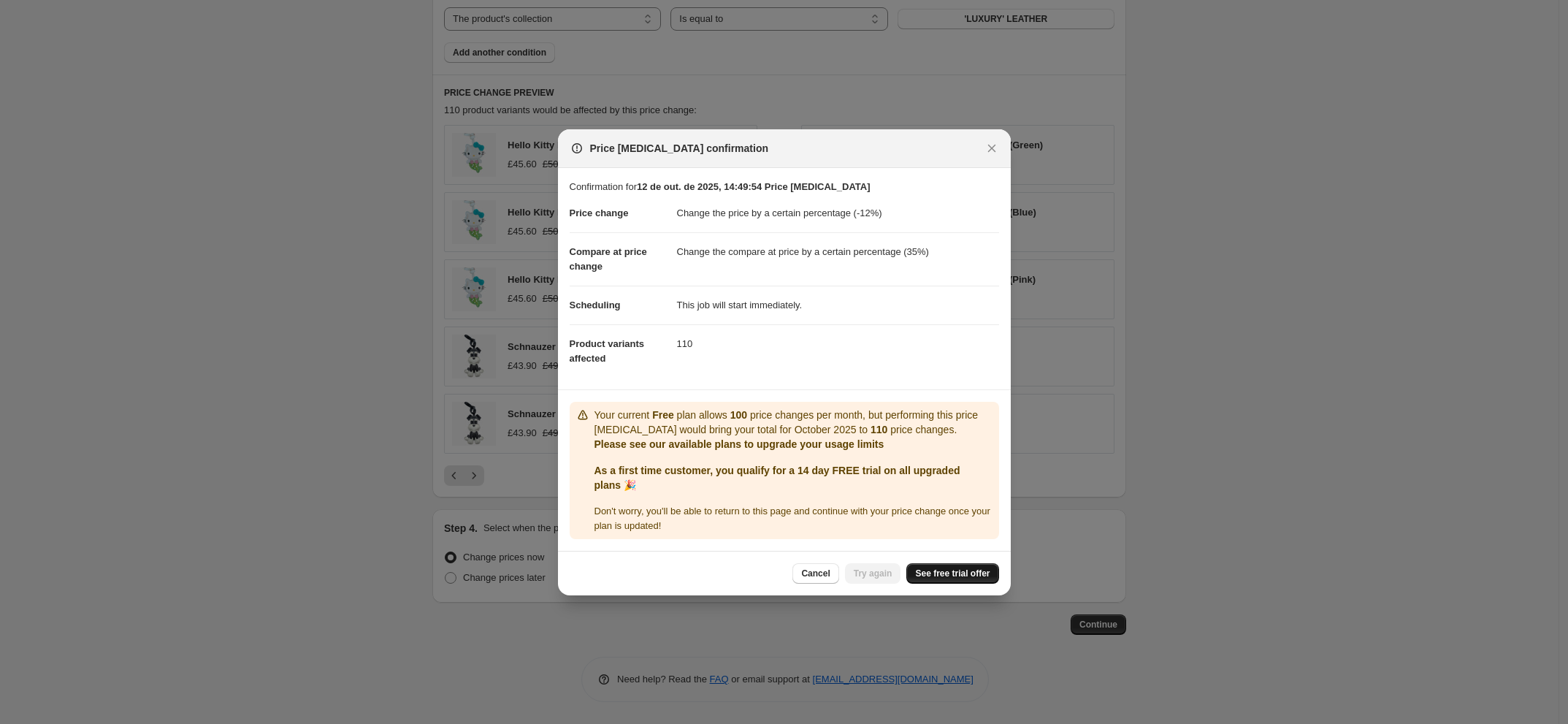
click at [963, 575] on span "See free trial offer" at bounding box center [952, 573] width 74 height 11
click at [986, 146] on icon "Close" at bounding box center [992, 148] width 15 height 15
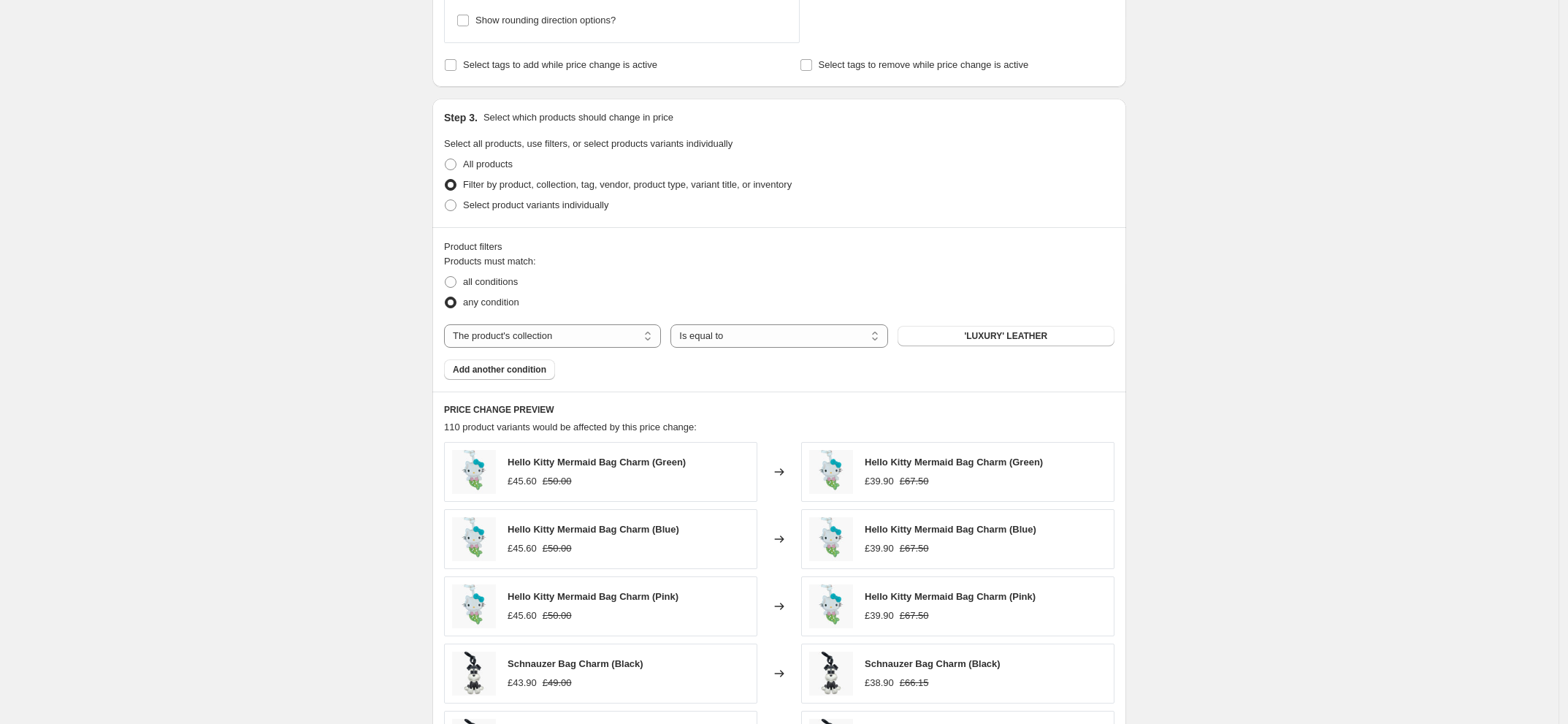
scroll to position [842, 0]
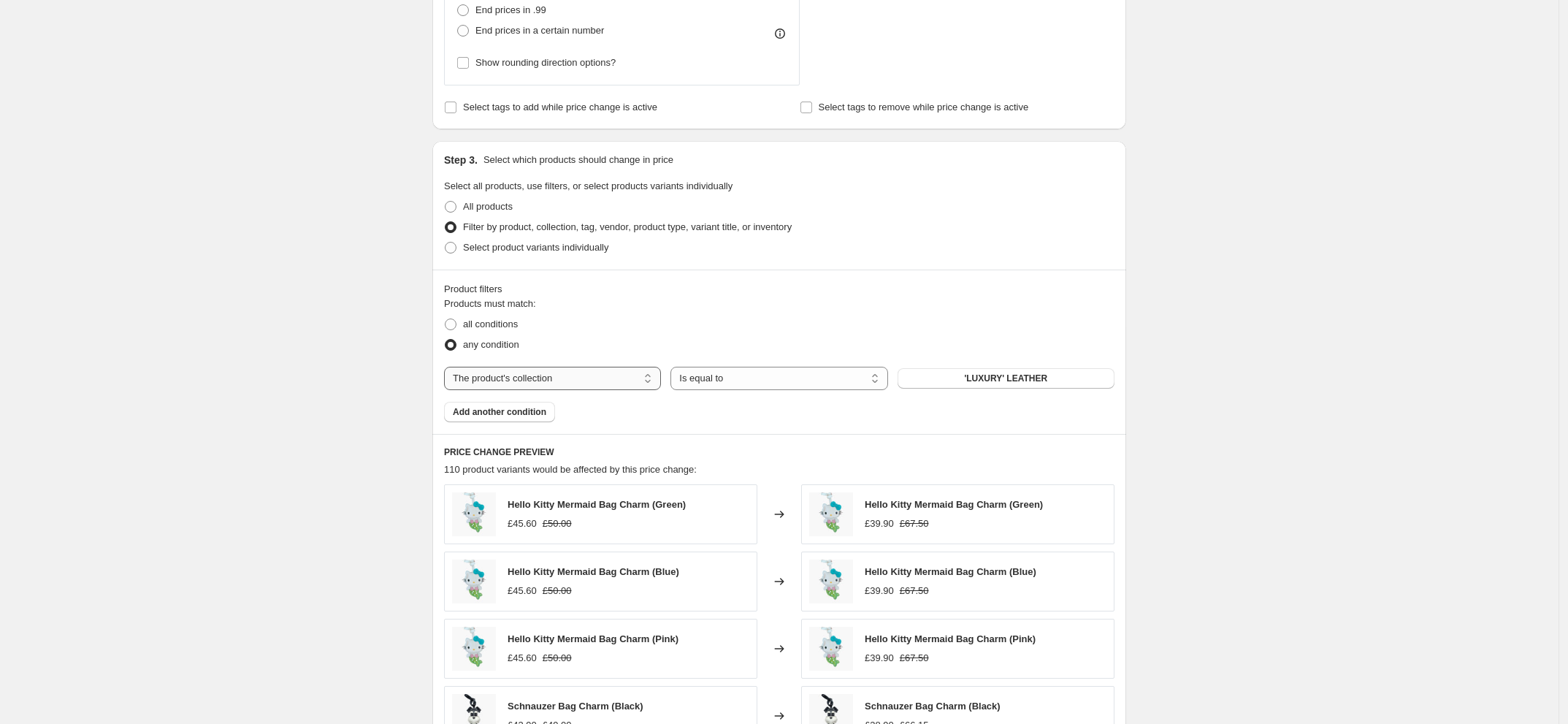
click at [577, 385] on select "The product The product's collection The product's tag The product's vendor The…" at bounding box center [552, 378] width 217 height 24
click at [614, 381] on select "The product The product's collection The product's tag The product's vendor The…" at bounding box center [552, 378] width 217 height 24
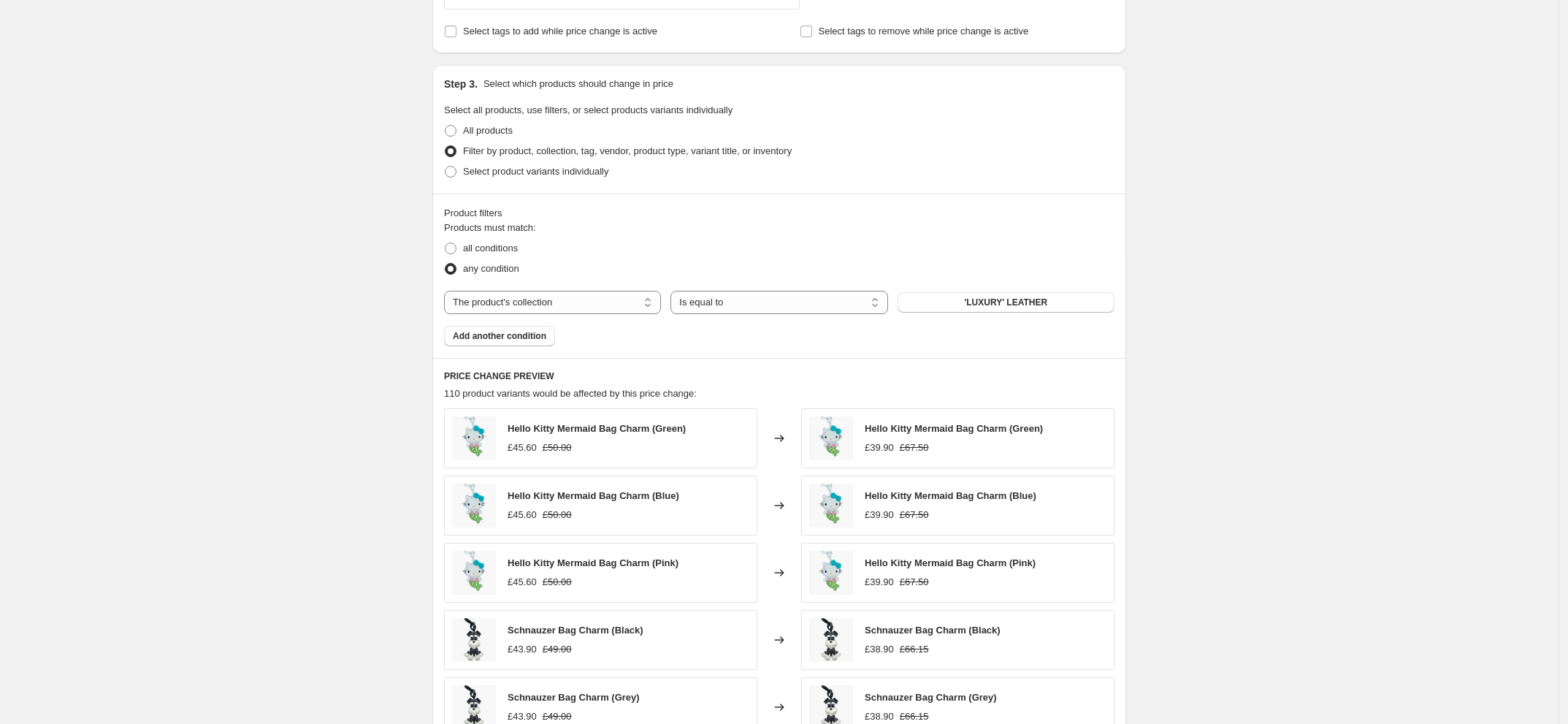
scroll to position [1115, 0]
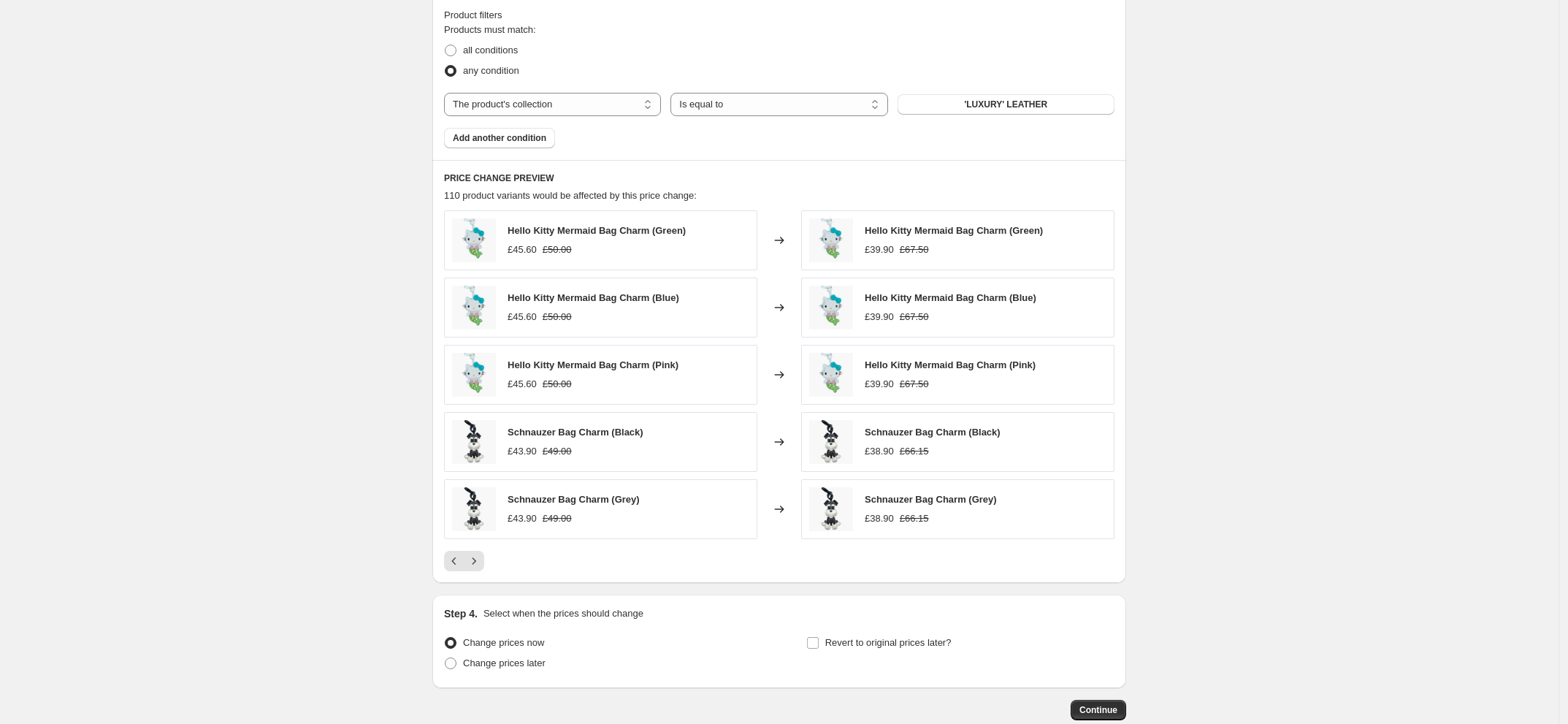
click at [539, 179] on h6 "PRICE CHANGE PREVIEW" at bounding box center [780, 178] width 671 height 11
click at [450, 571] on button "Previous" at bounding box center [454, 560] width 20 height 20
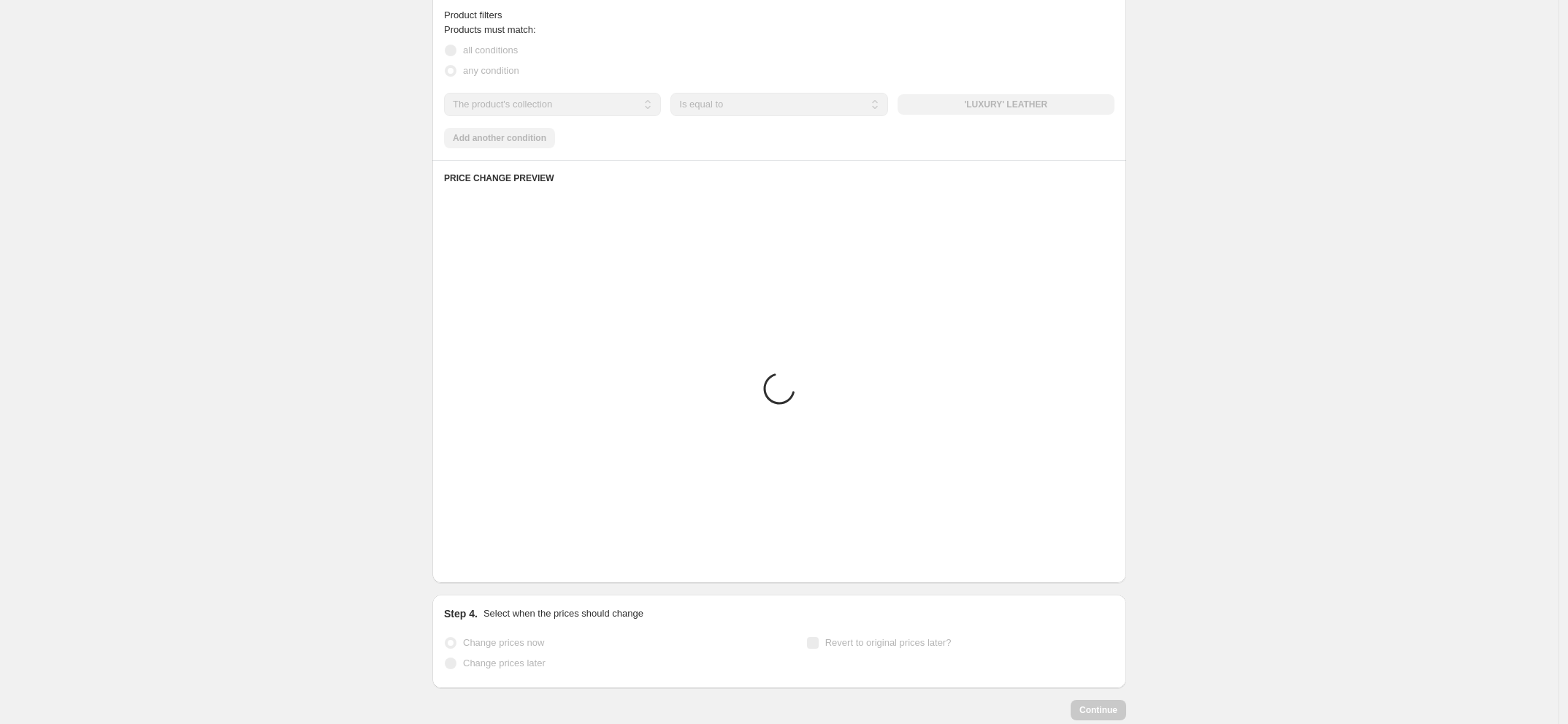
click at [450, 571] on button "Previous" at bounding box center [454, 560] width 20 height 20
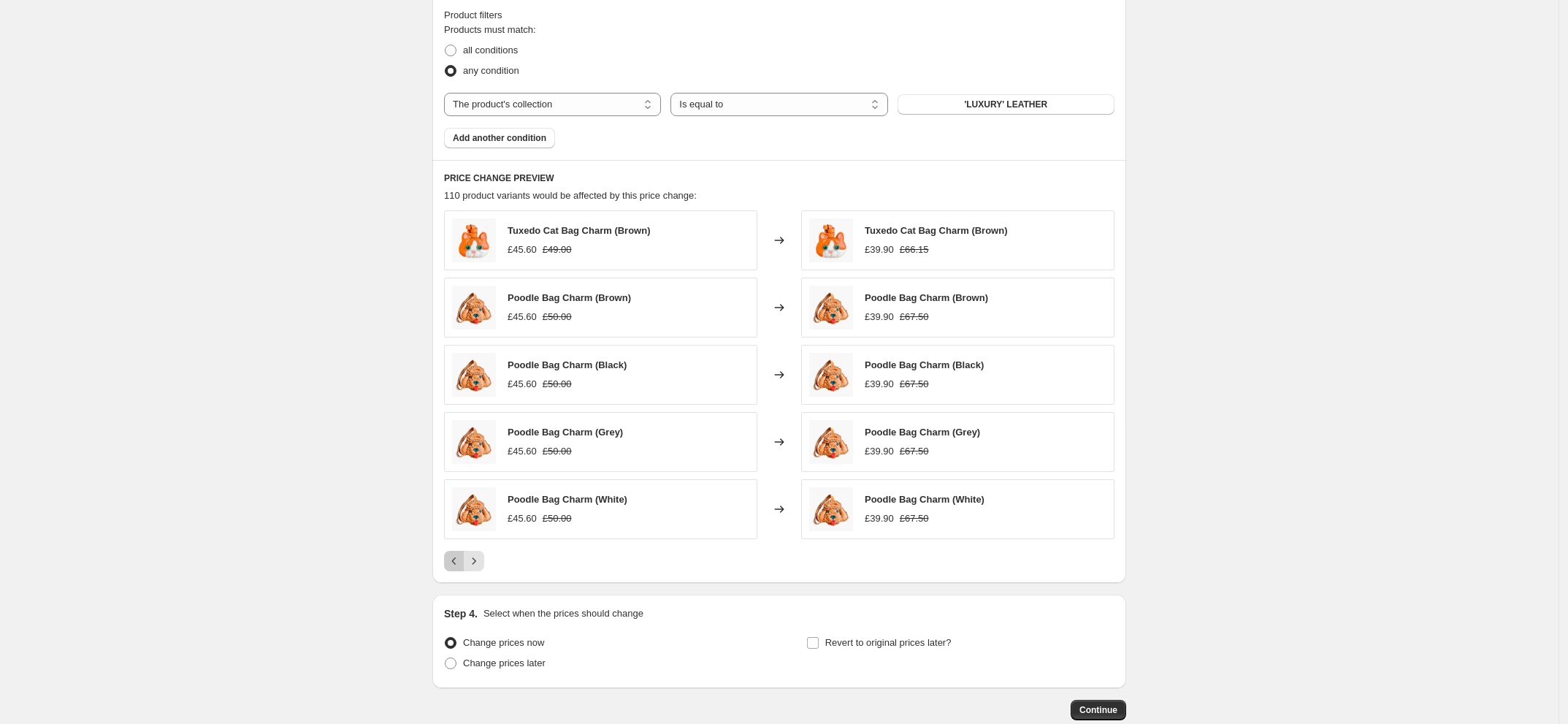
click at [455, 571] on button "Previous" at bounding box center [454, 560] width 20 height 20
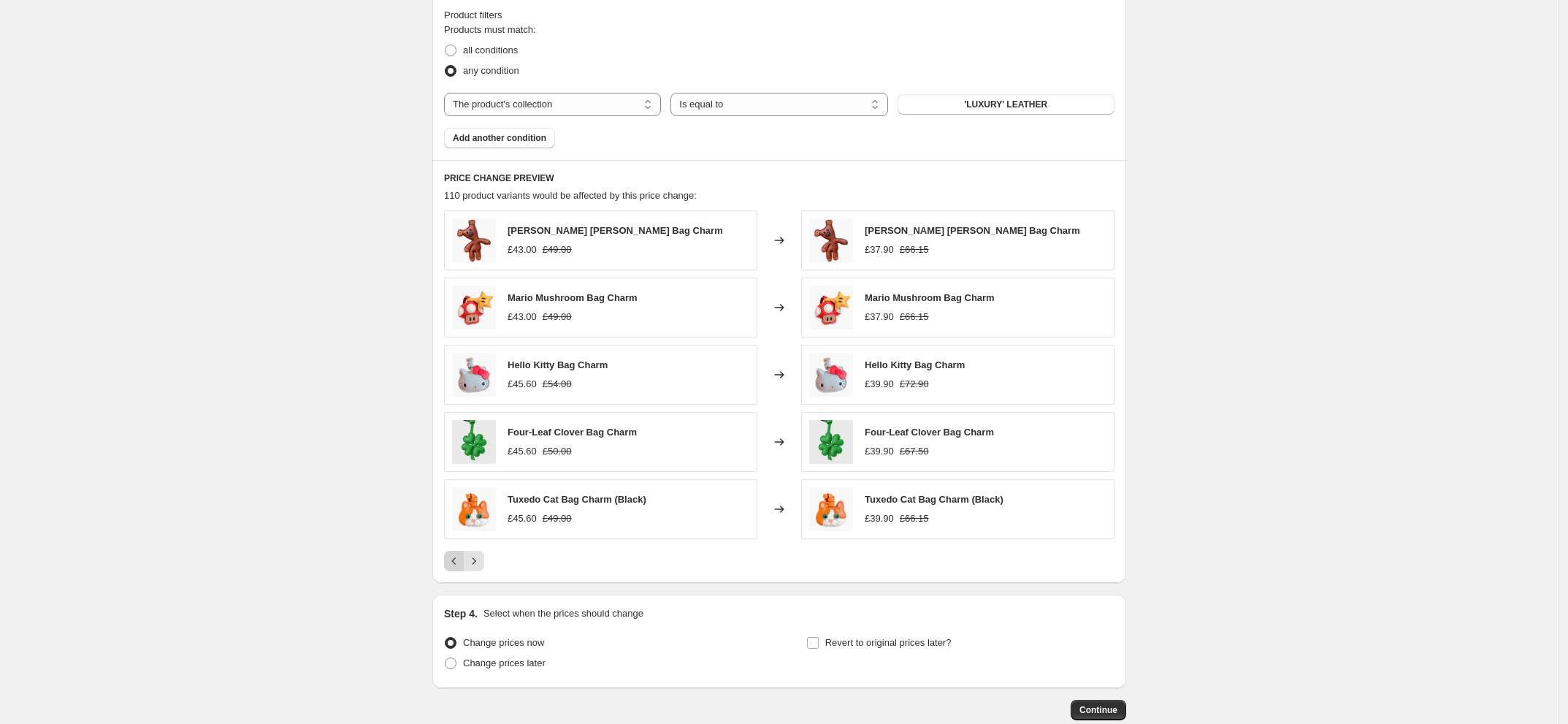
click at [455, 571] on button "Previous" at bounding box center [454, 560] width 20 height 20
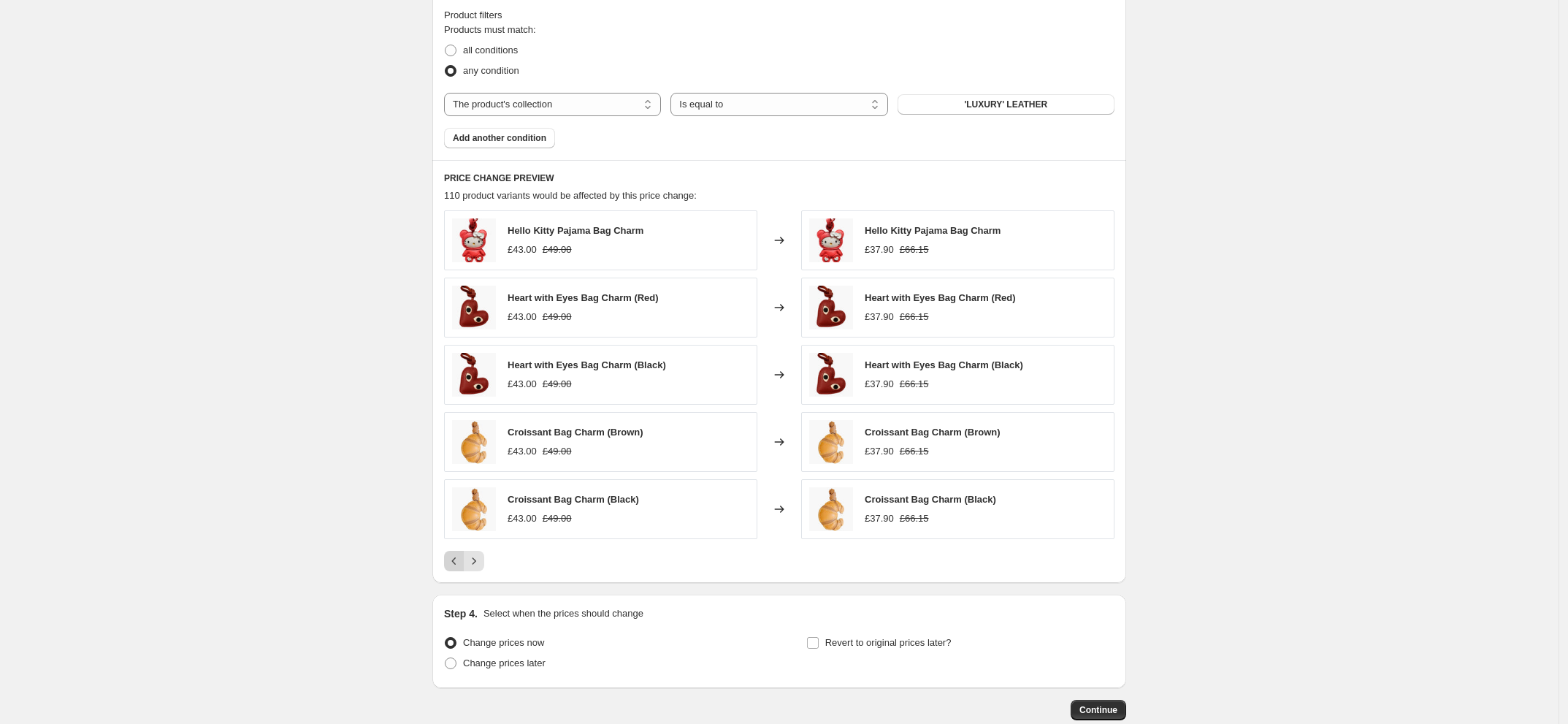
click at [455, 571] on div "Pagination" at bounding box center [454, 560] width 20 height 20
click at [582, 106] on select "The product The product's collection The product's tag The product's vendor The…" at bounding box center [552, 104] width 217 height 24
select select "product"
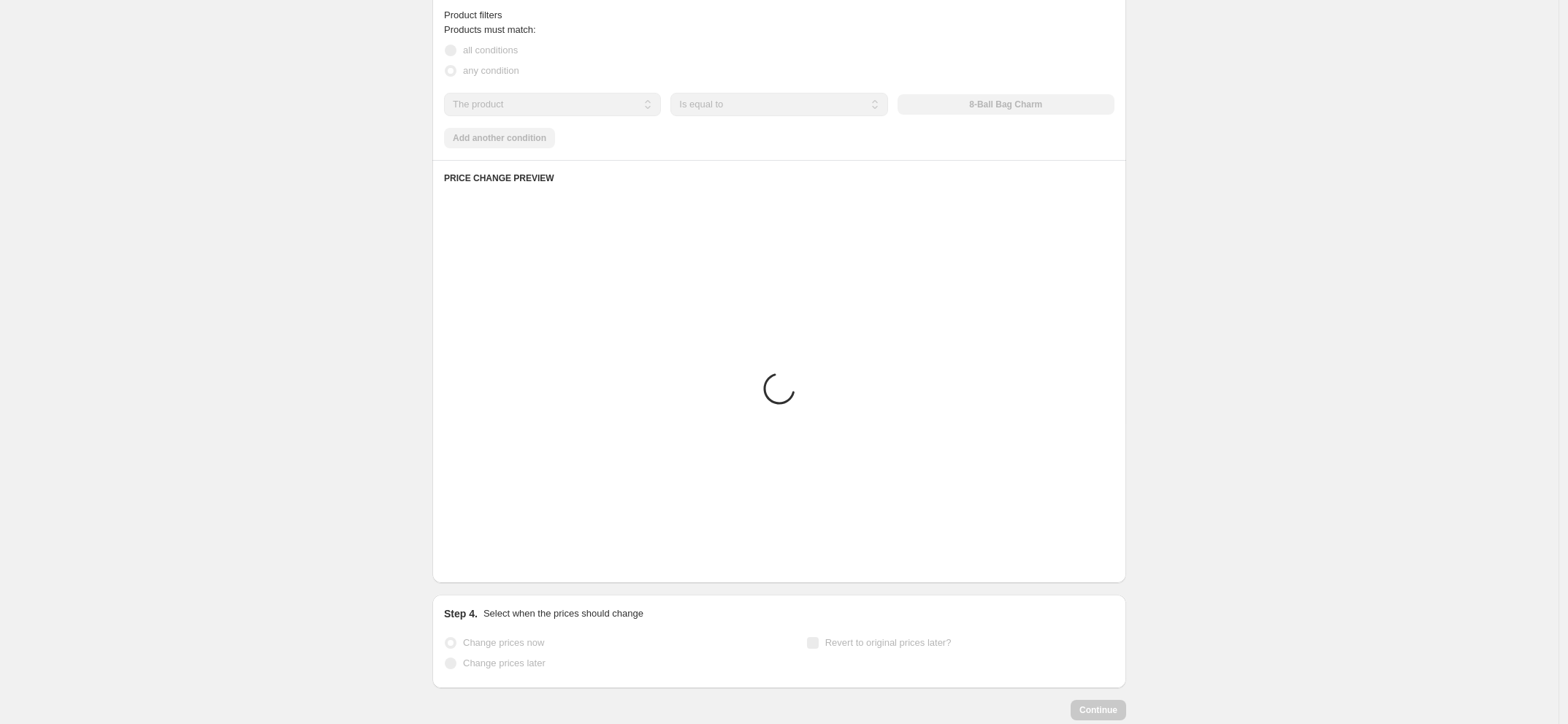
scroll to position [937, 0]
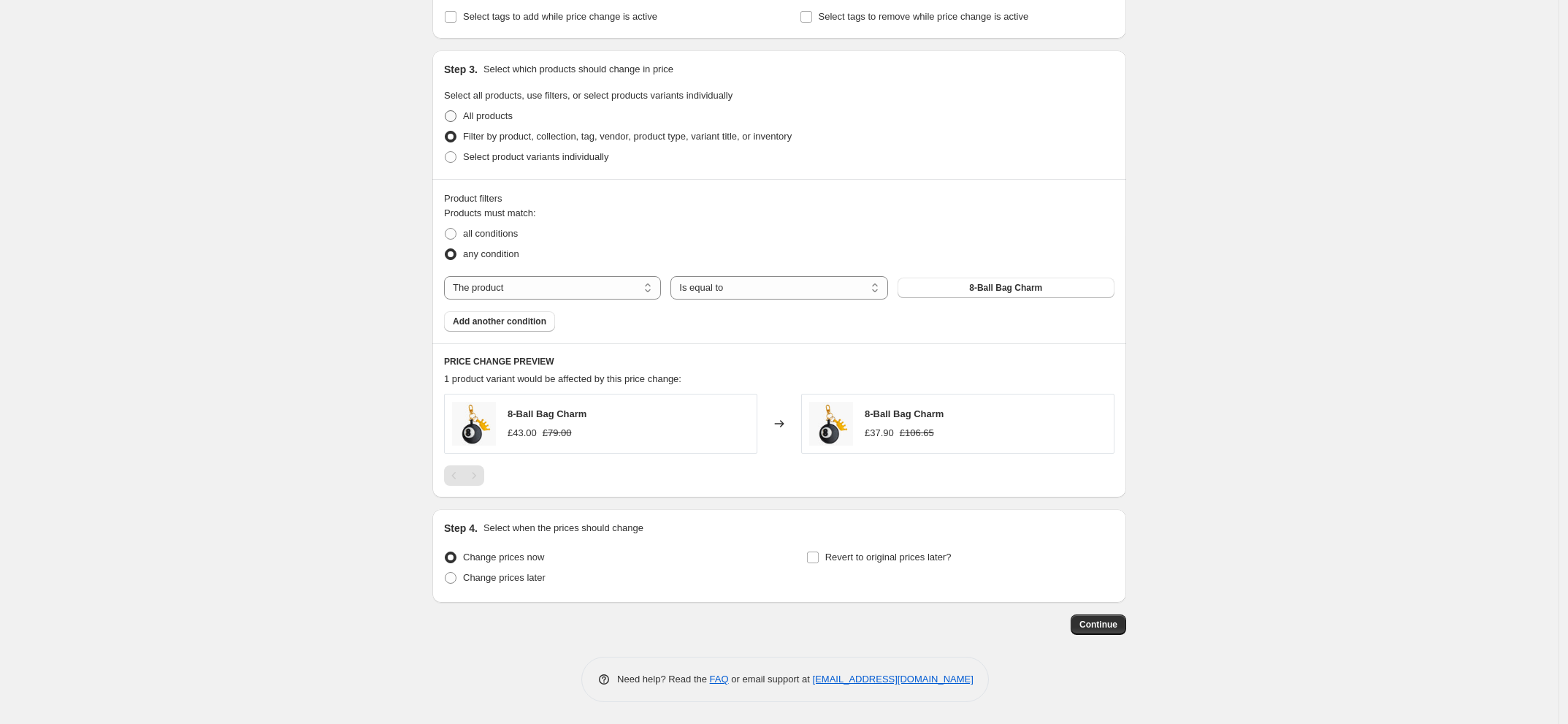
click at [498, 117] on span "All products" at bounding box center [487, 115] width 50 height 11
click at [446, 111] on input "All products" at bounding box center [445, 110] width 1 height 1
radio input "true"
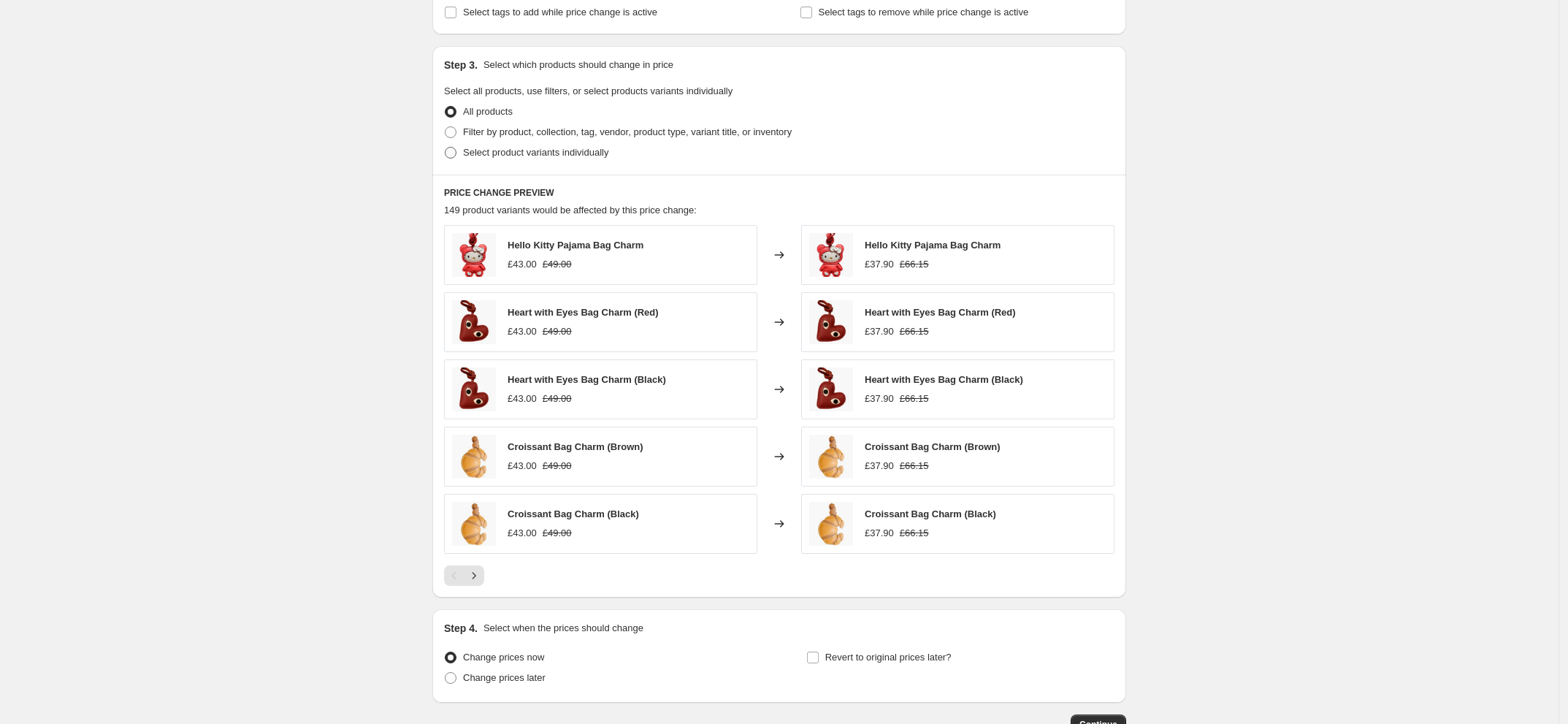
click at [557, 158] on span "Select product variants individually" at bounding box center [536, 151] width 146 height 11
click at [446, 147] on input "Select product variants individually" at bounding box center [445, 146] width 1 height 1
radio input "true"
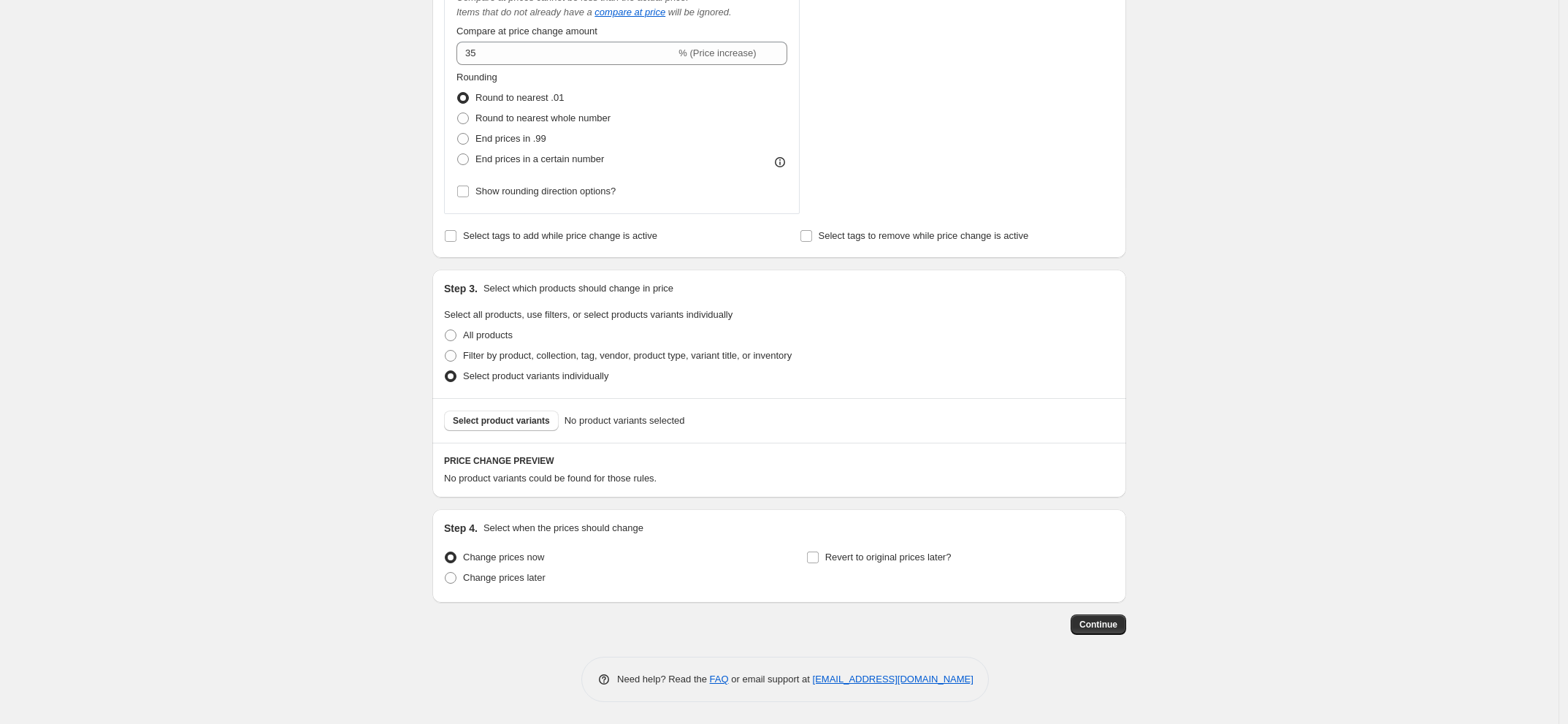
scroll to position [717, 0]
click at [535, 418] on span "Select product variants" at bounding box center [501, 420] width 97 height 11
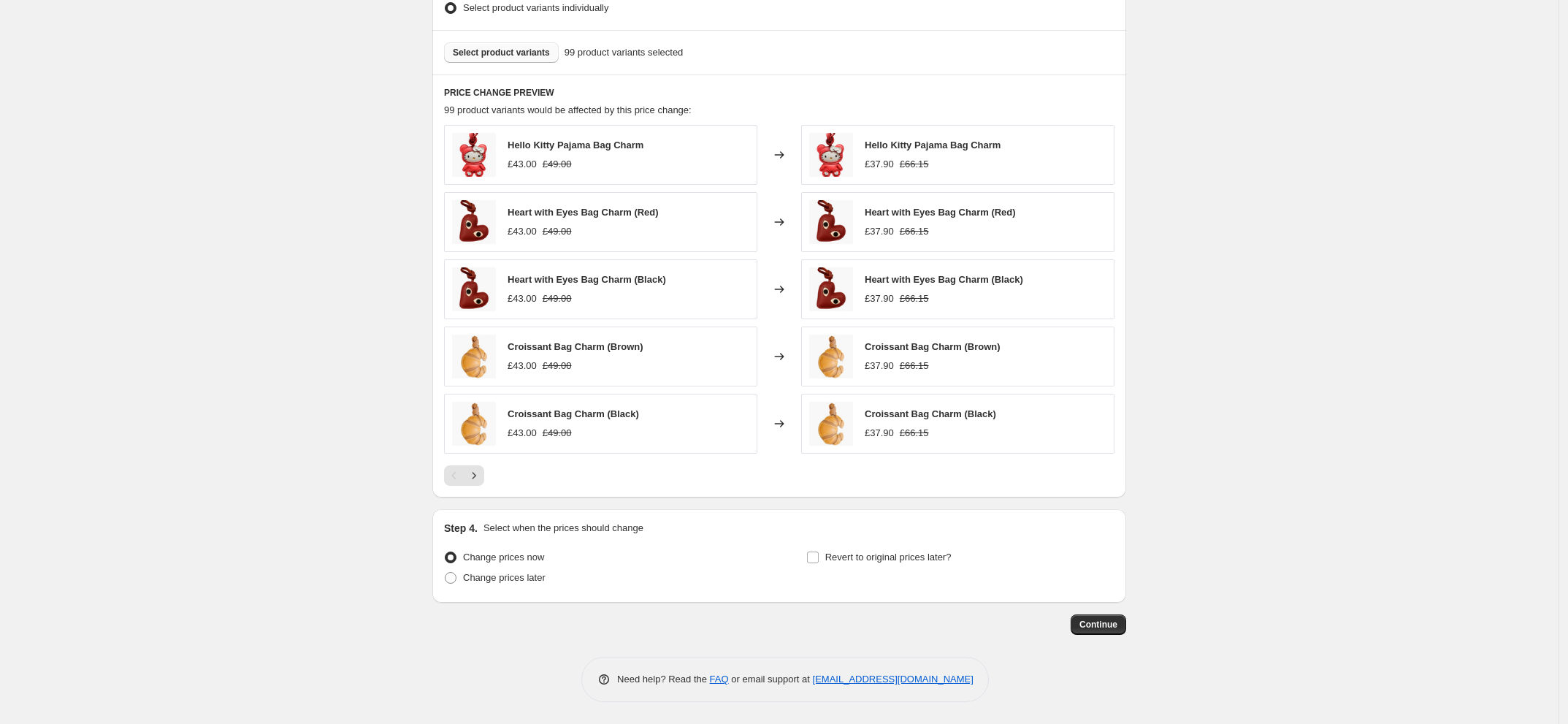
scroll to position [1086, 0]
click at [1103, 624] on span "Continue" at bounding box center [1098, 624] width 38 height 11
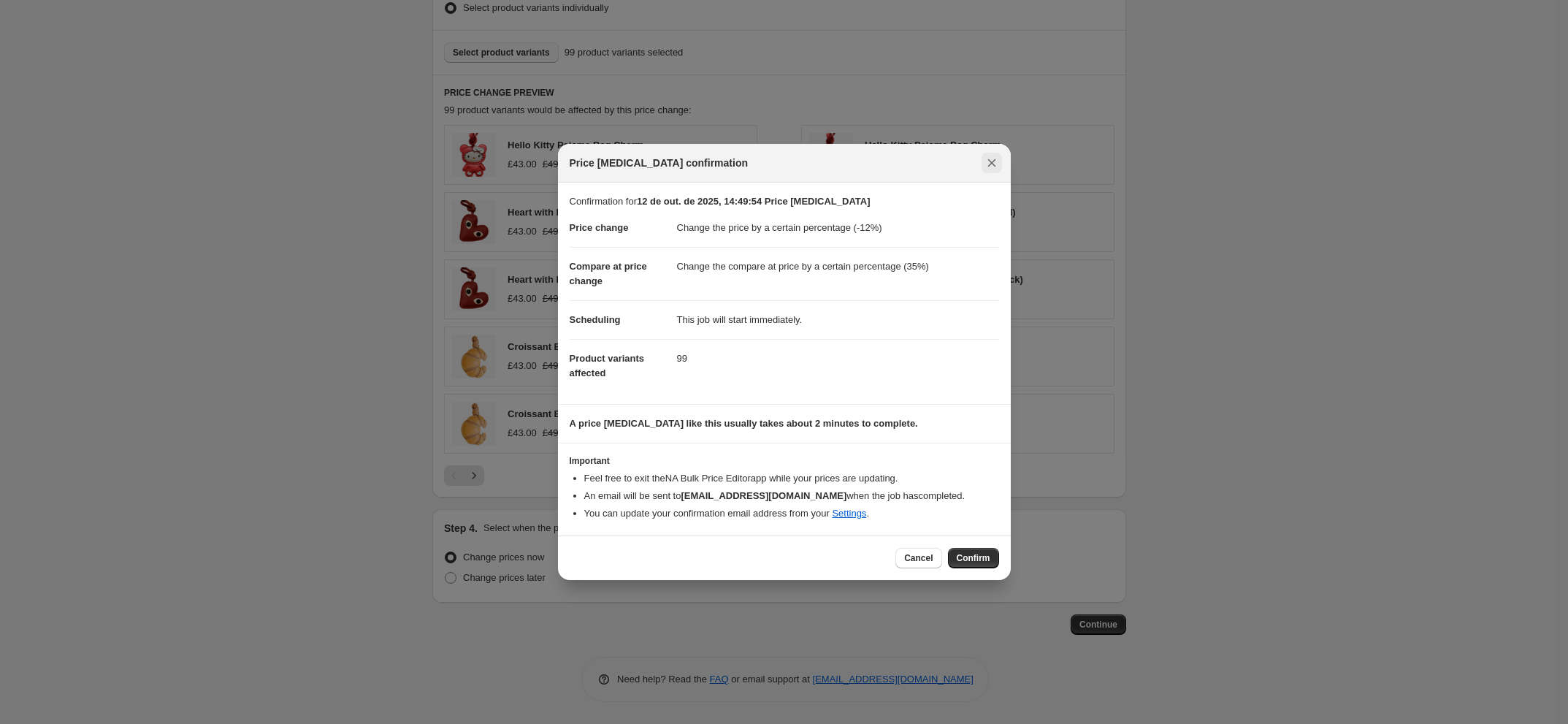
click at [991, 160] on icon "Close" at bounding box center [991, 164] width 8 height 8
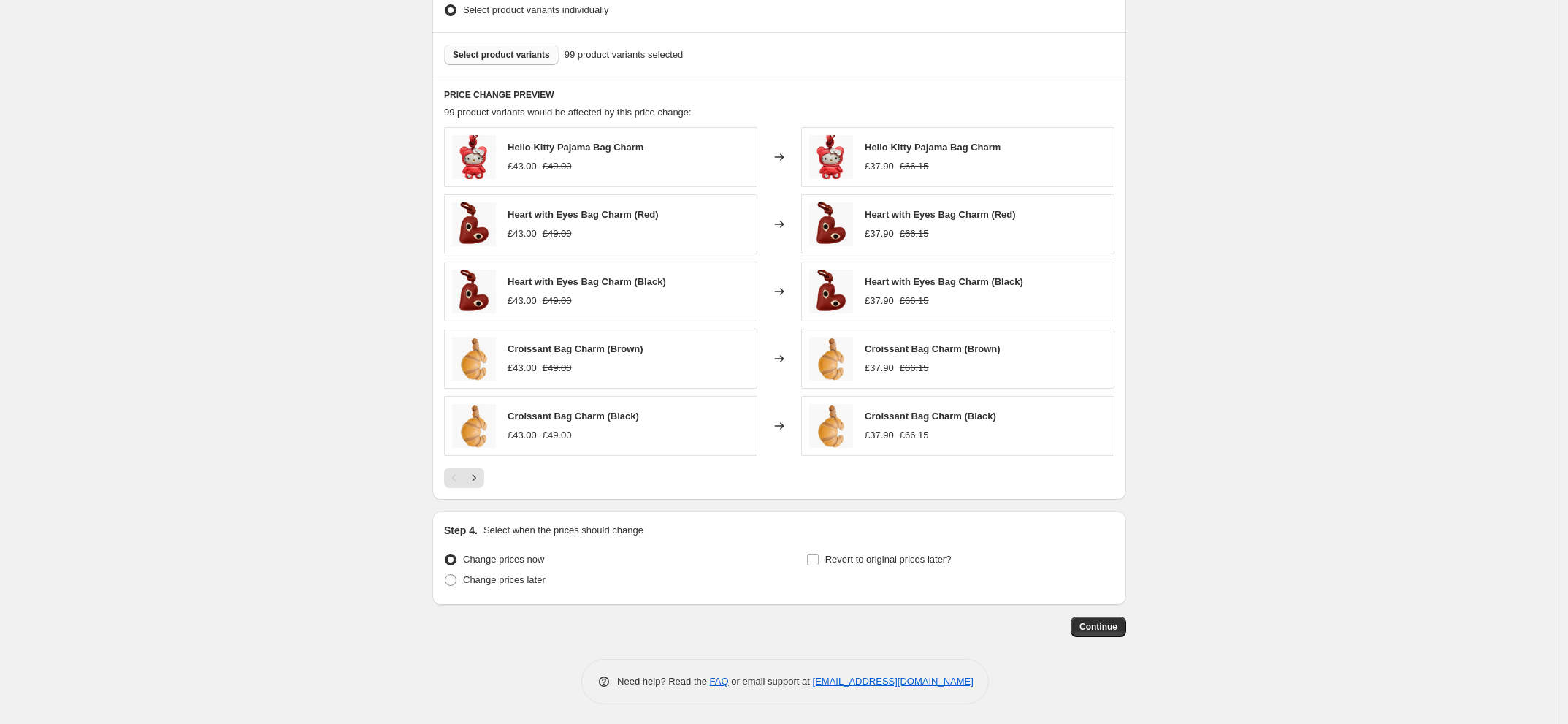
scroll to position [1086, 0]
click at [480, 475] on icon "Next" at bounding box center [474, 475] width 15 height 15
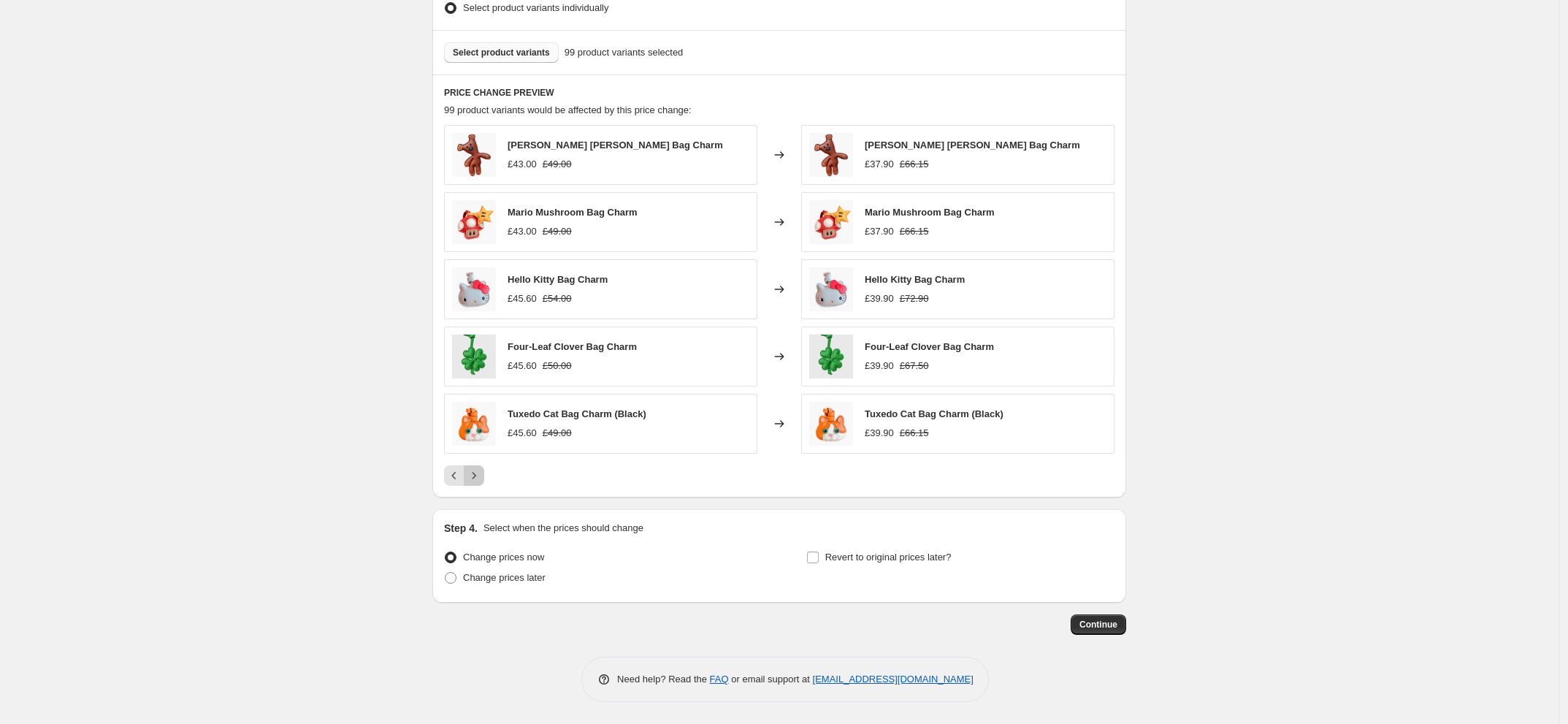
click at [474, 480] on icon "Next" at bounding box center [474, 475] width 15 height 15
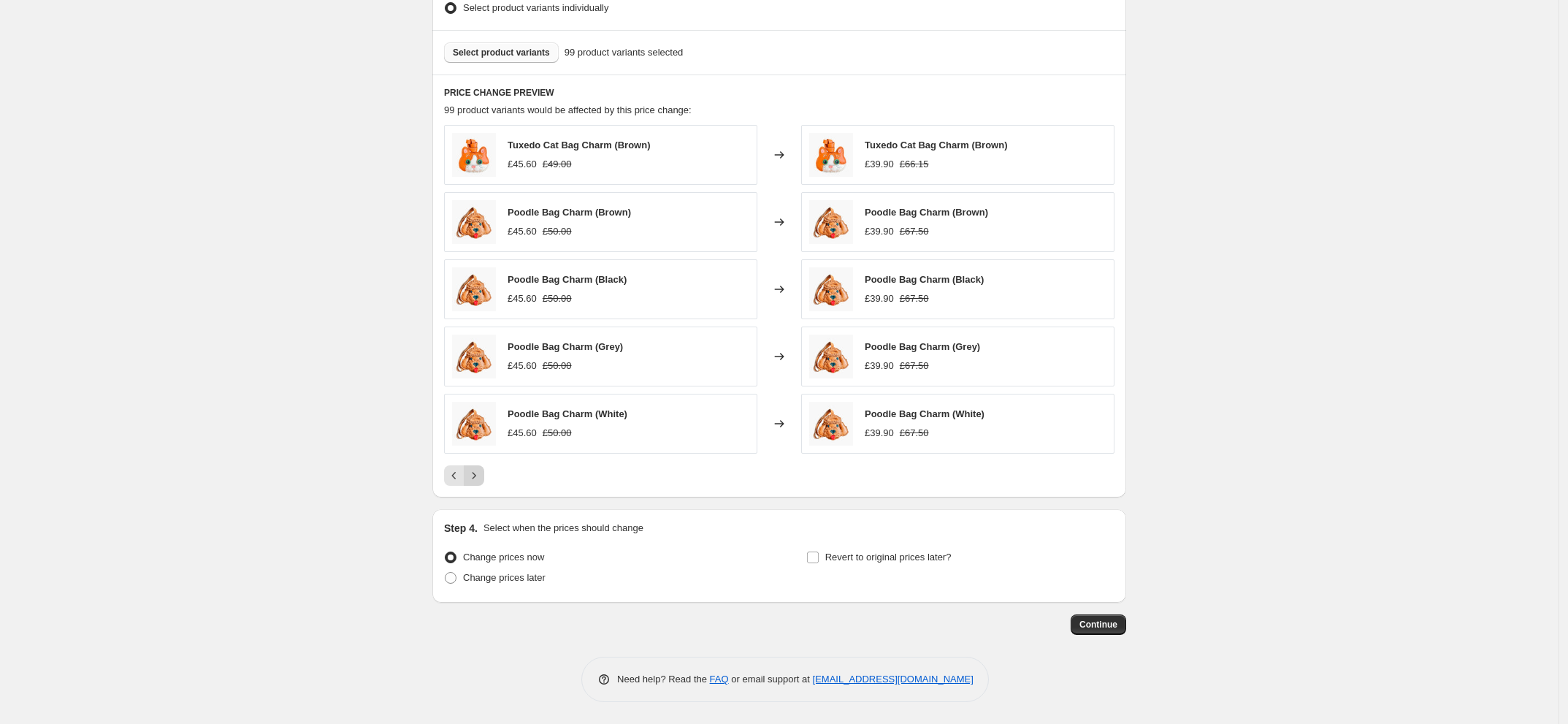
click at [474, 480] on icon "Next" at bounding box center [474, 475] width 15 height 15
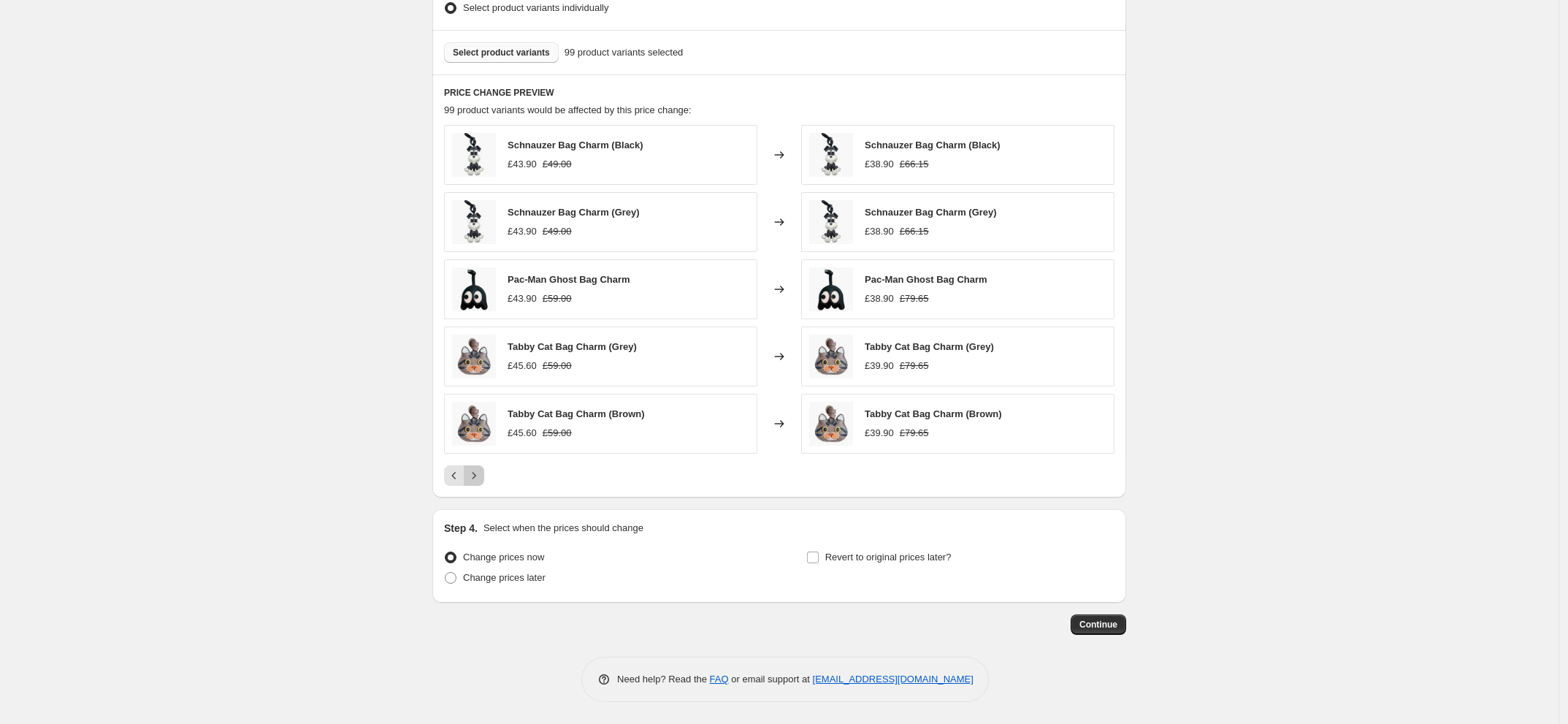
click at [474, 480] on icon "Next" at bounding box center [474, 475] width 15 height 15
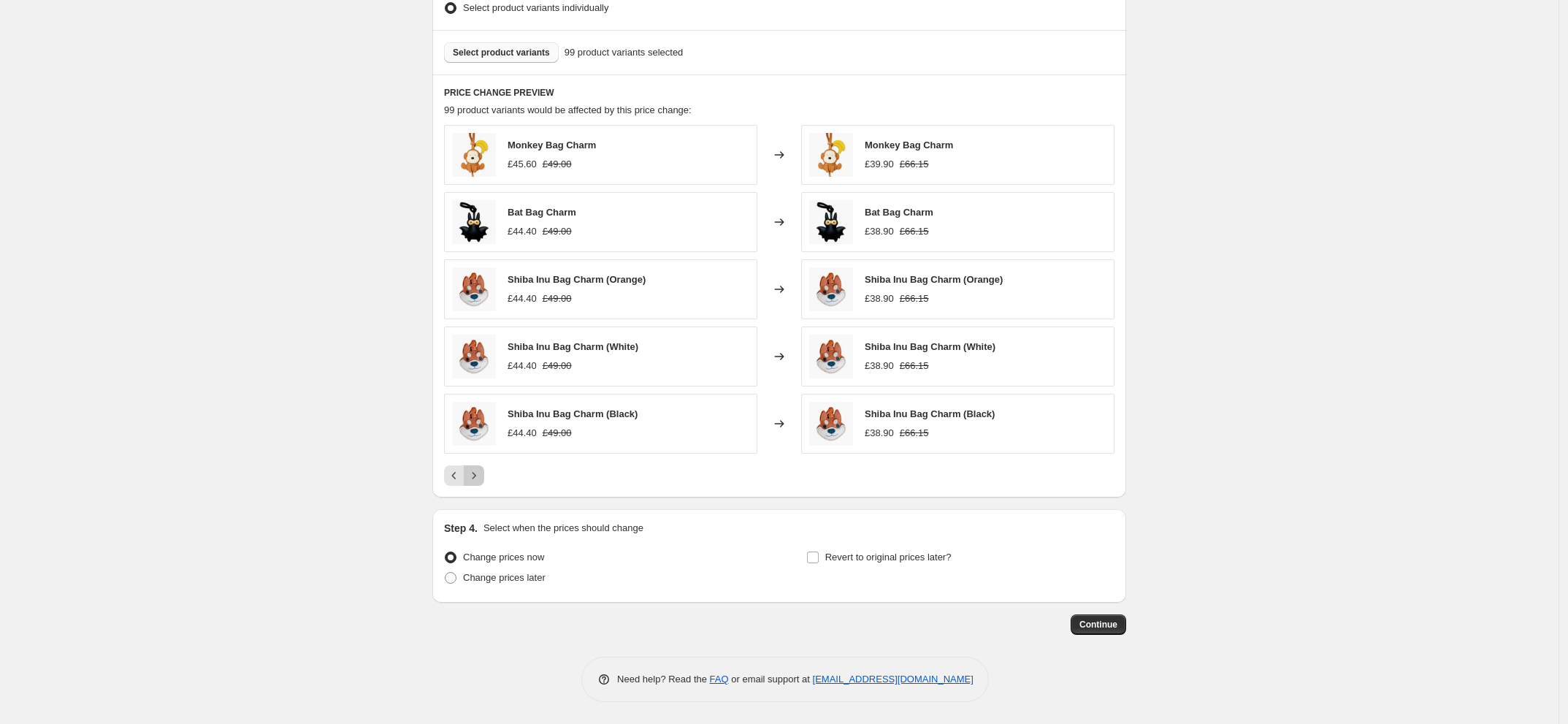
click at [474, 480] on icon "Next" at bounding box center [474, 475] width 15 height 15
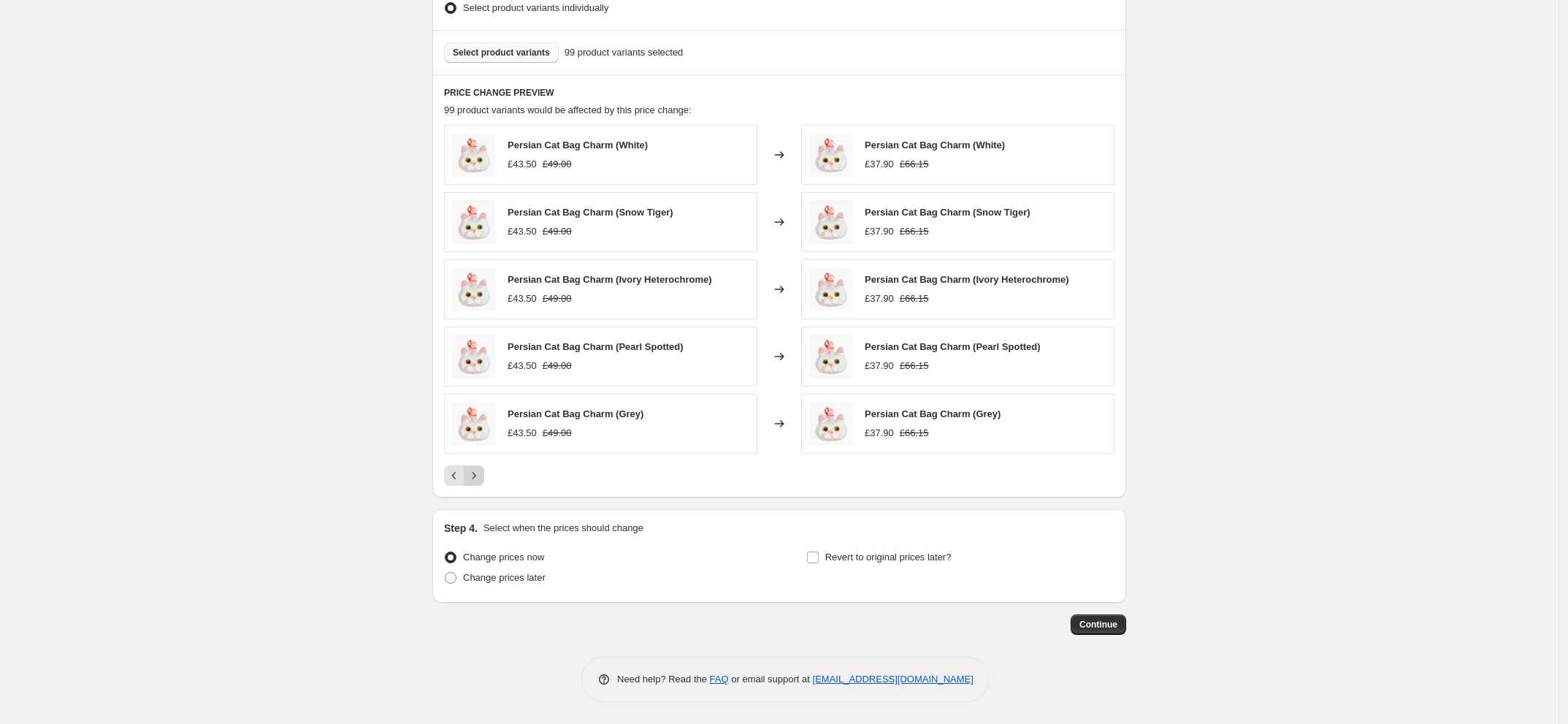
click at [474, 480] on icon "Next" at bounding box center [474, 475] width 15 height 15
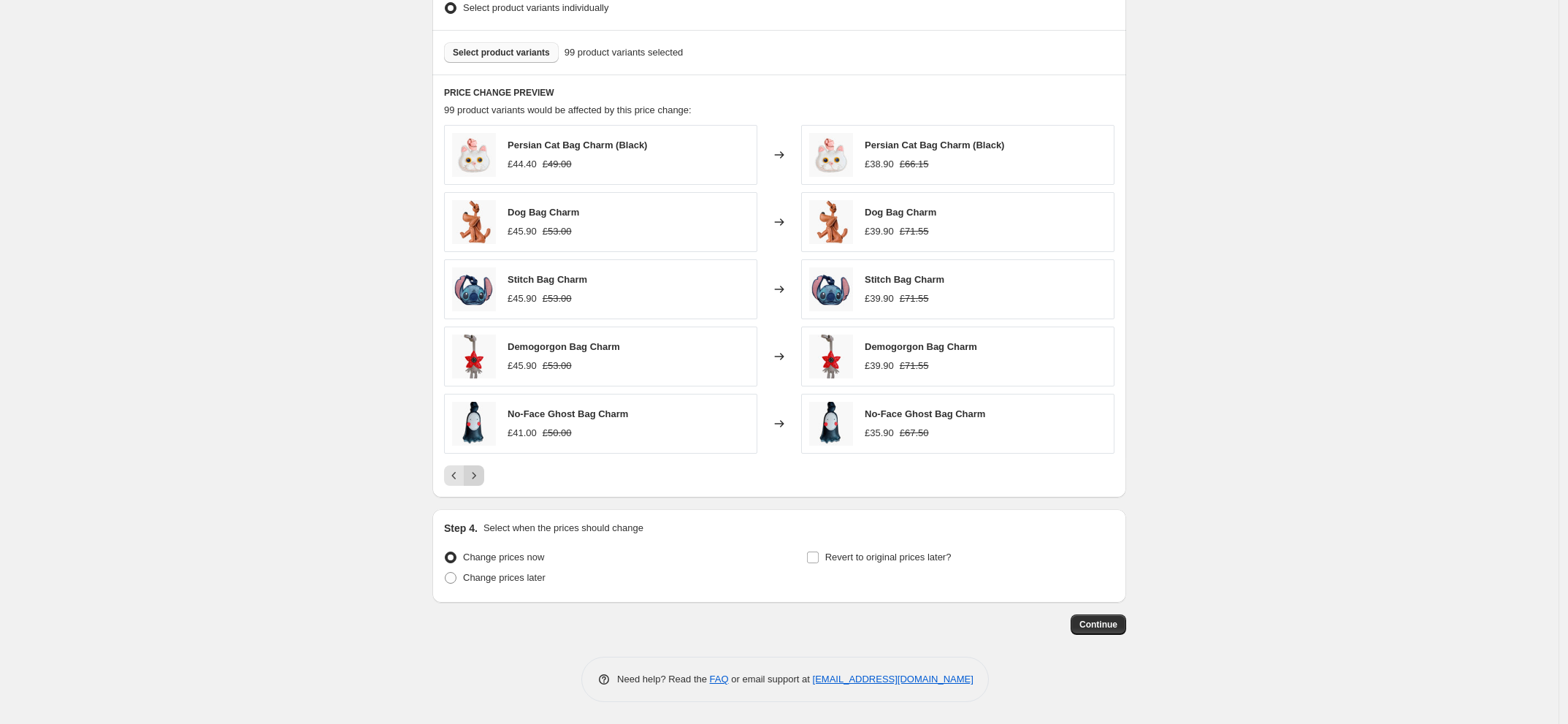
click at [472, 470] on icon "Next" at bounding box center [474, 475] width 15 height 15
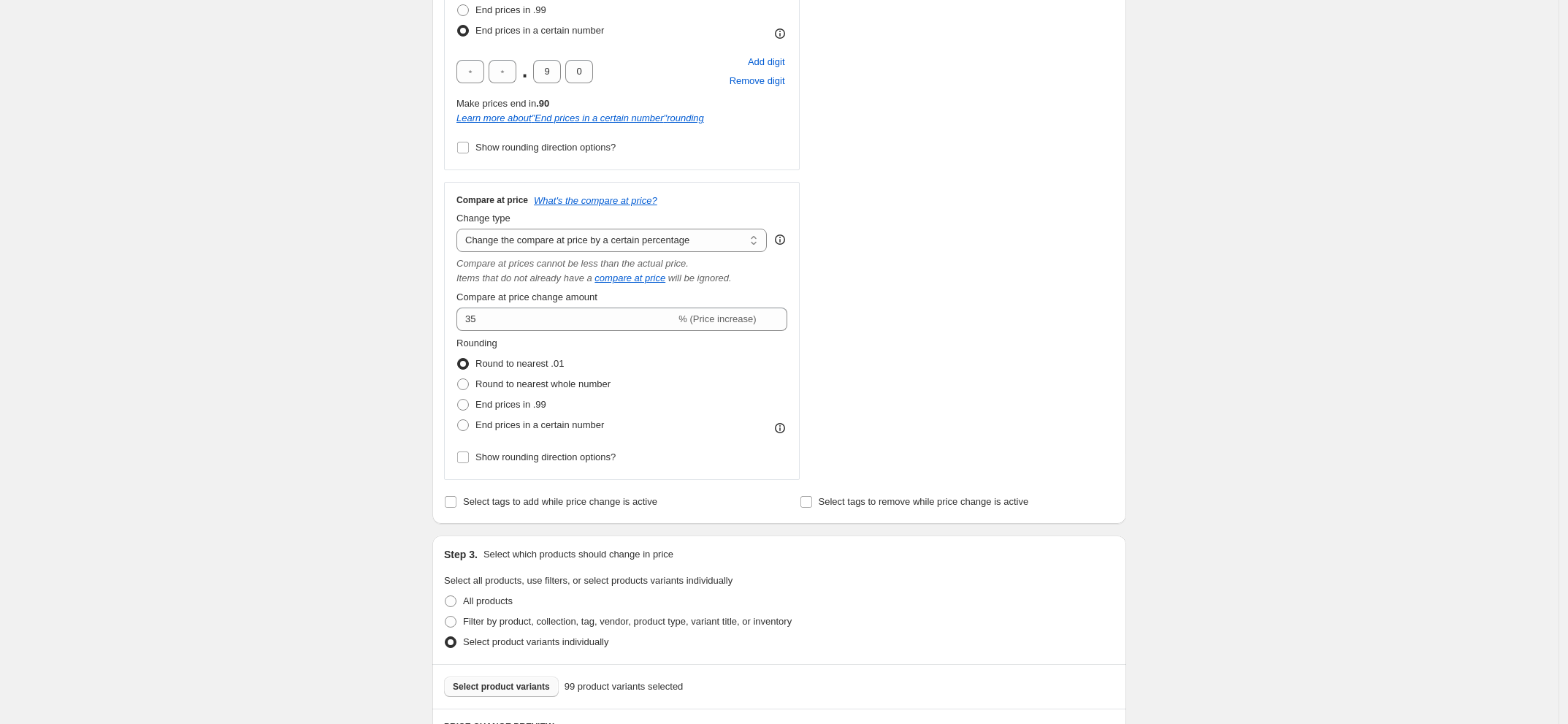
scroll to position [0, 0]
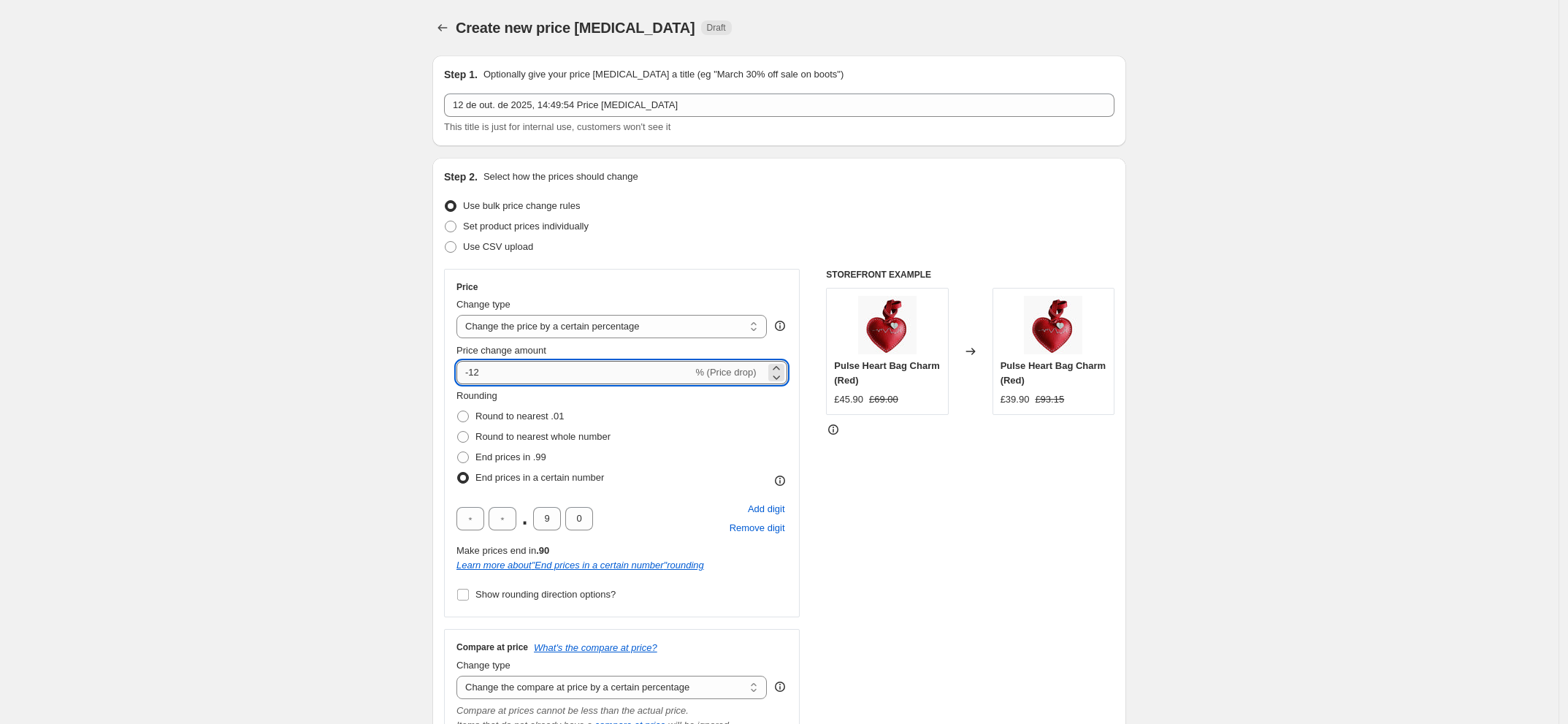
drag, startPoint x: 505, startPoint y: 369, endPoint x: 478, endPoint y: 380, distance: 29.2
click at [478, 380] on input "-12" at bounding box center [574, 372] width 236 height 24
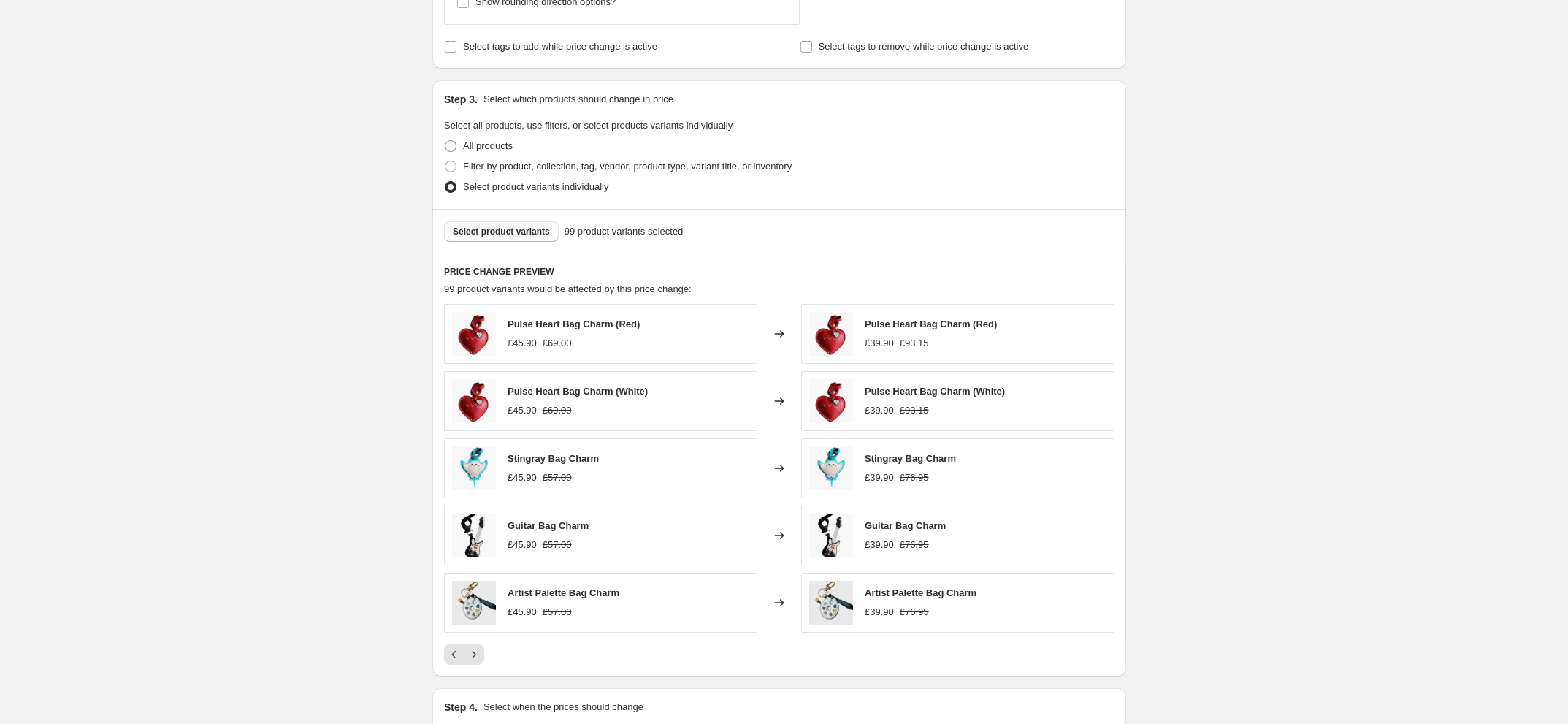
scroll to position [1086, 0]
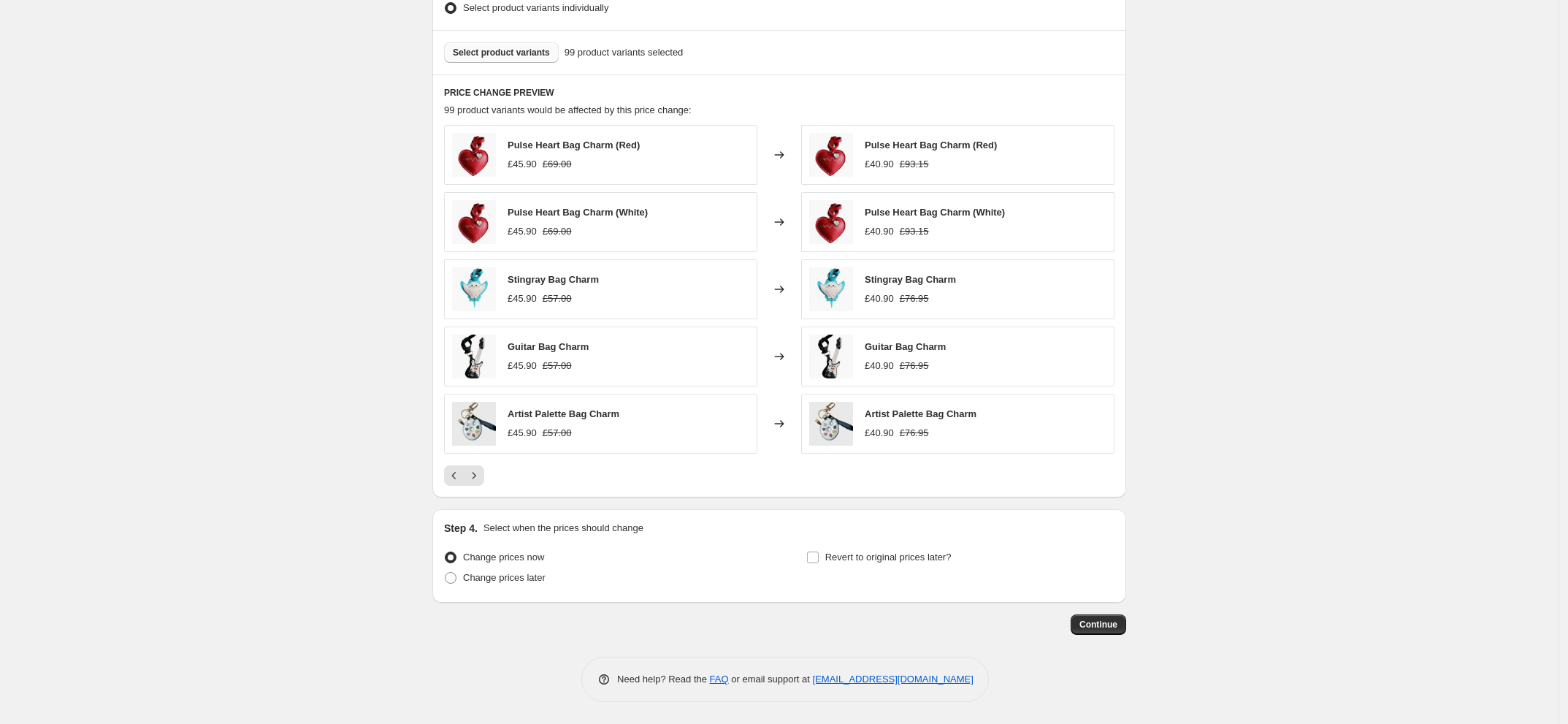
click at [447, 483] on div "Pagination" at bounding box center [454, 475] width 20 height 20
click at [461, 479] on icon "Previous" at bounding box center [454, 475] width 15 height 15
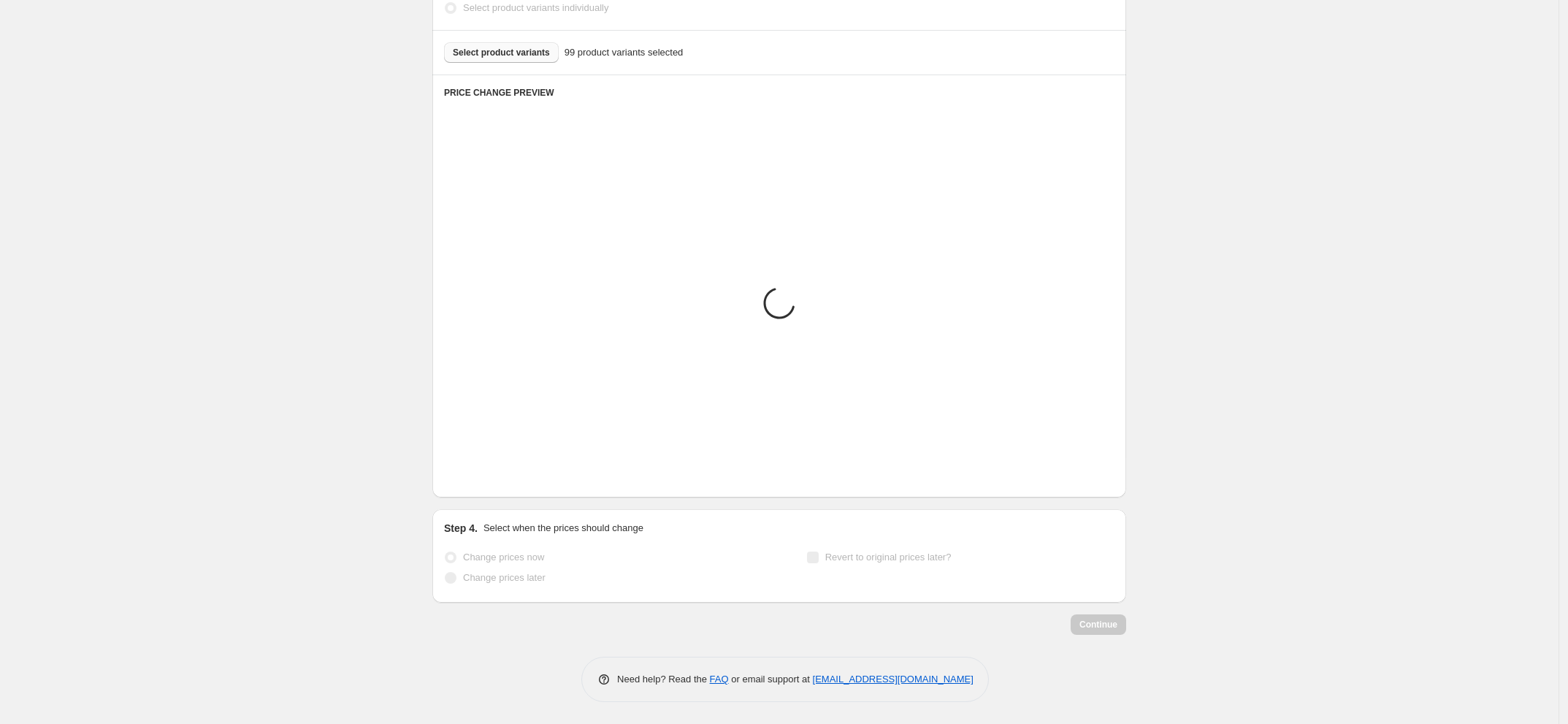
click at [461, 479] on icon "Previous" at bounding box center [454, 475] width 15 height 15
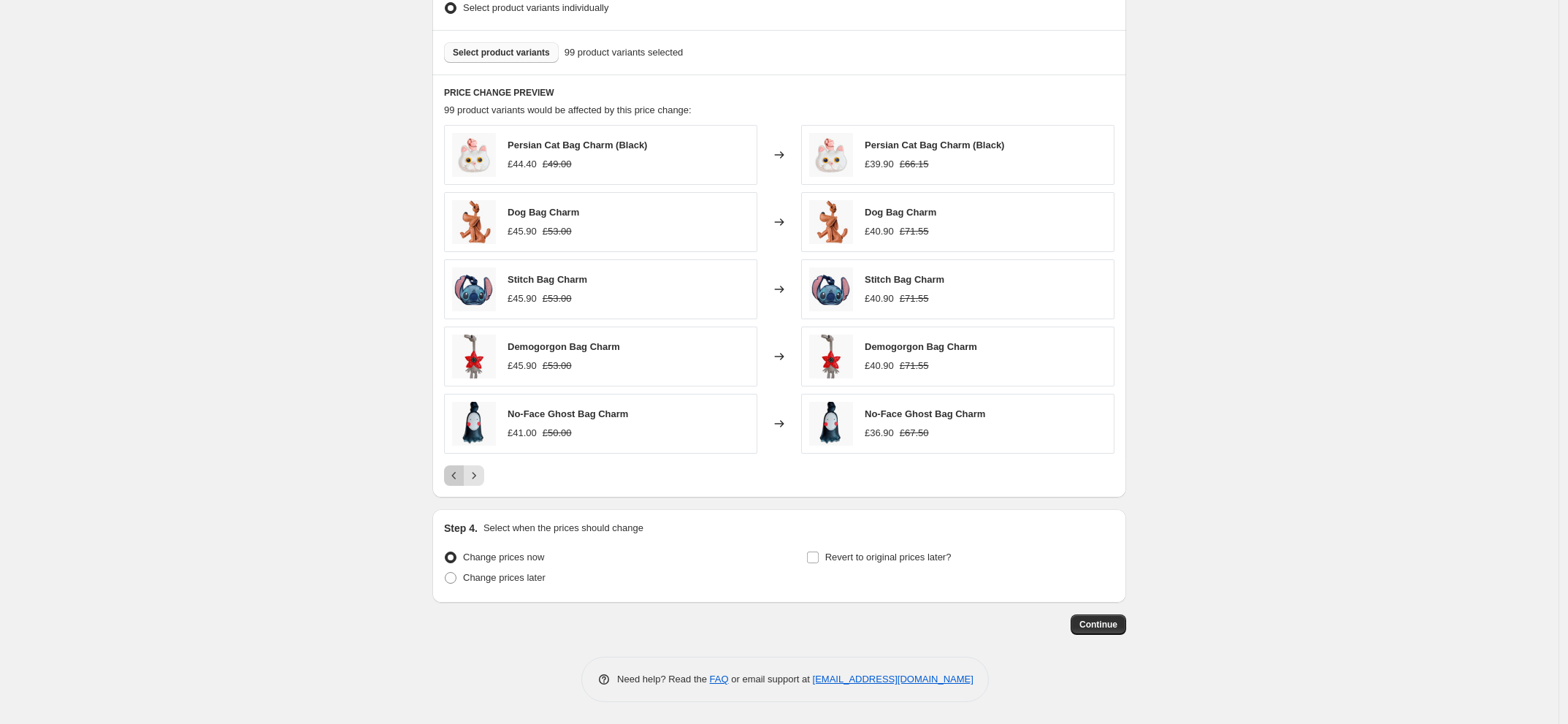
click at [461, 479] on icon "Previous" at bounding box center [454, 475] width 15 height 15
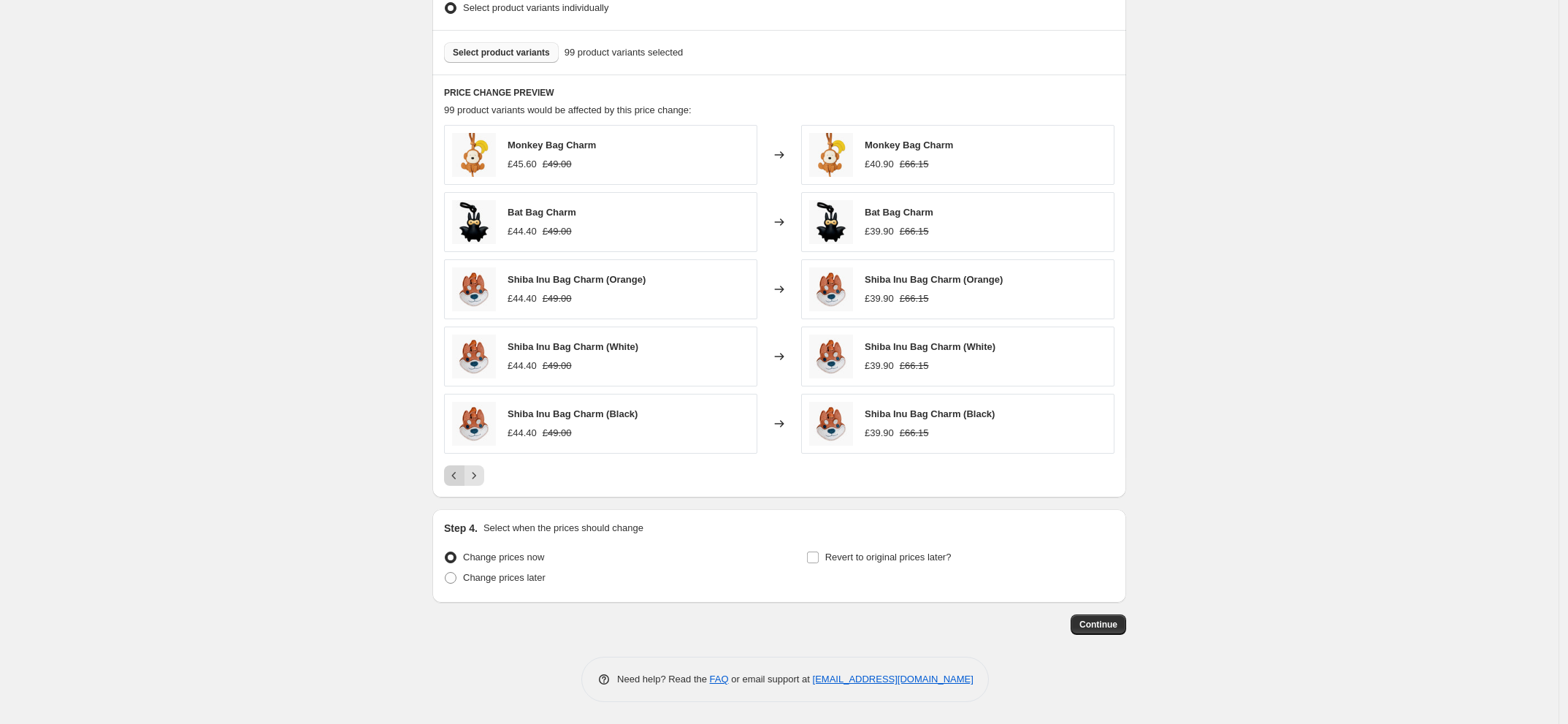
click at [461, 479] on icon "Previous" at bounding box center [454, 475] width 15 height 15
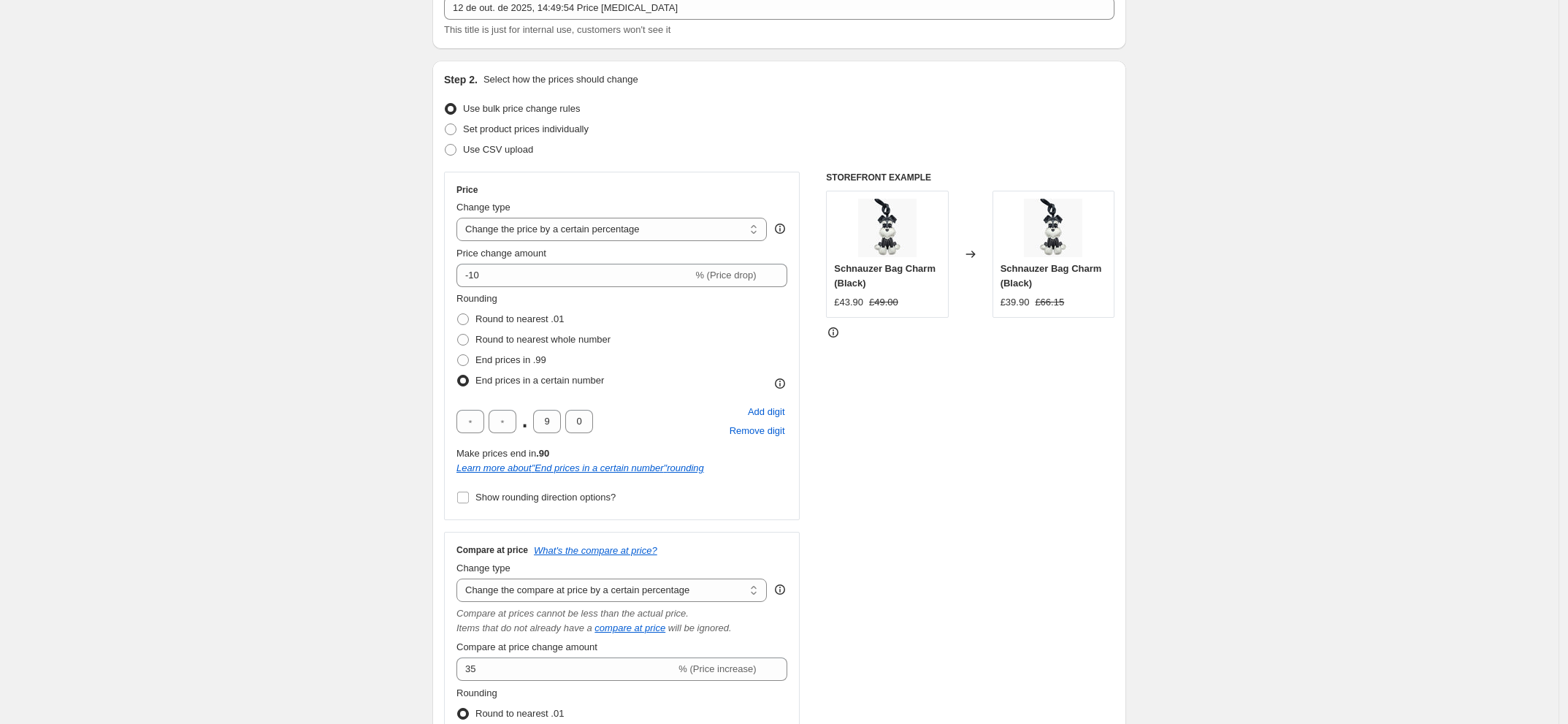
scroll to position [82, 0]
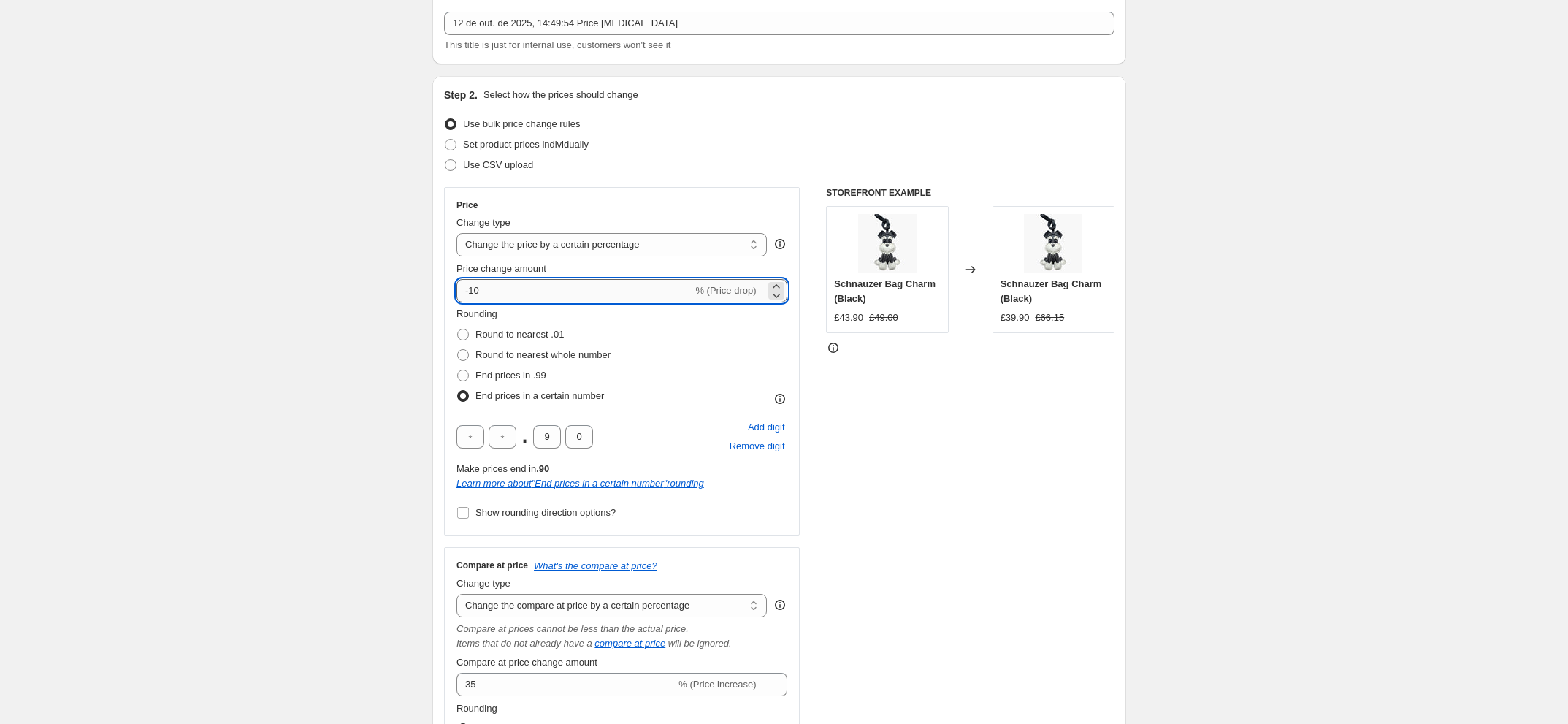
click at [533, 296] on input "-10" at bounding box center [574, 290] width 236 height 24
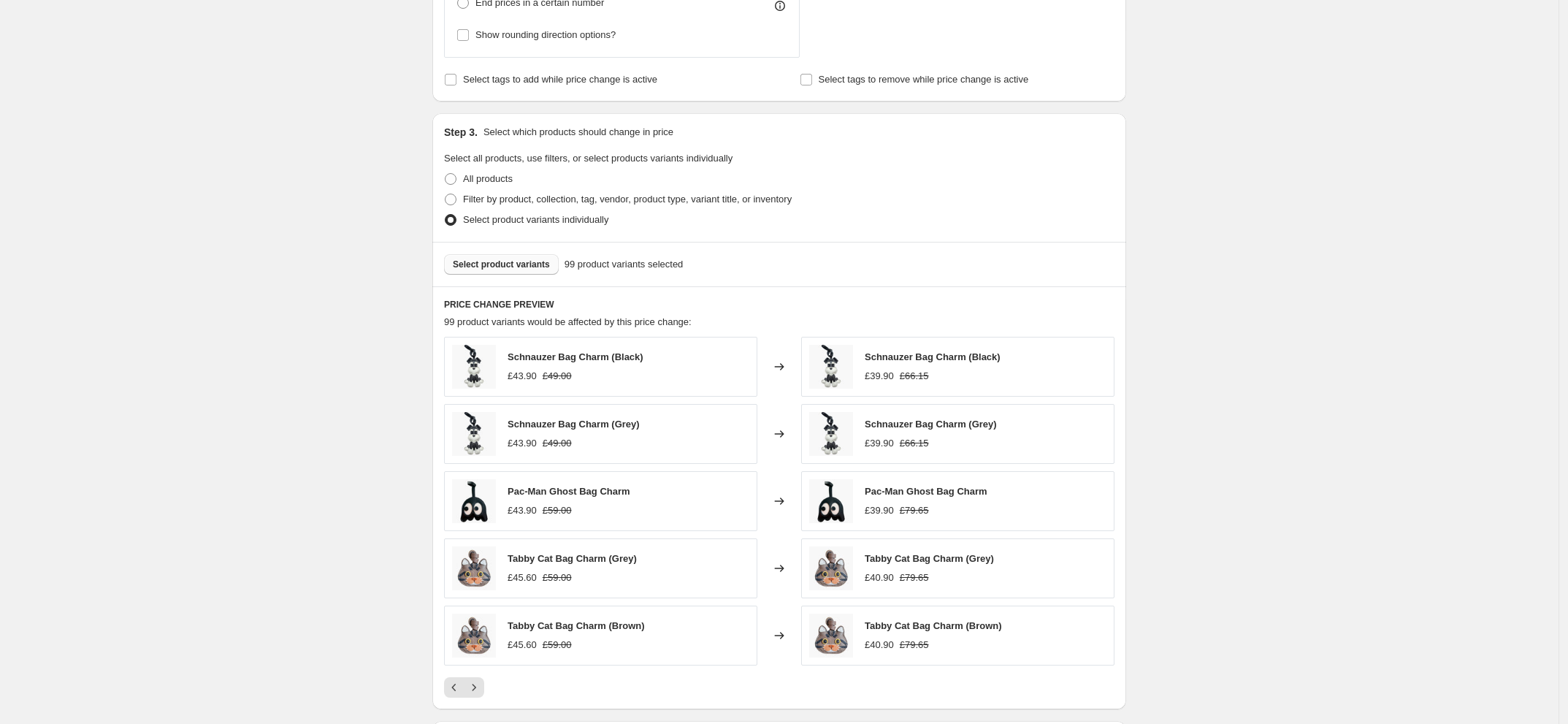
scroll to position [903, 0]
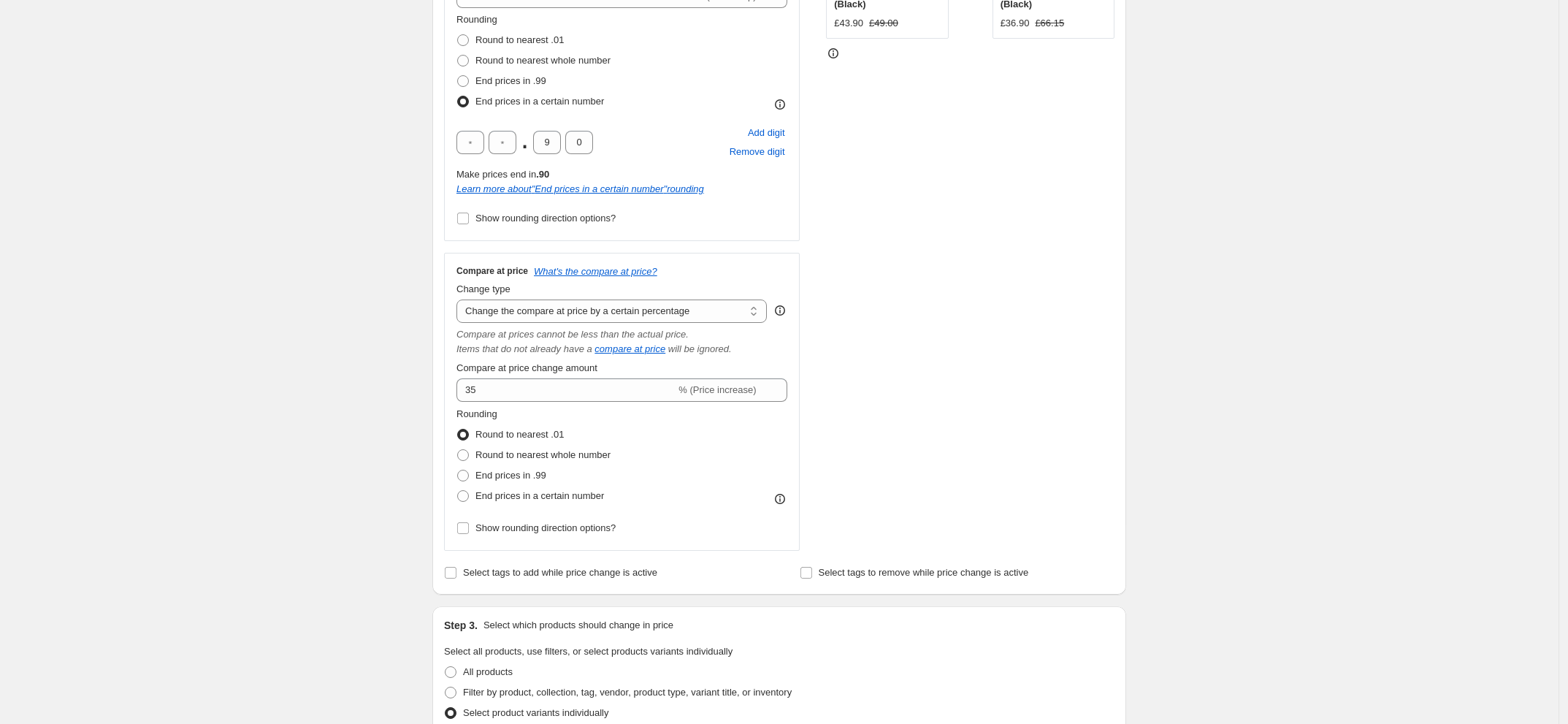
scroll to position [356, 0]
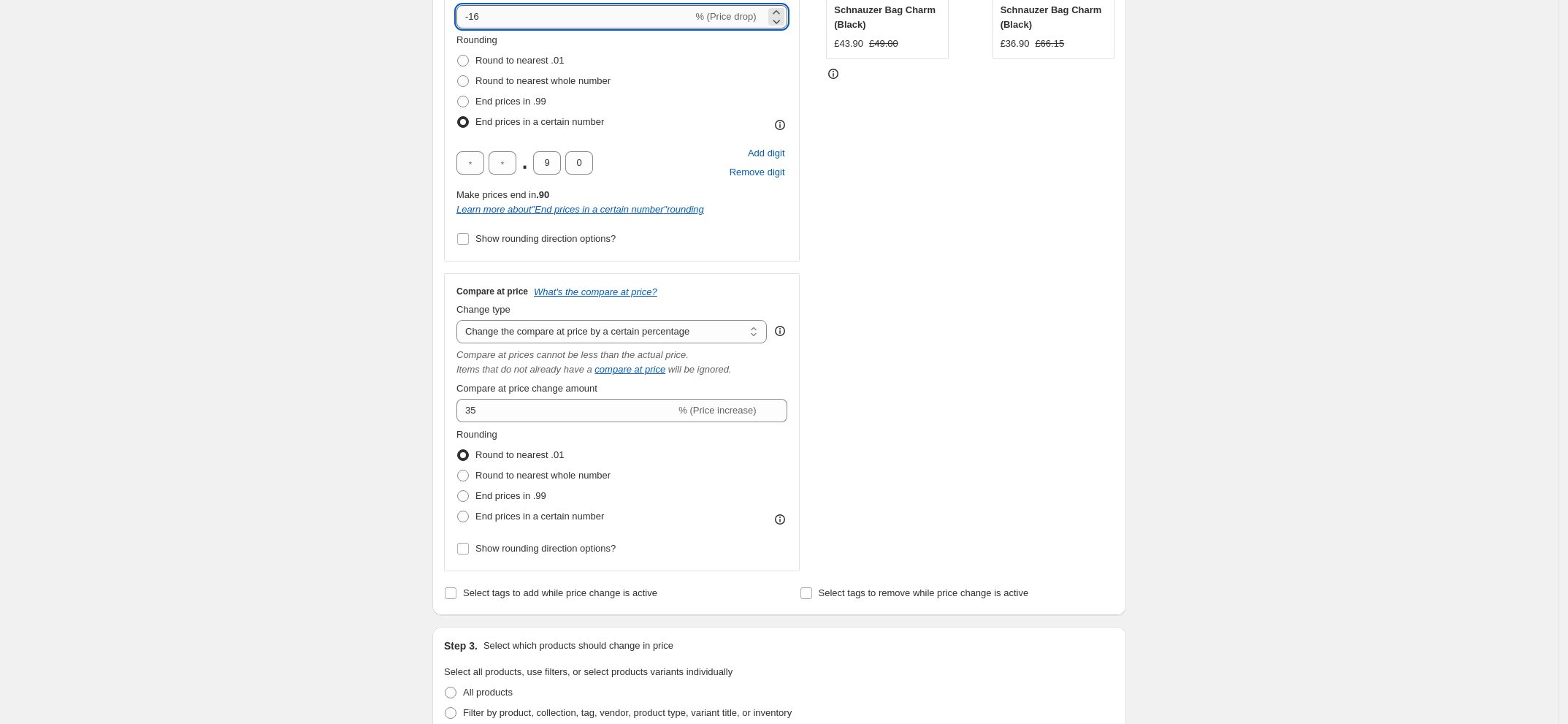
click at [528, 18] on input "-16" at bounding box center [574, 16] width 236 height 24
type input "-11"
click at [326, 246] on div "Create new price [MEDICAL_DATA]. This page is ready Create new price [MEDICAL_D…" at bounding box center [779, 546] width 1558 height 1805
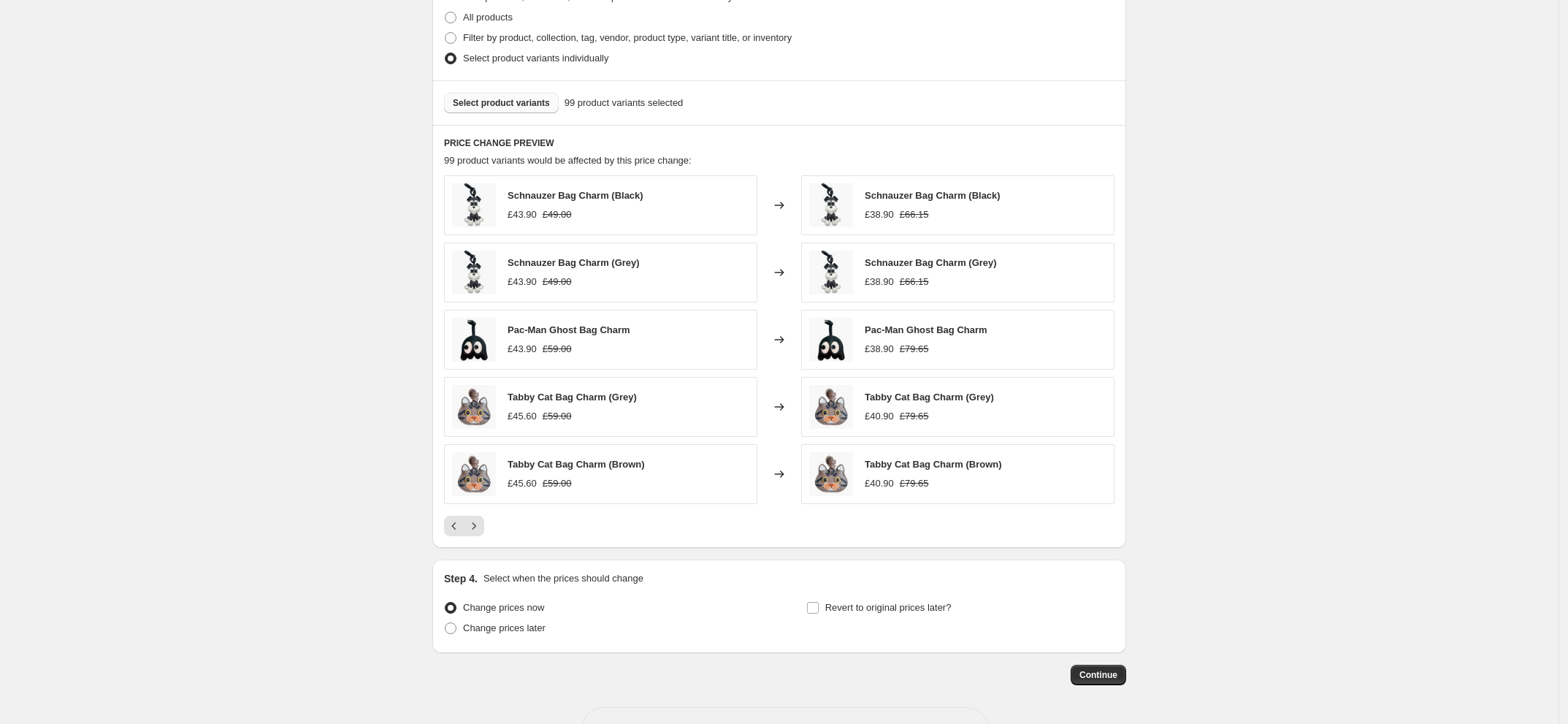
scroll to position [1086, 0]
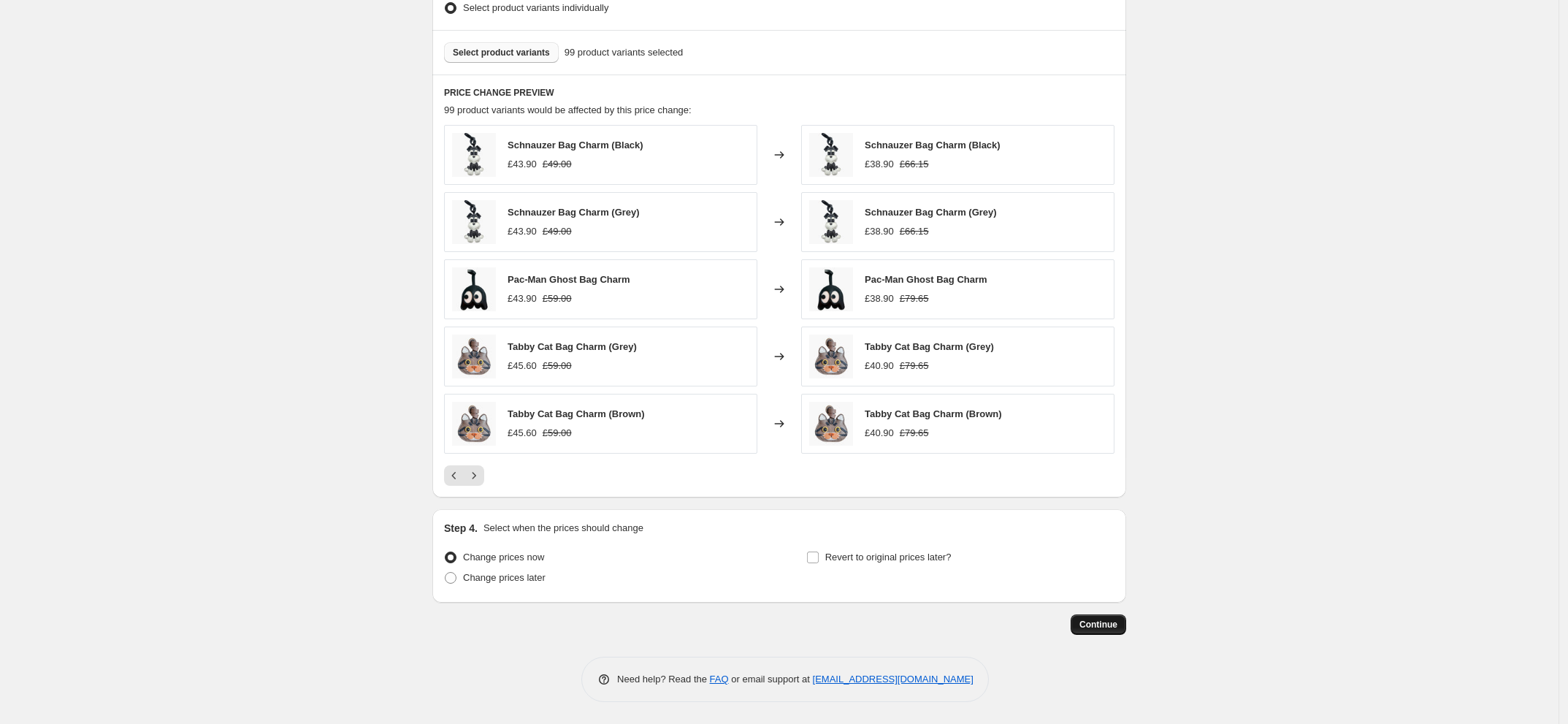
click at [1101, 619] on span "Continue" at bounding box center [1098, 624] width 38 height 11
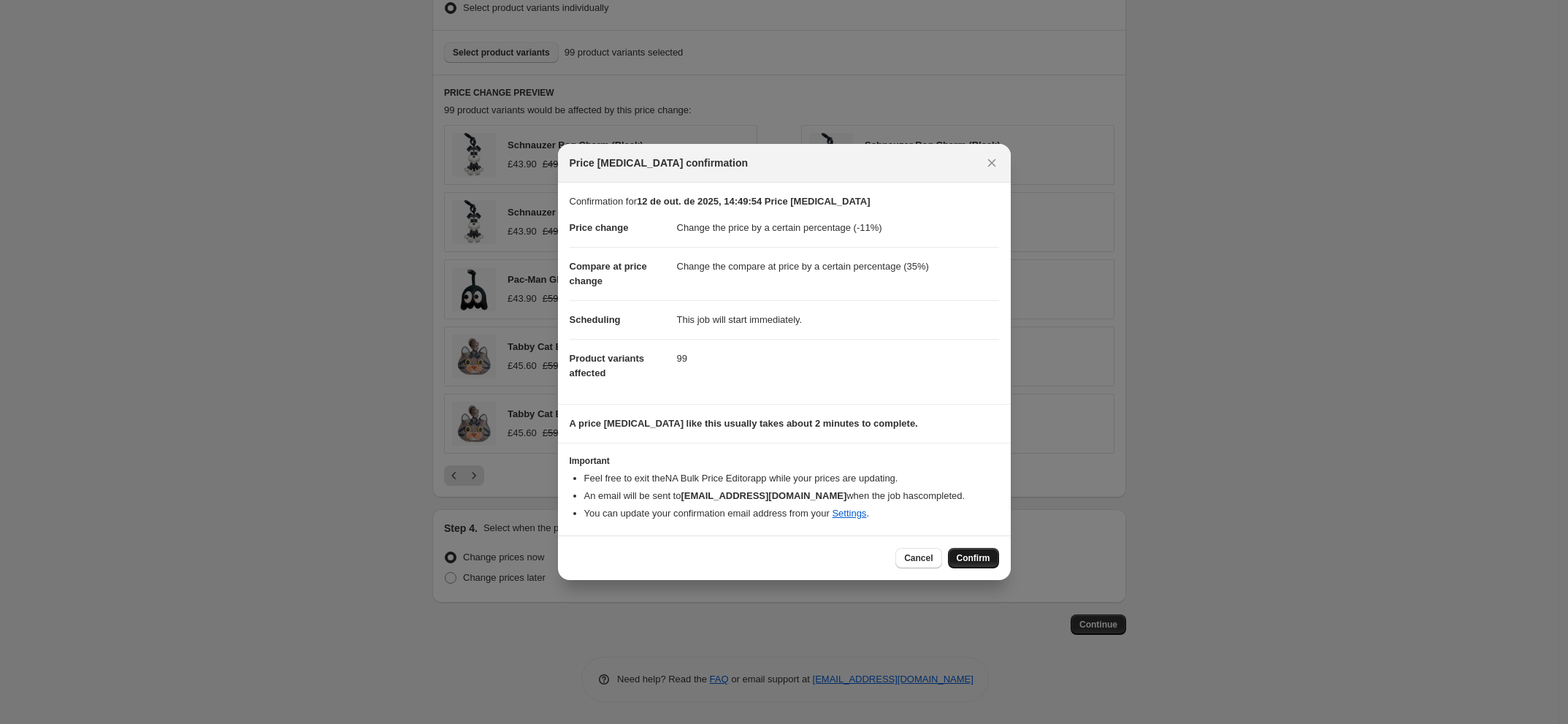
click at [970, 555] on span "Confirm" at bounding box center [973, 558] width 34 height 11
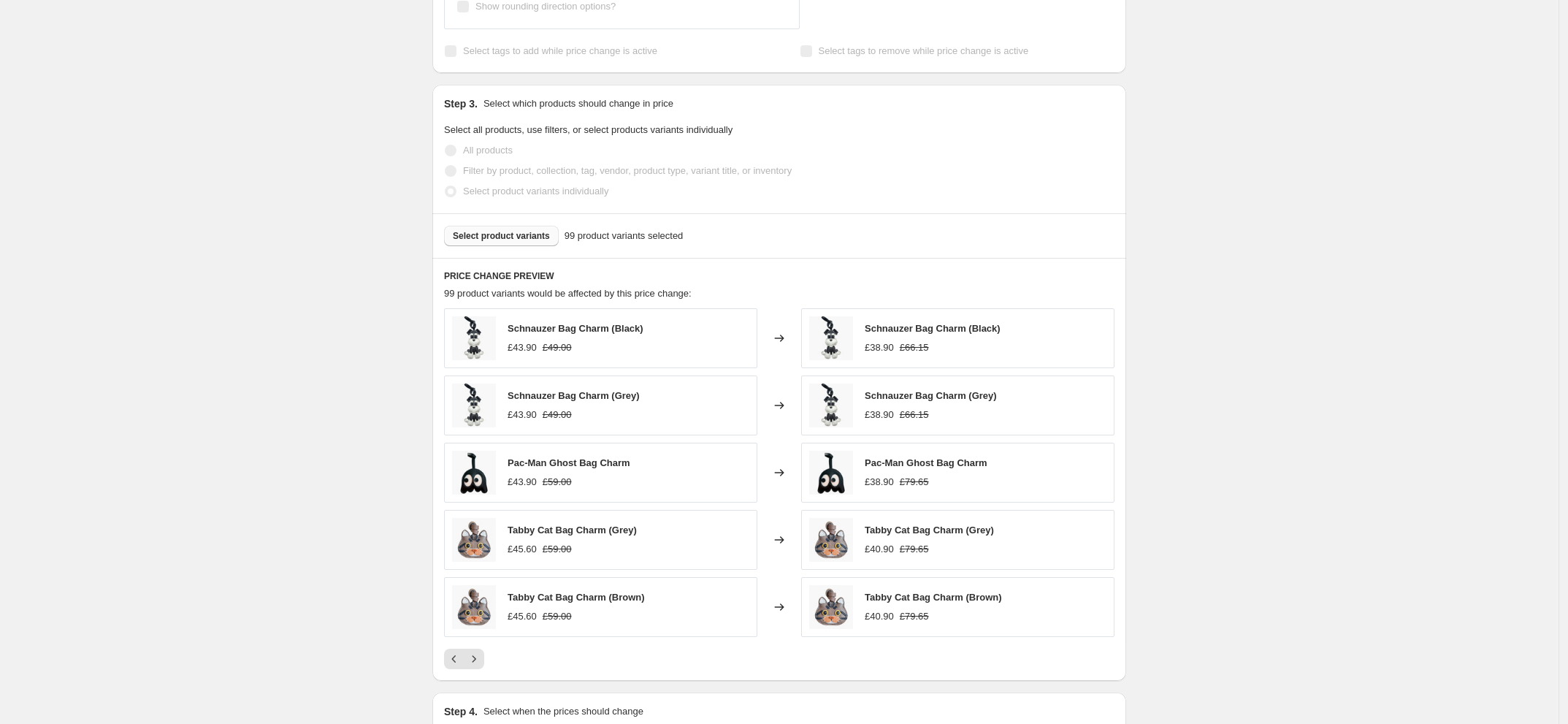
scroll to position [941, 0]
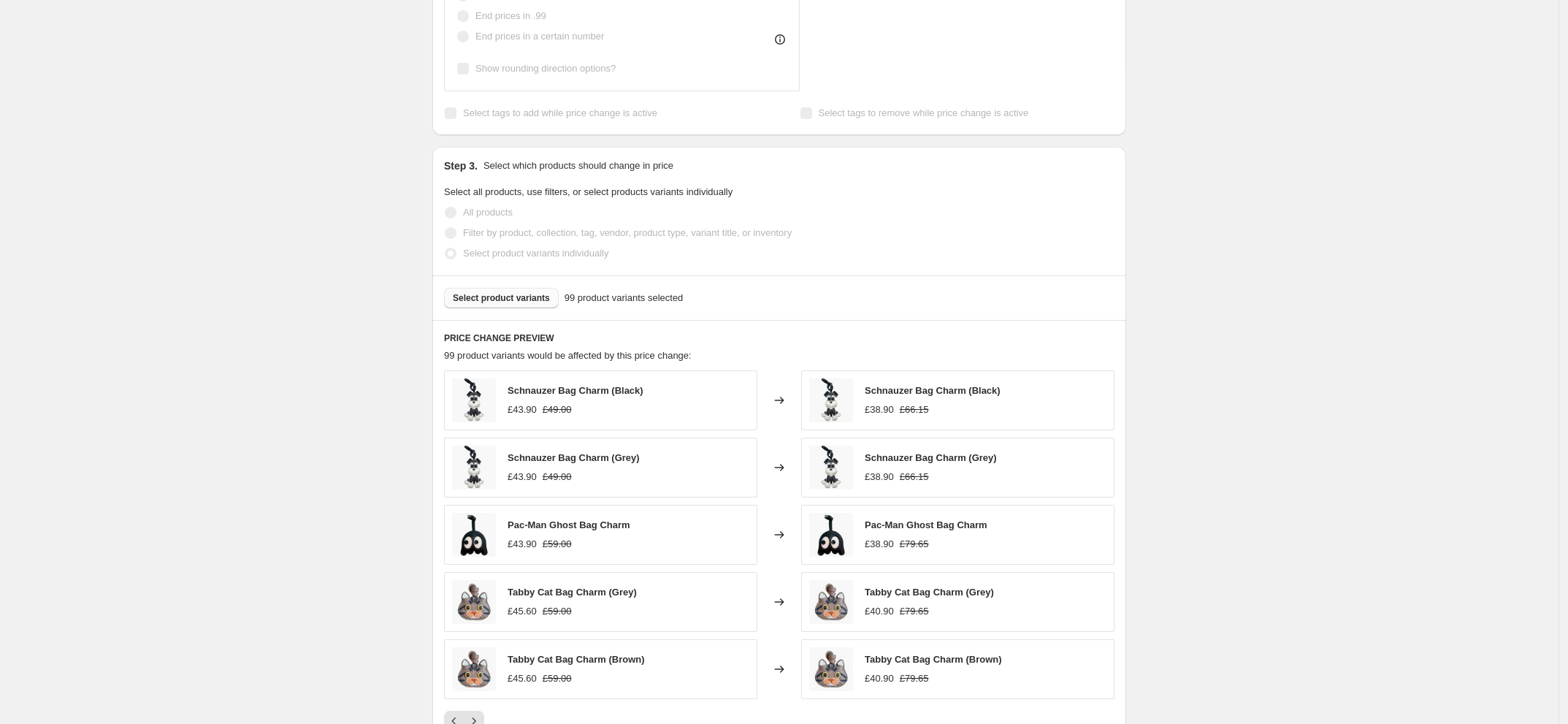
select select "percentage"
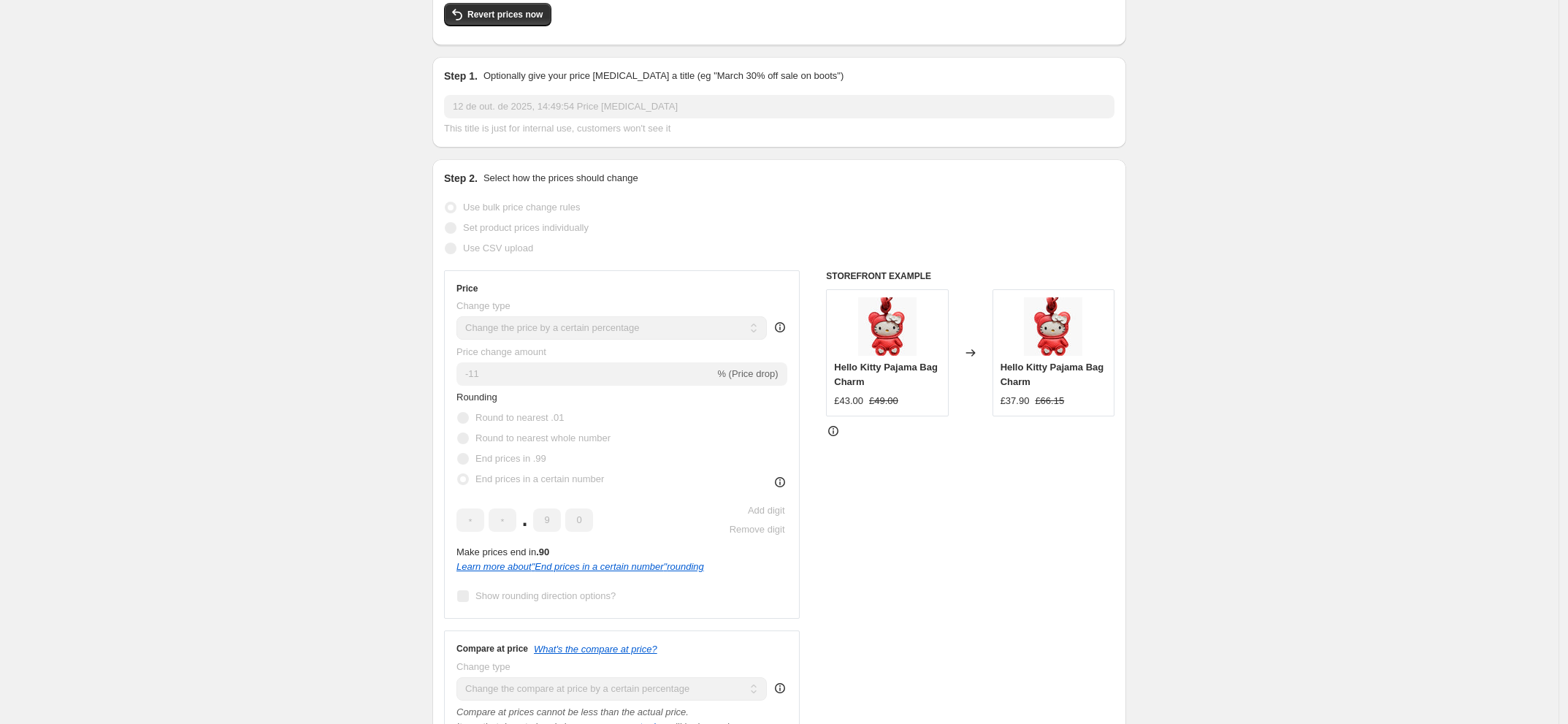
scroll to position [365, 0]
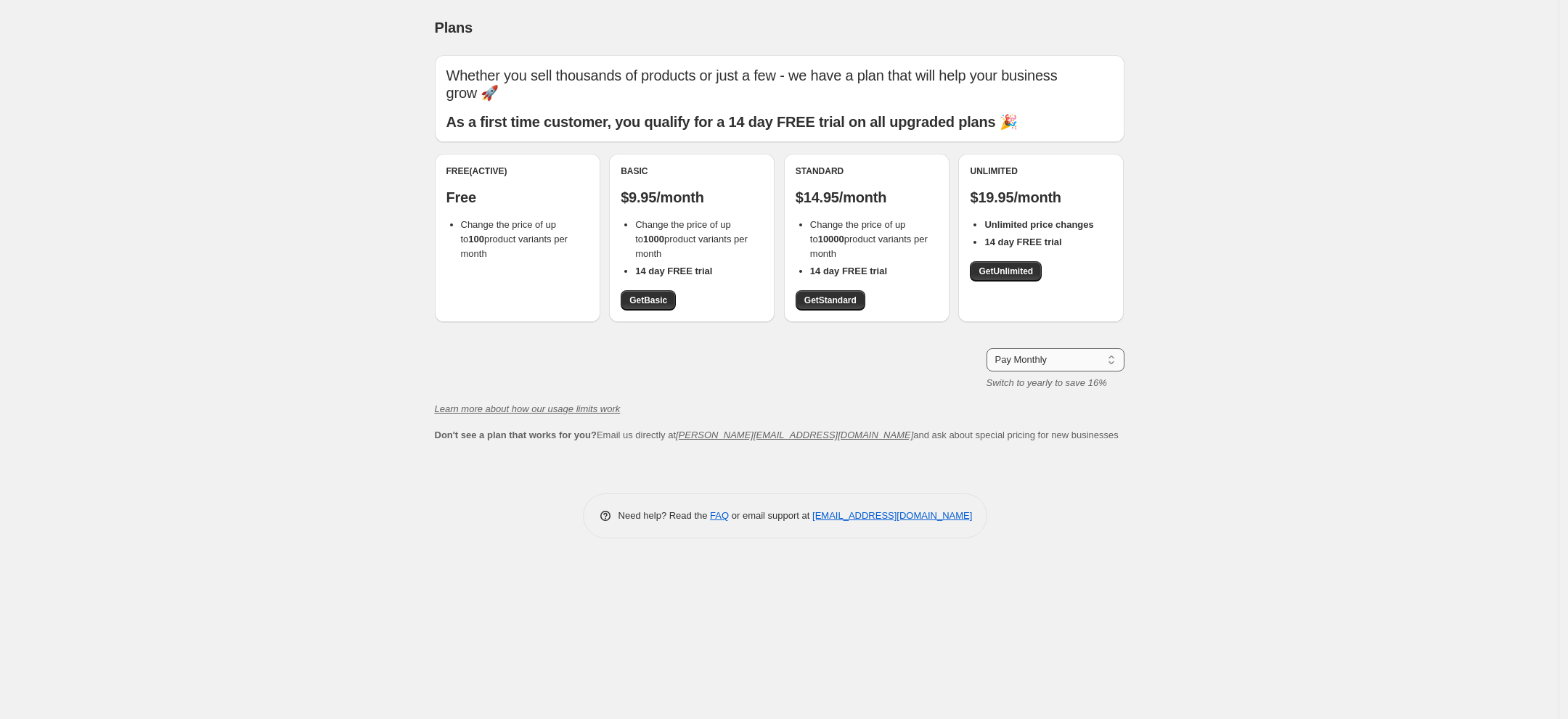
click at [1092, 365] on select "Pay Monthly Pay Yearly (Save 16%)" at bounding box center [1055, 360] width 138 height 24
